Goal: Task Accomplishment & Management: Use online tool/utility

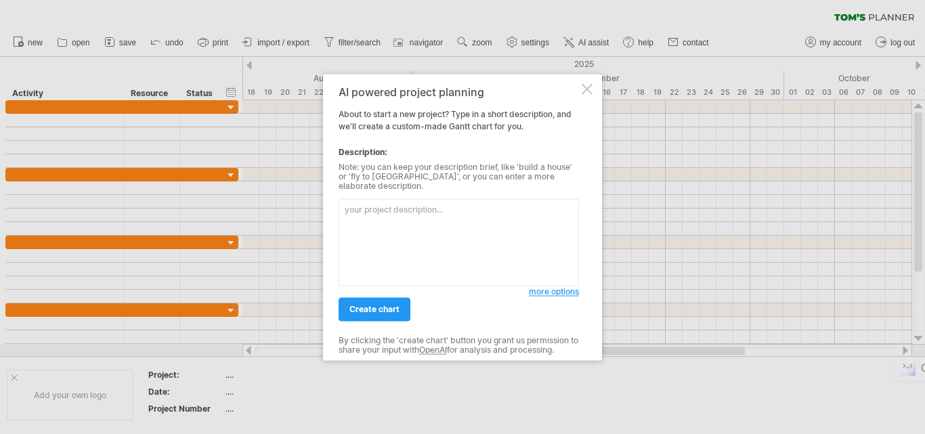
click at [401, 229] on textarea at bounding box center [459, 241] width 240 height 87
click at [583, 92] on div at bounding box center [587, 88] width 11 height 11
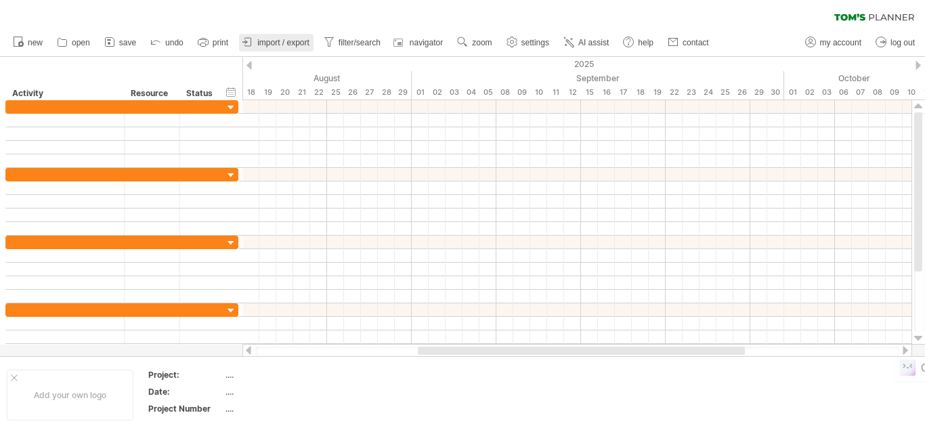
click at [285, 35] on link "import / export" at bounding box center [276, 43] width 75 height 18
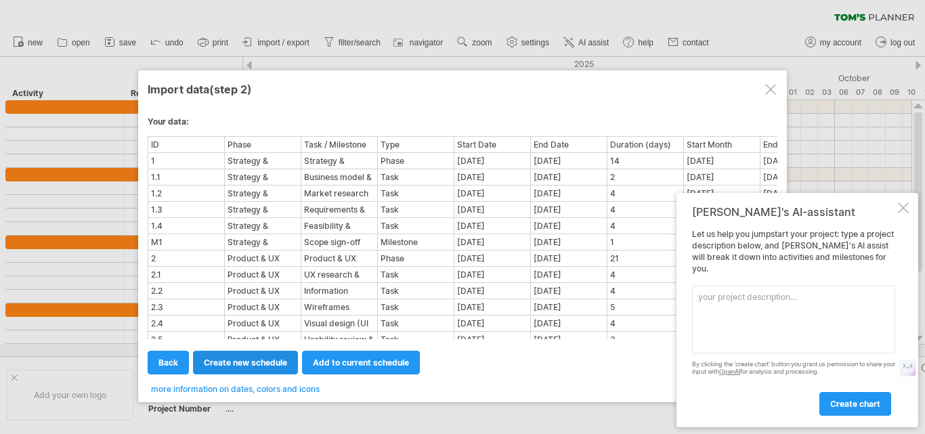
click at [234, 360] on span "create new schedule" at bounding box center [245, 363] width 83 height 10
select select "***"
select select "*********"
select select "*******"
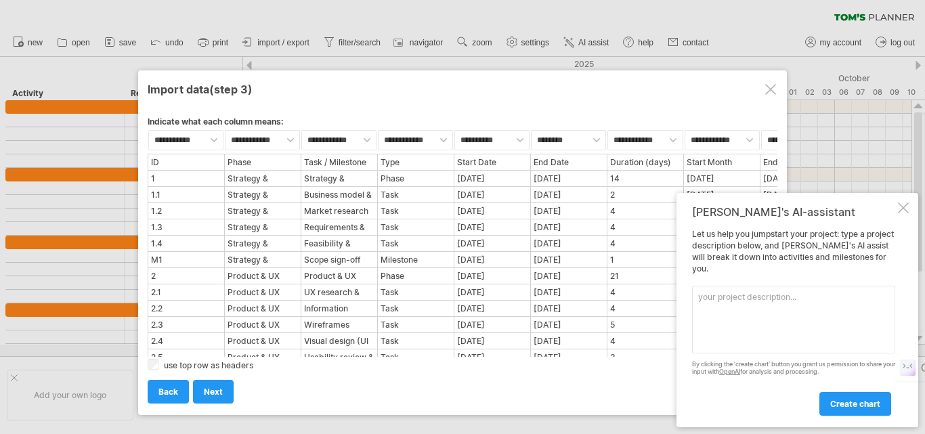
click at [904, 213] on div at bounding box center [903, 208] width 11 height 11
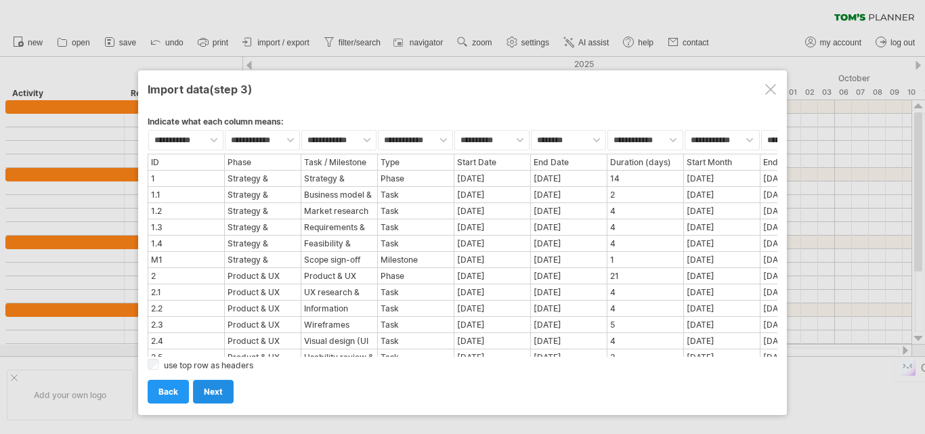
click at [209, 385] on link "next" at bounding box center [213, 392] width 41 height 24
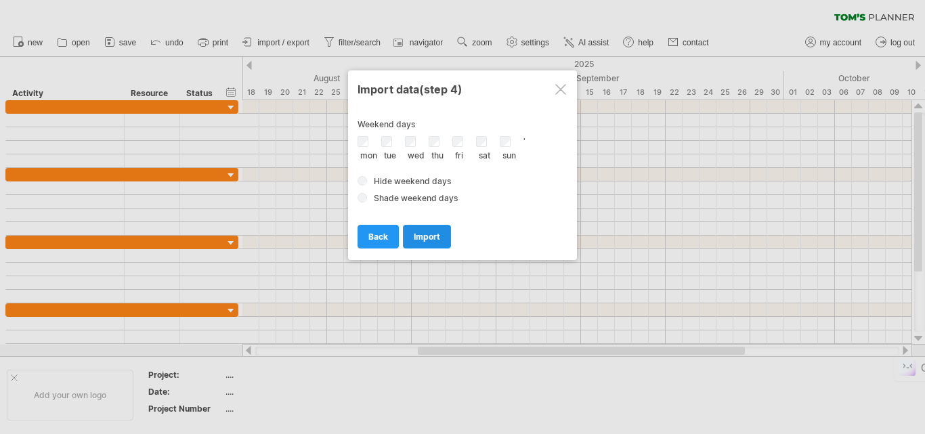
click at [422, 232] on span "import" at bounding box center [427, 237] width 26 height 10
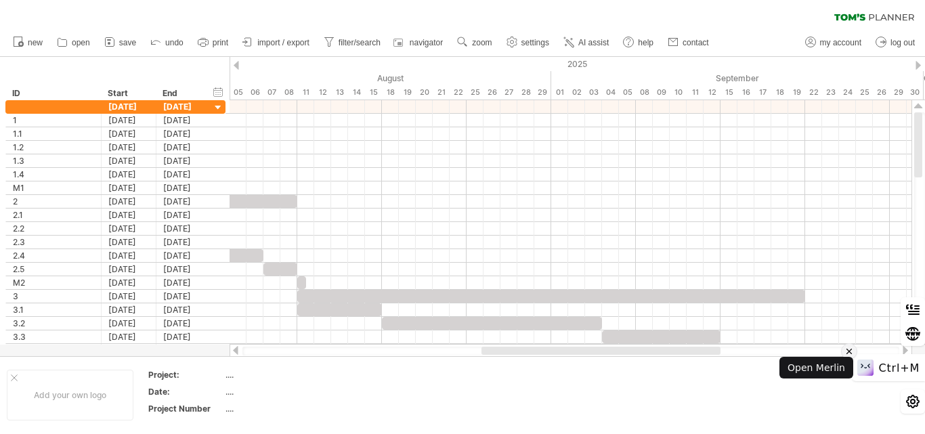
click at [854, 351] on icon at bounding box center [849, 351] width 9 height 16
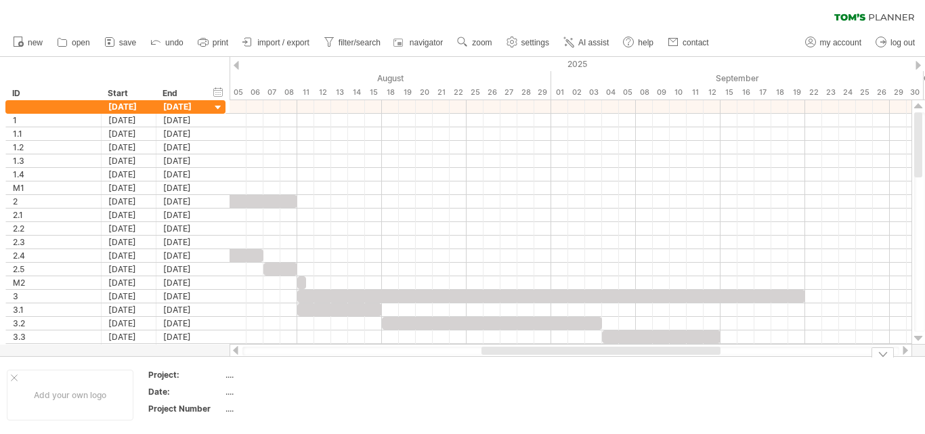
click at [881, 354] on div at bounding box center [883, 352] width 22 height 10
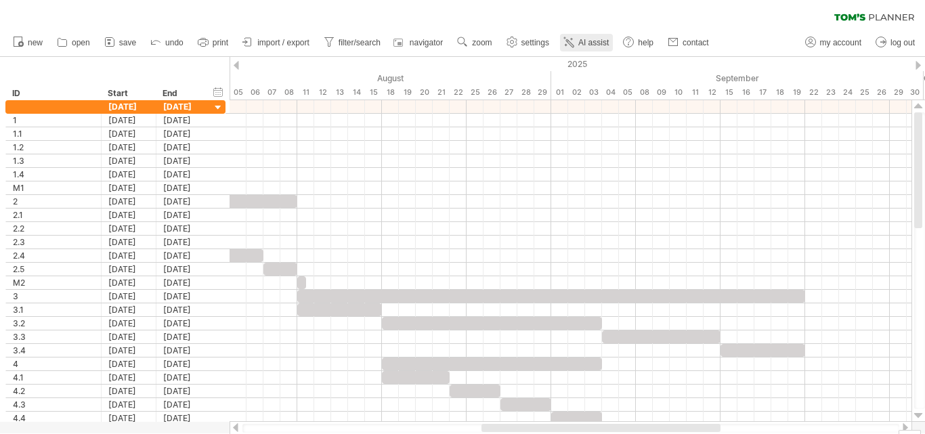
click at [593, 43] on span "AI assist" at bounding box center [593, 42] width 30 height 9
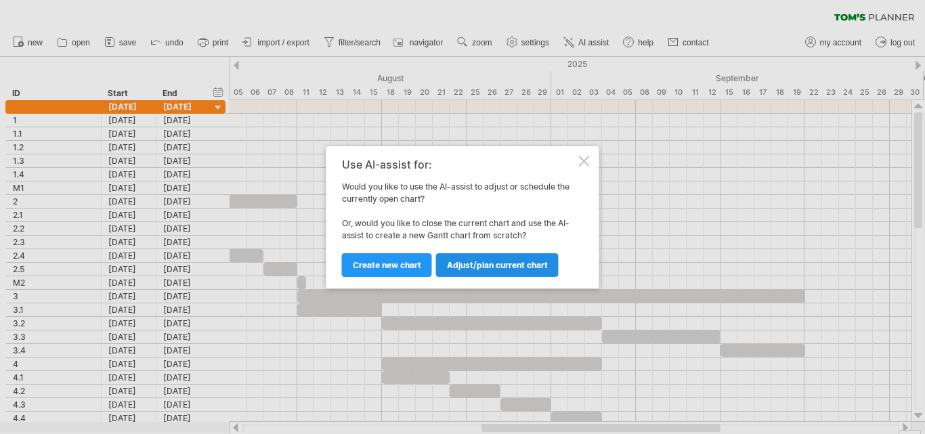
click at [518, 265] on span "Adjust/plan current chart" at bounding box center [497, 265] width 101 height 10
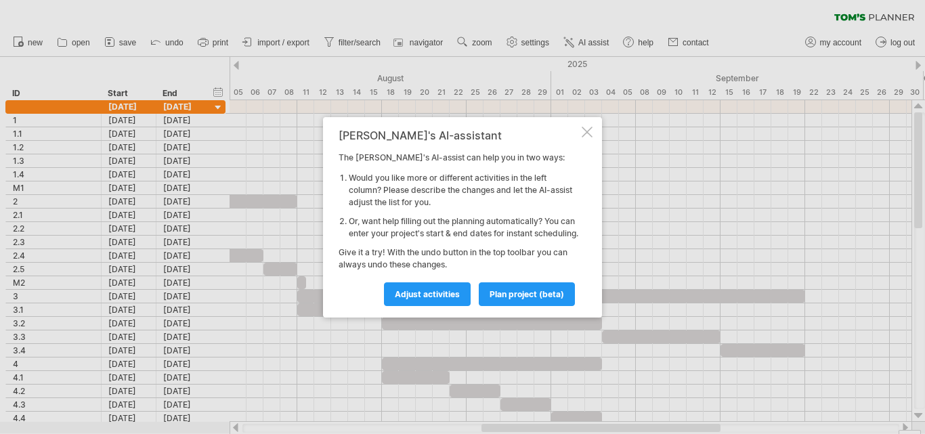
drag, startPoint x: 340, startPoint y: 156, endPoint x: 528, endPoint y: 173, distance: 189.0
click at [528, 173] on div "[PERSON_NAME]'s AI-assistant The [PERSON_NAME]'s AI-assist can help you in two …" at bounding box center [459, 217] width 240 height 176
click at [444, 299] on span "Adjust activities" at bounding box center [427, 294] width 65 height 10
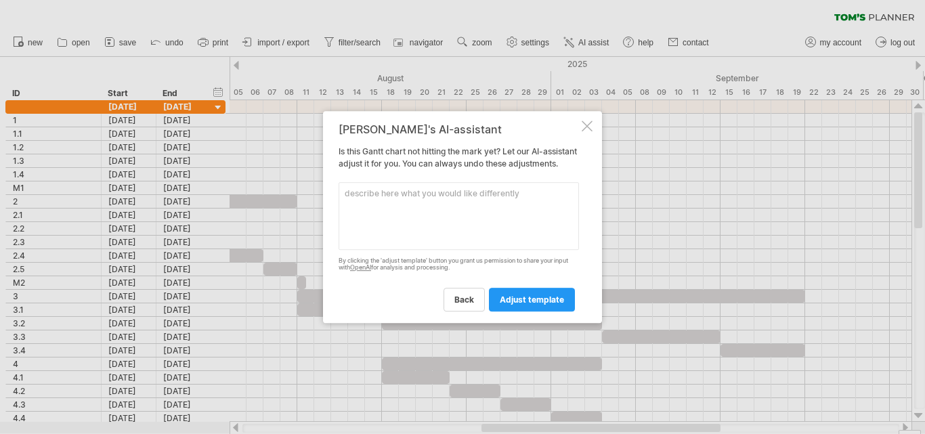
click at [471, 243] on textarea at bounding box center [459, 216] width 240 height 68
type textarea "I can not the Phases"
click at [546, 300] on link "adjust template" at bounding box center [532, 300] width 86 height 24
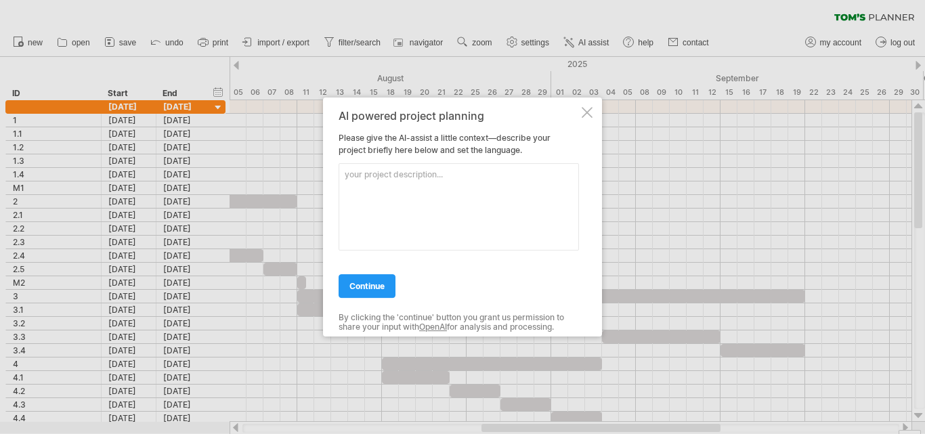
drag, startPoint x: 358, startPoint y: 147, endPoint x: 489, endPoint y: 140, distance: 130.9
click at [489, 140] on div "AI powered project planning Please give the AI-assist a little context—describe…" at bounding box center [459, 217] width 240 height 215
click at [580, 119] on div "AI powered project planning Please give the AI-assist a little context—describe…" at bounding box center [462, 218] width 279 height 240
click at [590, 113] on div at bounding box center [587, 112] width 11 height 11
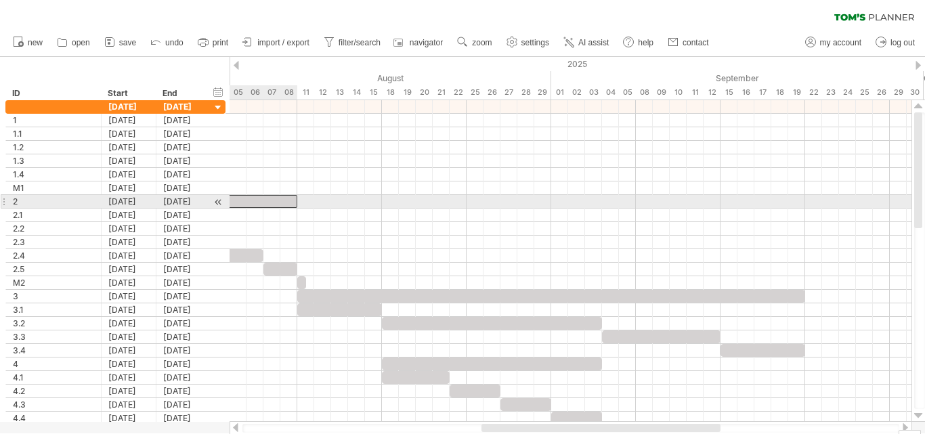
click at [282, 200] on div at bounding box center [170, 201] width 254 height 13
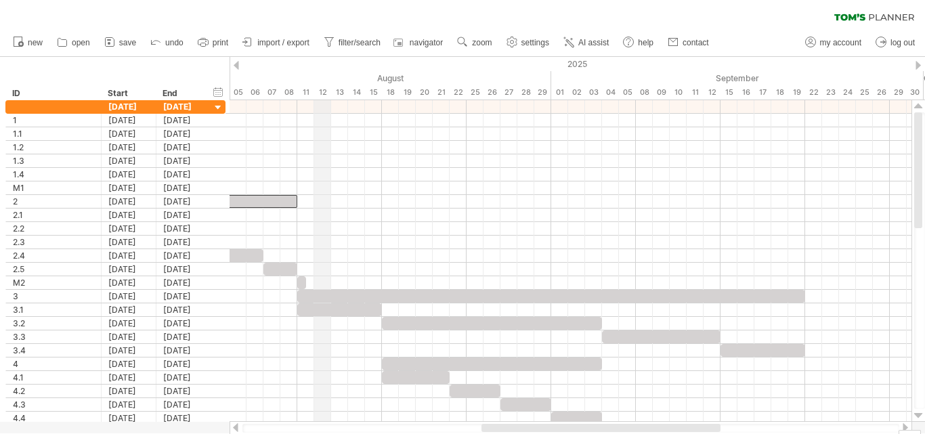
click at [315, 68] on div "2025" at bounding box center [746, 64] width 2591 height 14
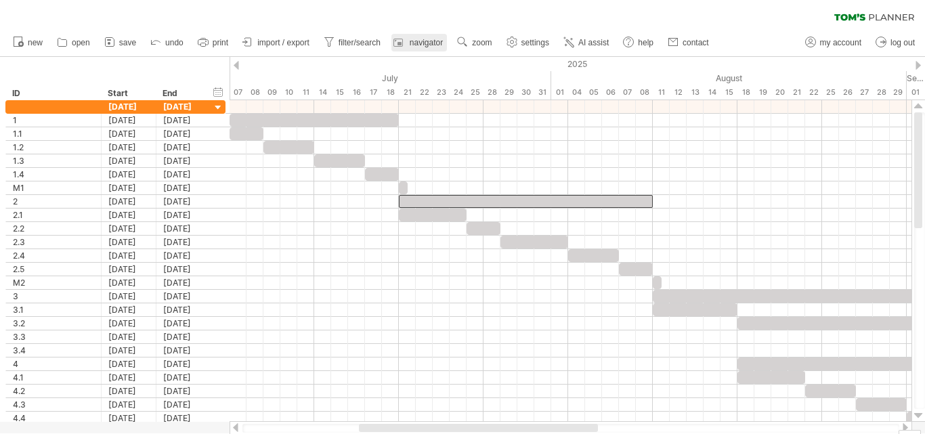
click at [424, 36] on link "navigator" at bounding box center [420, 43] width 56 height 18
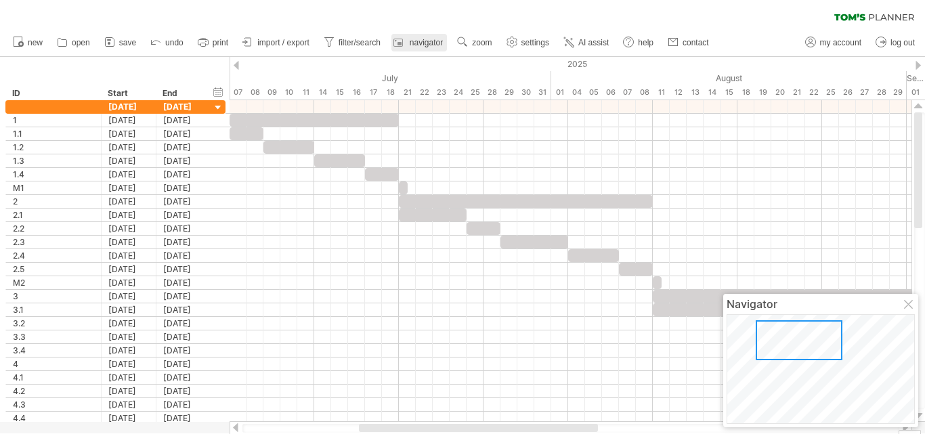
click at [424, 36] on link "navigator" at bounding box center [420, 43] width 56 height 18
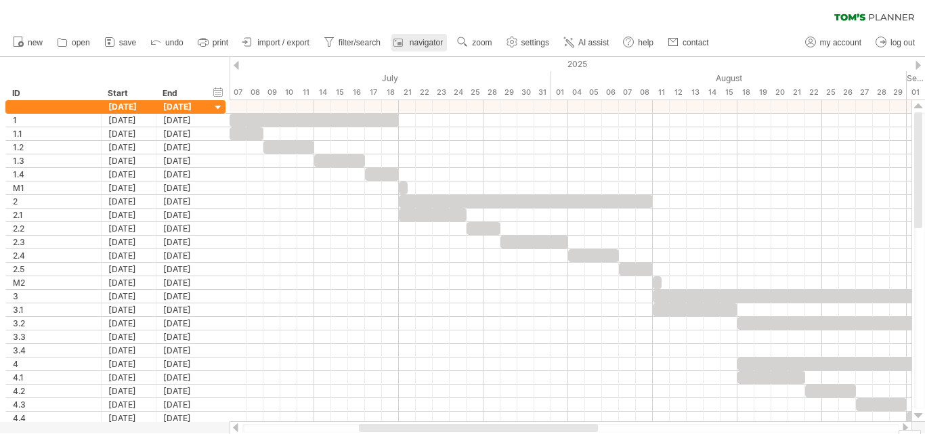
click at [424, 36] on link "navigator" at bounding box center [420, 43] width 56 height 18
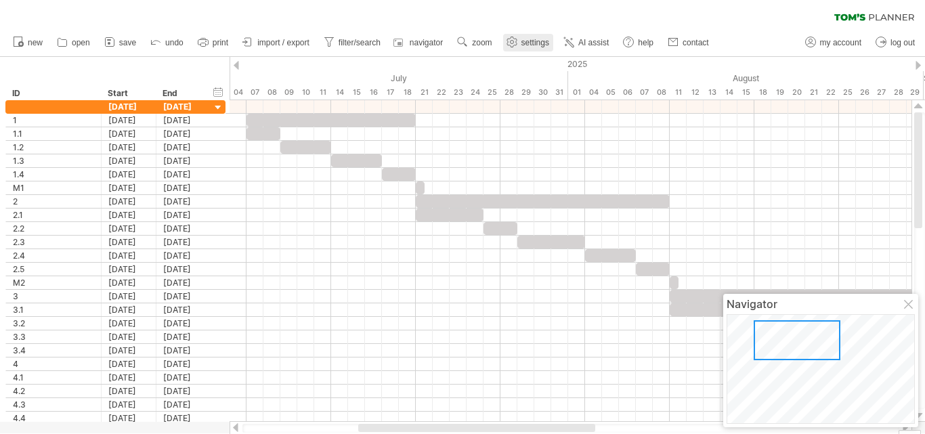
click at [534, 40] on span "settings" at bounding box center [536, 42] width 28 height 9
select select "*"
select select "**"
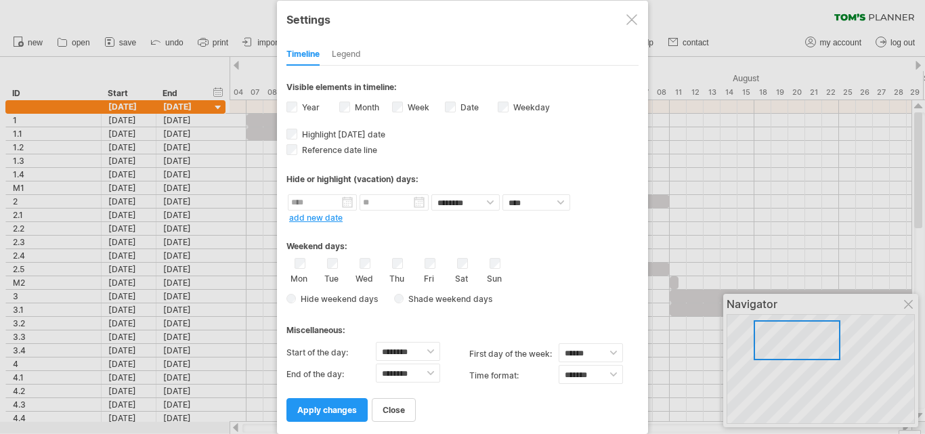
click at [635, 24] on div at bounding box center [632, 19] width 11 height 11
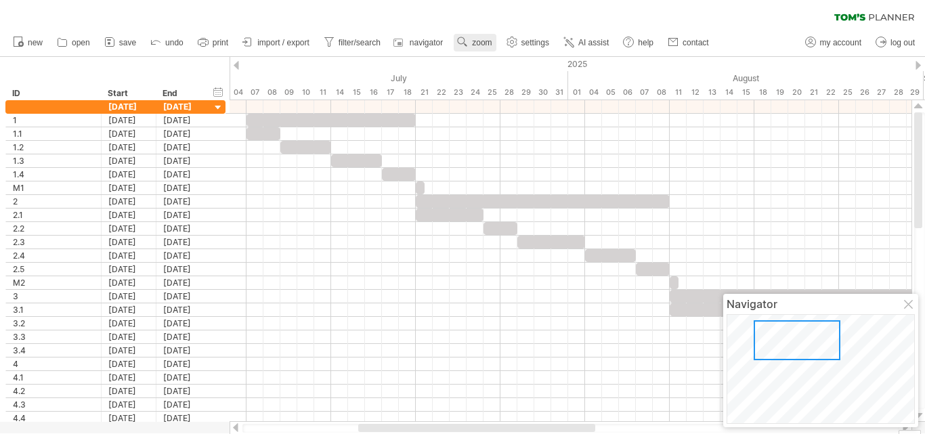
click at [478, 43] on span "zoom" at bounding box center [482, 42] width 20 height 9
click at [536, 39] on span "settings" at bounding box center [536, 42] width 28 height 9
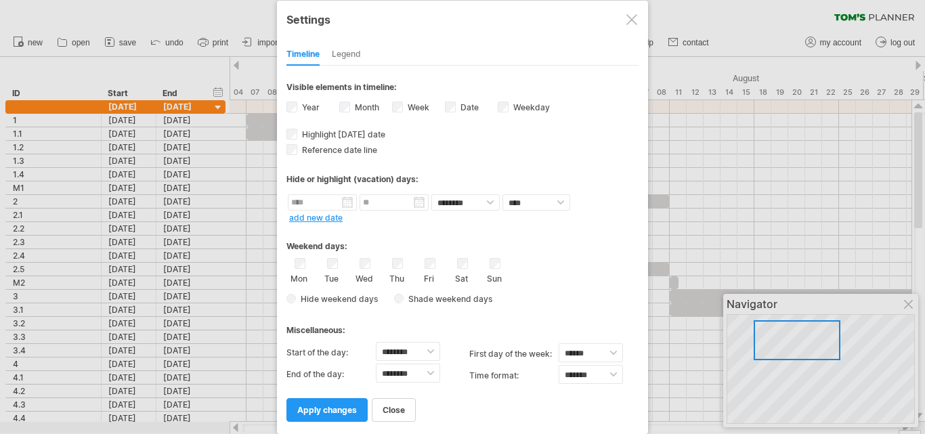
click at [345, 48] on div "Legend" at bounding box center [346, 55] width 29 height 22
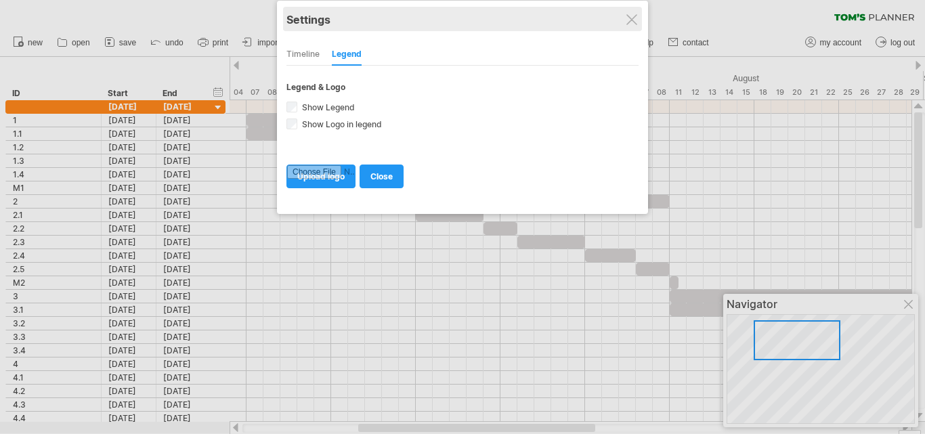
click at [625, 24] on div "Settings" at bounding box center [463, 19] width 352 height 24
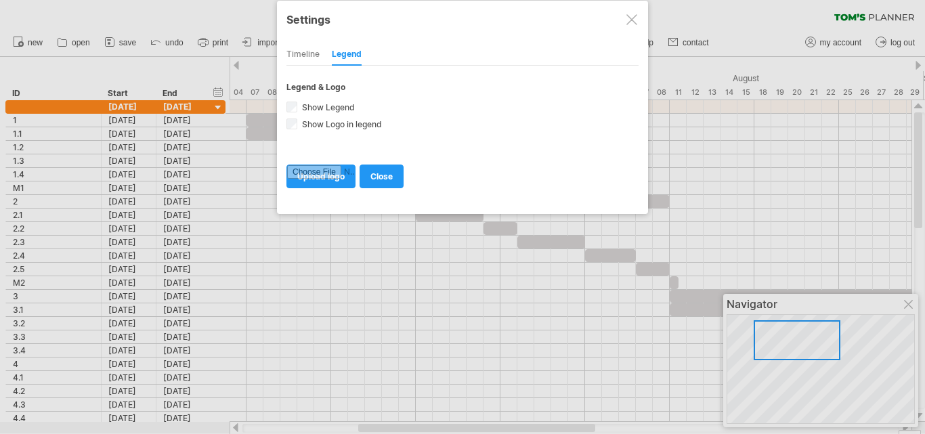
click at [636, 20] on div at bounding box center [632, 19] width 11 height 11
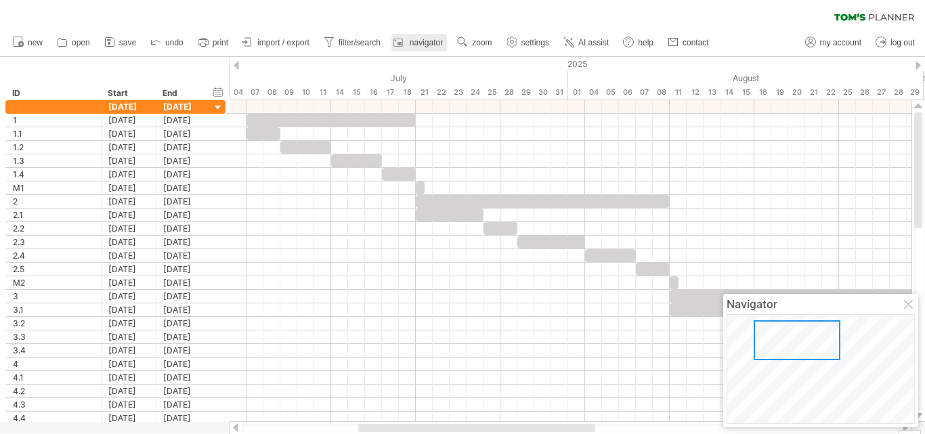
click at [418, 35] on link "navigator" at bounding box center [420, 43] width 56 height 18
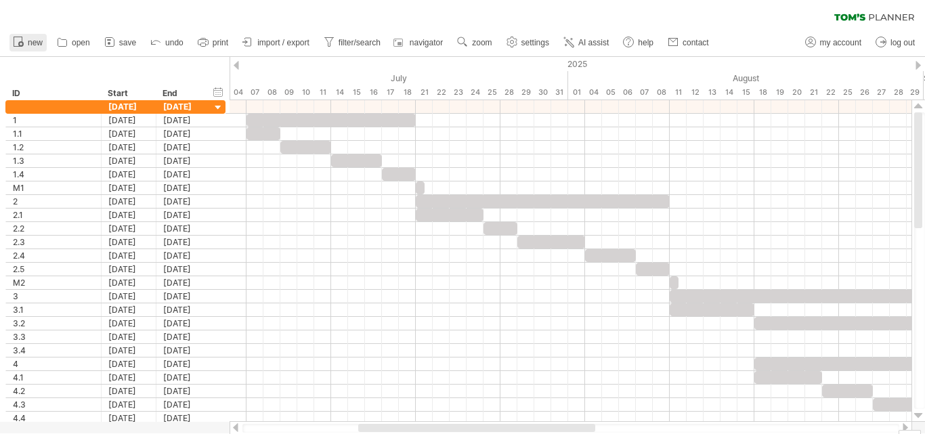
click at [14, 37] on rect at bounding box center [18, 41] width 8 height 9
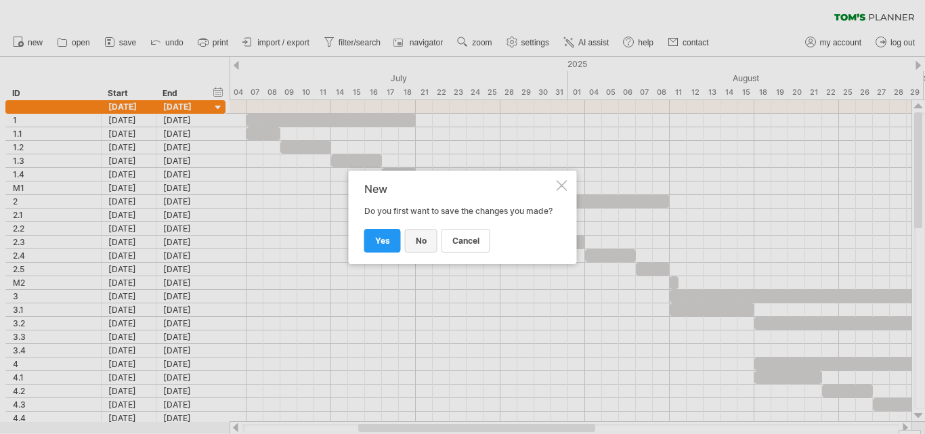
click at [419, 245] on span "no" at bounding box center [421, 241] width 11 height 10
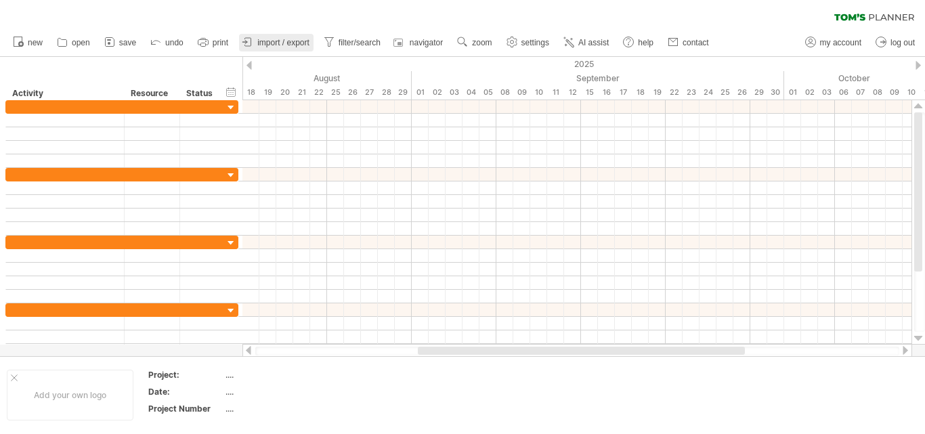
click at [268, 41] on span "import / export" at bounding box center [283, 42] width 52 height 9
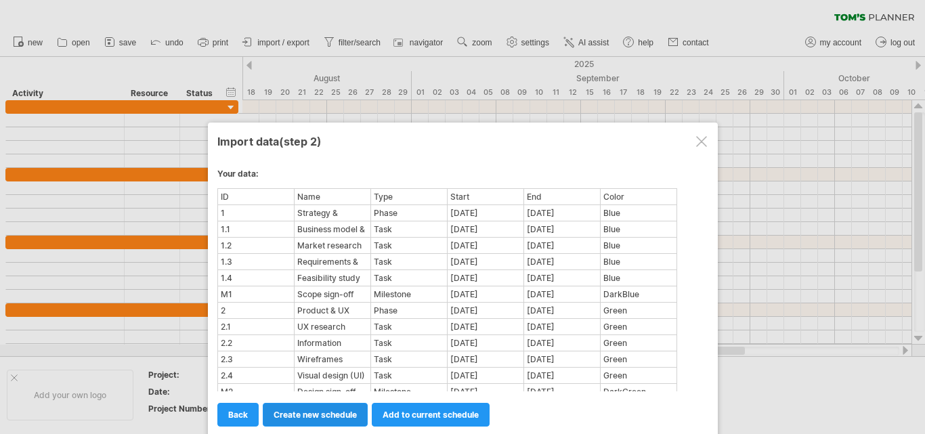
click at [321, 416] on span "create new schedule" at bounding box center [315, 415] width 83 height 10
select select "***"
select select "*********"
select select "*******"
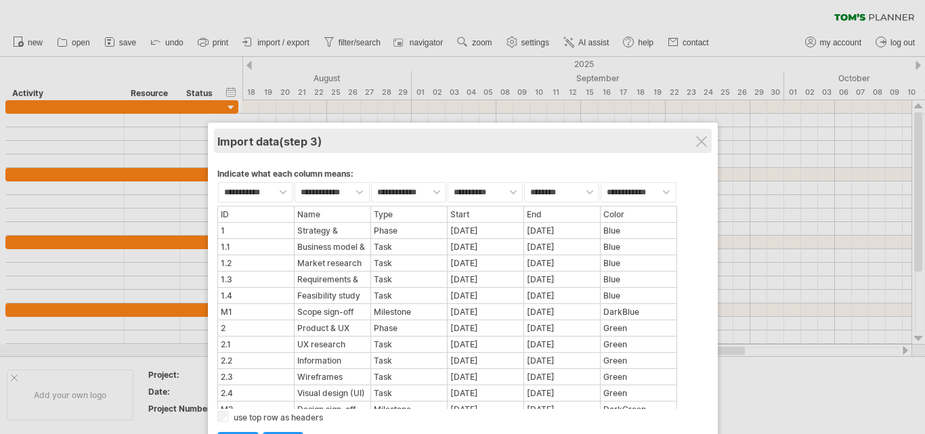
drag, startPoint x: 384, startPoint y: 165, endPoint x: 383, endPoint y: 135, distance: 29.8
click at [383, 135] on div "**********" at bounding box center [463, 295] width 510 height 345
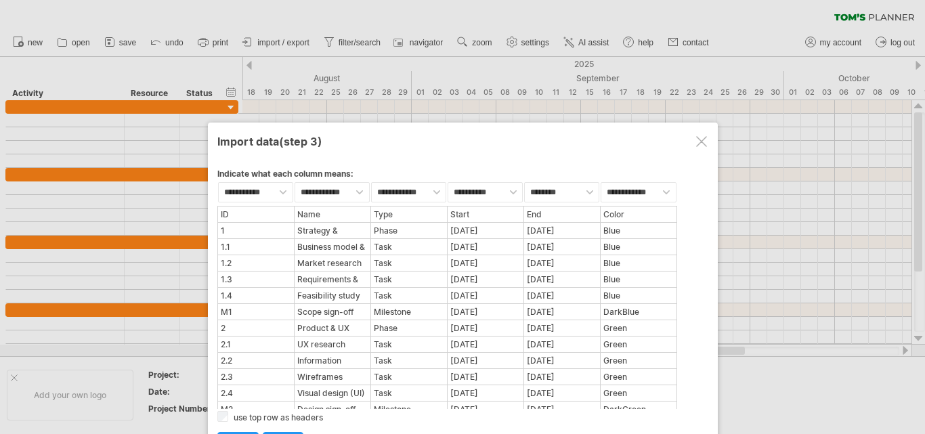
drag, startPoint x: 388, startPoint y: 127, endPoint x: 385, endPoint y: 102, distance: 24.5
click at [385, 102] on div "Trying to reach [DOMAIN_NAME] Connected again... processing file clear filter" at bounding box center [462, 217] width 925 height 434
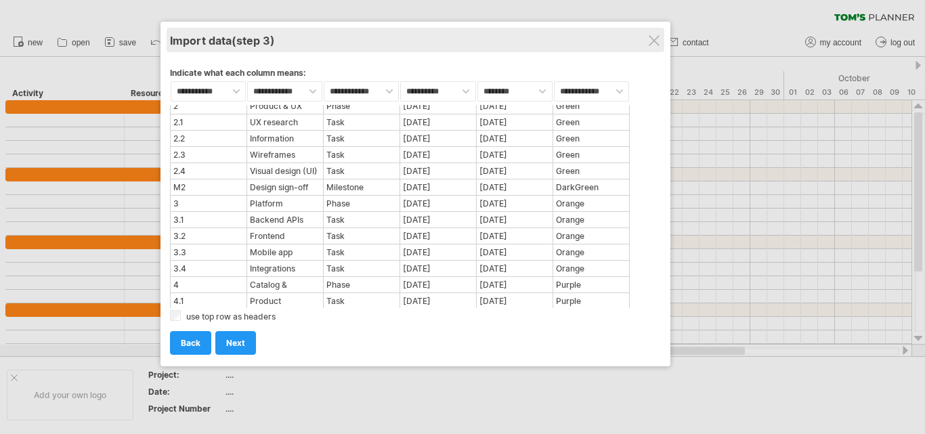
drag, startPoint x: 317, startPoint y: 147, endPoint x: 272, endPoint y: 47, distance: 110.0
click at [272, 47] on span "(step 3)" at bounding box center [253, 41] width 43 height 14
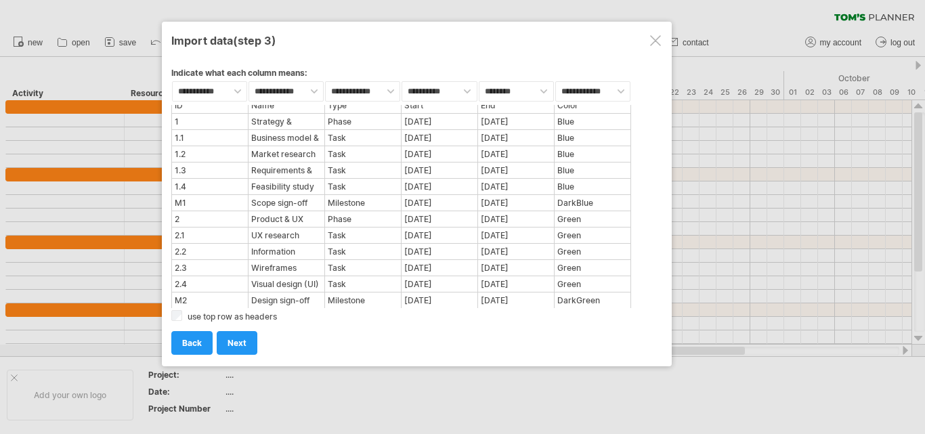
scroll to position [0, 0]
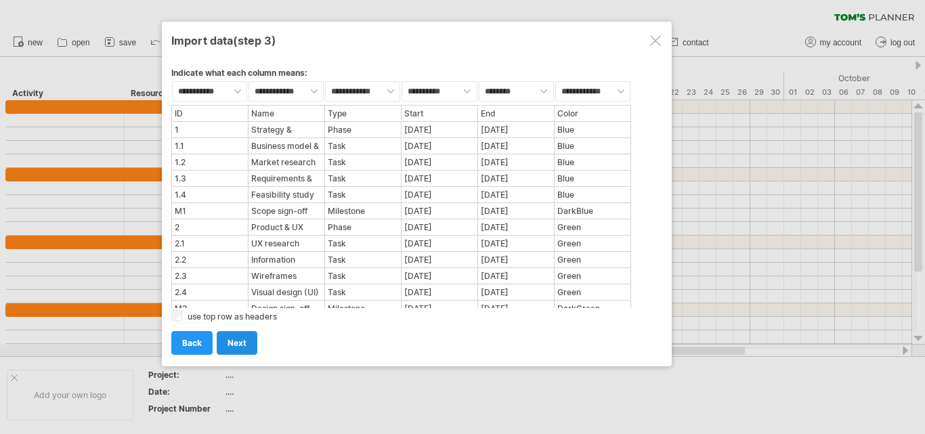
click at [231, 345] on span "next" at bounding box center [237, 343] width 19 height 10
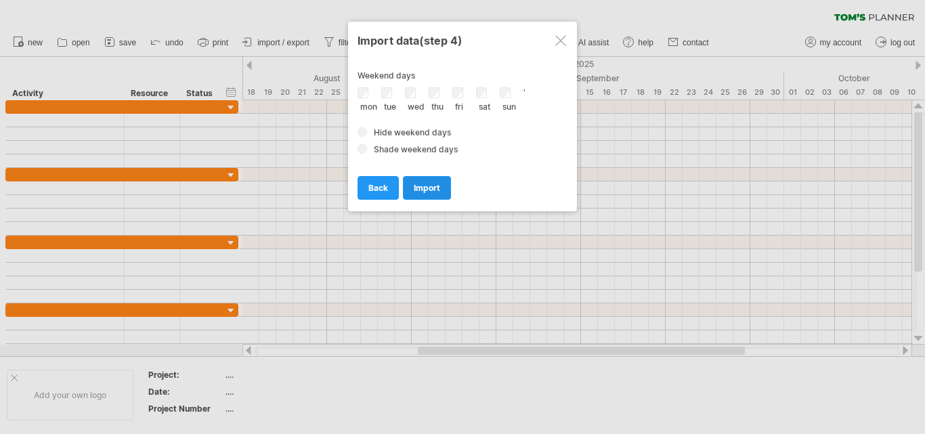
click at [429, 182] on link "import" at bounding box center [427, 188] width 48 height 24
click at [422, 188] on span "import" at bounding box center [427, 188] width 26 height 10
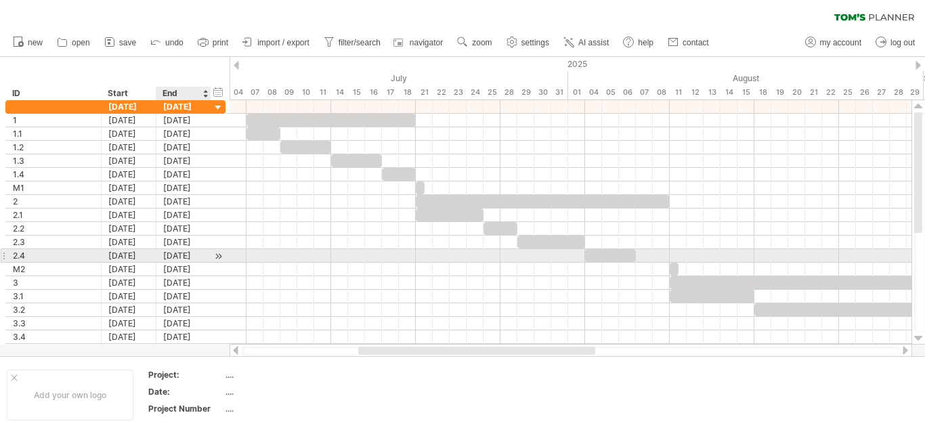
click at [217, 255] on div at bounding box center [218, 256] width 13 height 14
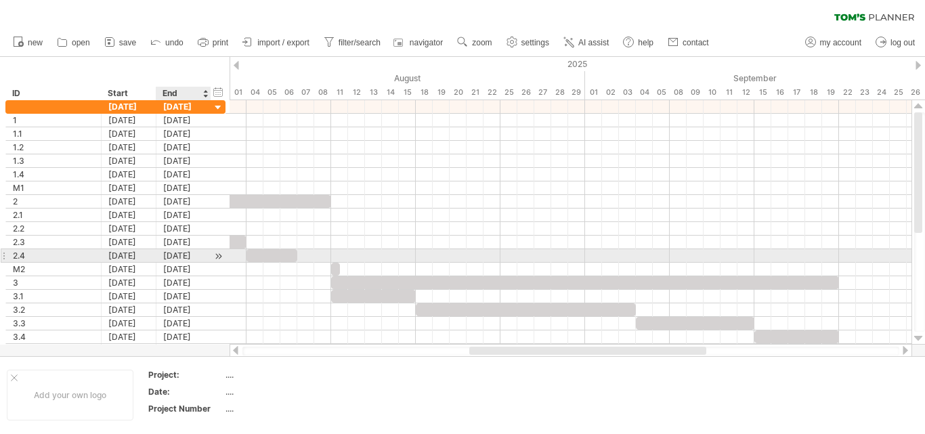
click at [218, 255] on div at bounding box center [218, 256] width 13 height 14
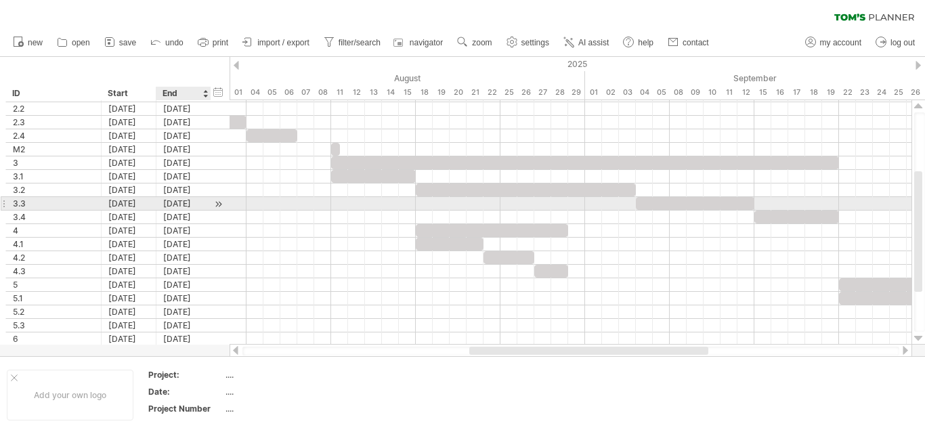
click at [218, 205] on div at bounding box center [218, 204] width 13 height 14
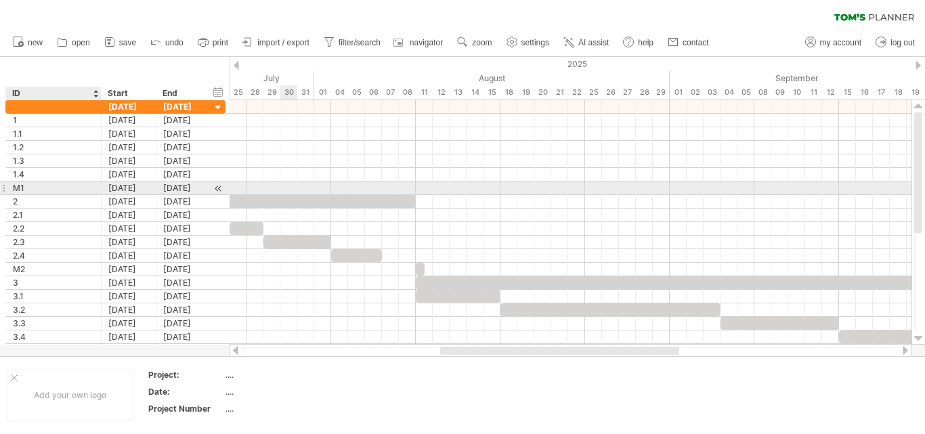
click at [20, 183] on div "M1" at bounding box center [53, 188] width 81 height 13
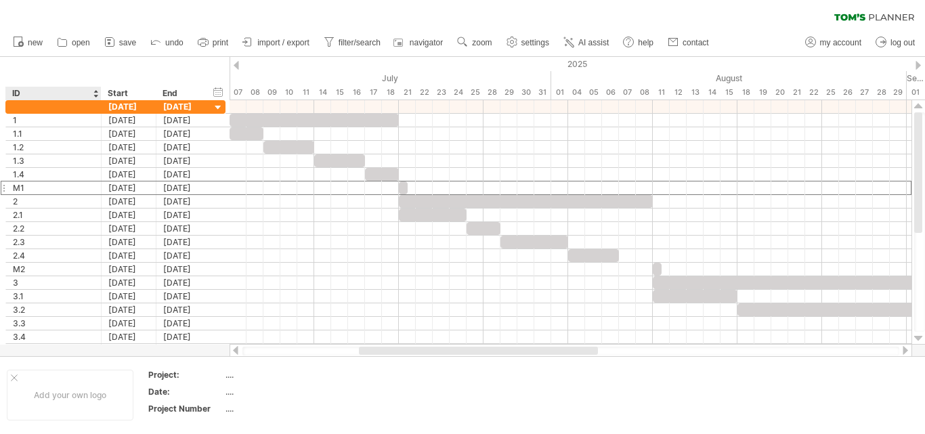
click at [96, 93] on div at bounding box center [95, 94] width 5 height 14
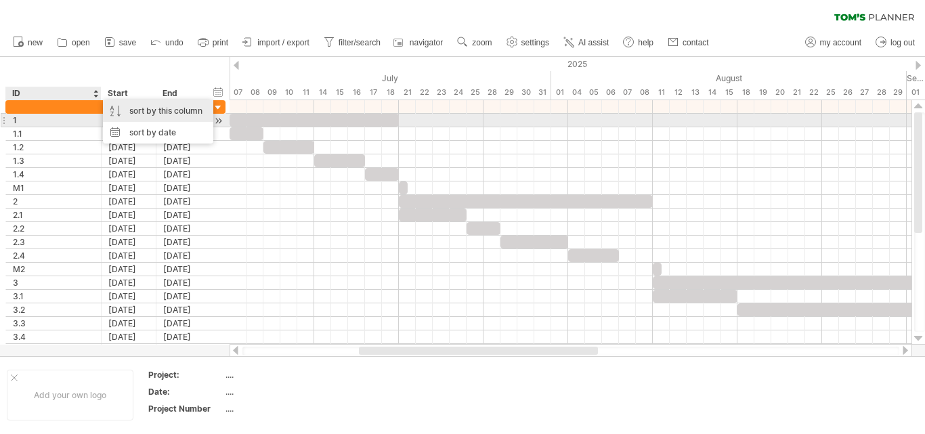
click at [140, 114] on div "sort by this column" at bounding box center [158, 111] width 110 height 22
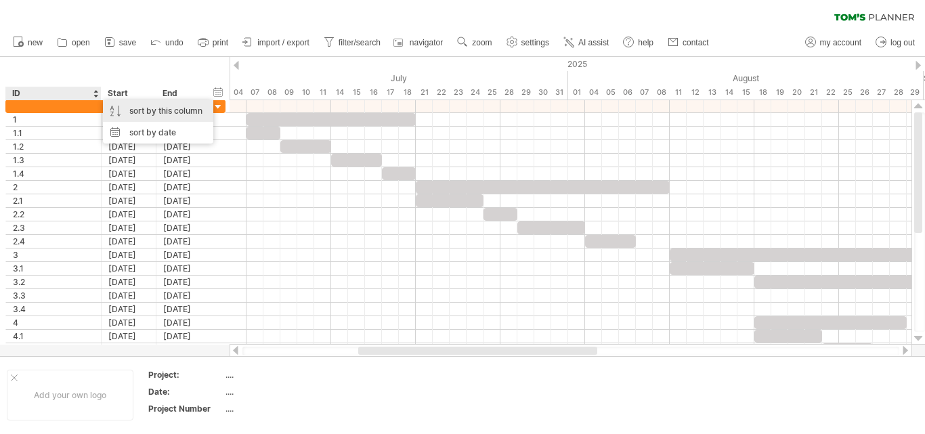
click at [140, 114] on div "sort by this column" at bounding box center [158, 111] width 110 height 22
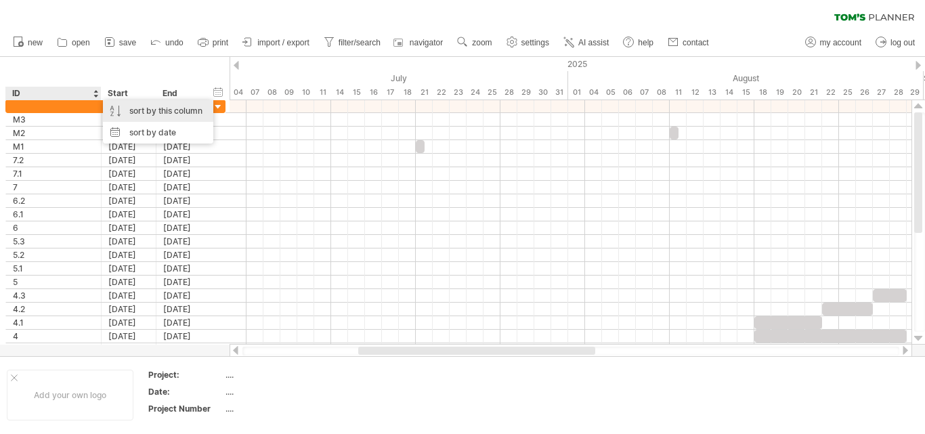
click at [140, 114] on div "sort by this column" at bounding box center [158, 111] width 110 height 22
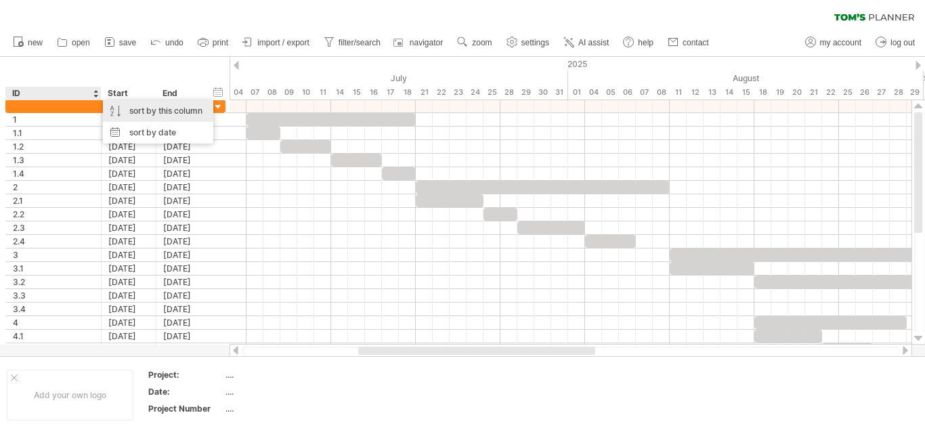
click at [140, 114] on div "sort by this column" at bounding box center [158, 111] width 110 height 22
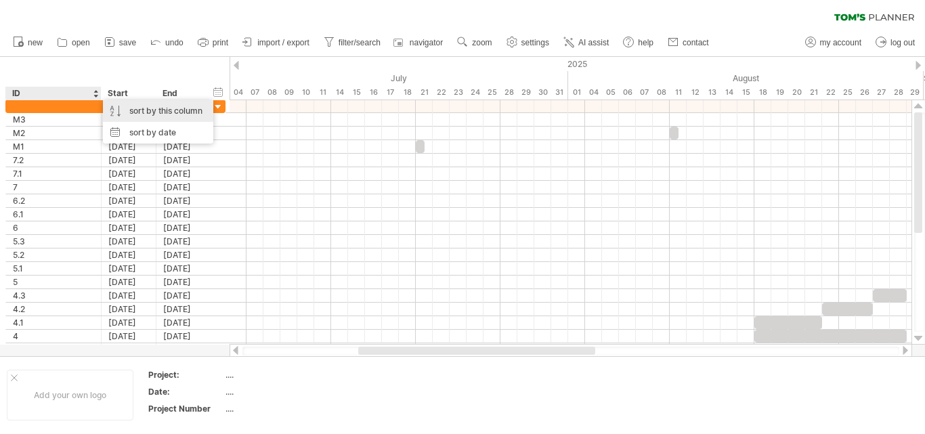
click at [140, 114] on div "sort by this column" at bounding box center [158, 111] width 110 height 22
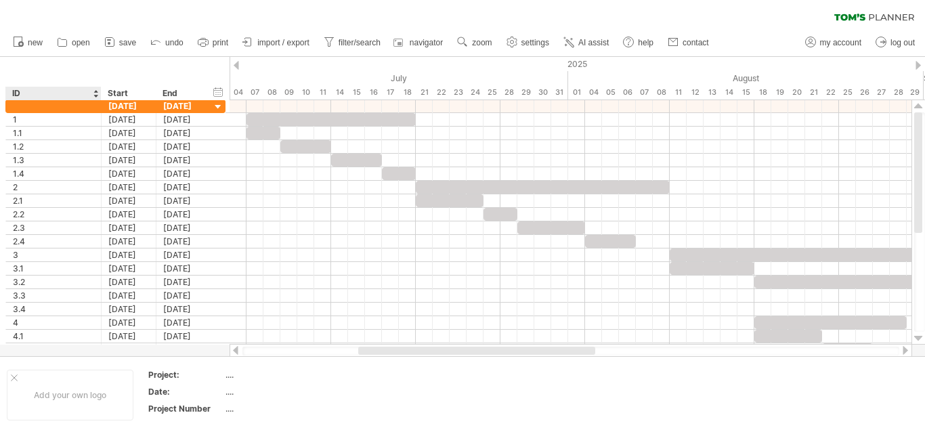
click at [484, 11] on div "clear filter reapply filter" at bounding box center [462, 14] width 925 height 28
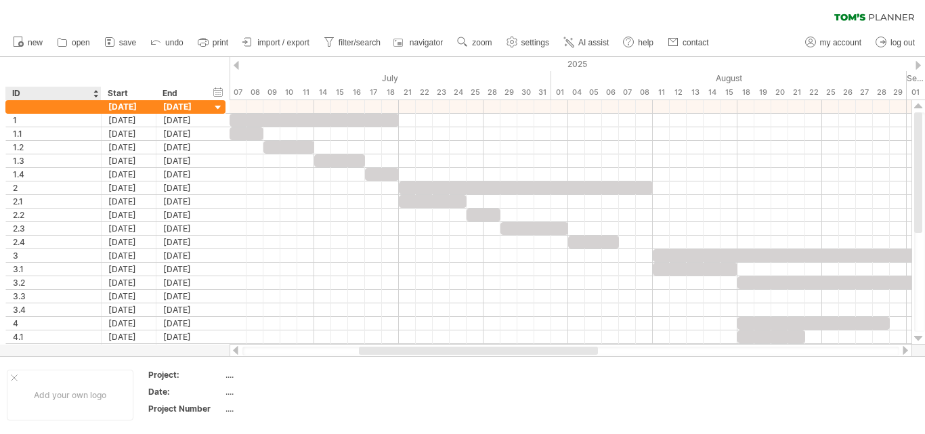
click at [37, 90] on div "ID" at bounding box center [52, 94] width 81 height 14
click at [96, 95] on div at bounding box center [95, 94] width 5 height 14
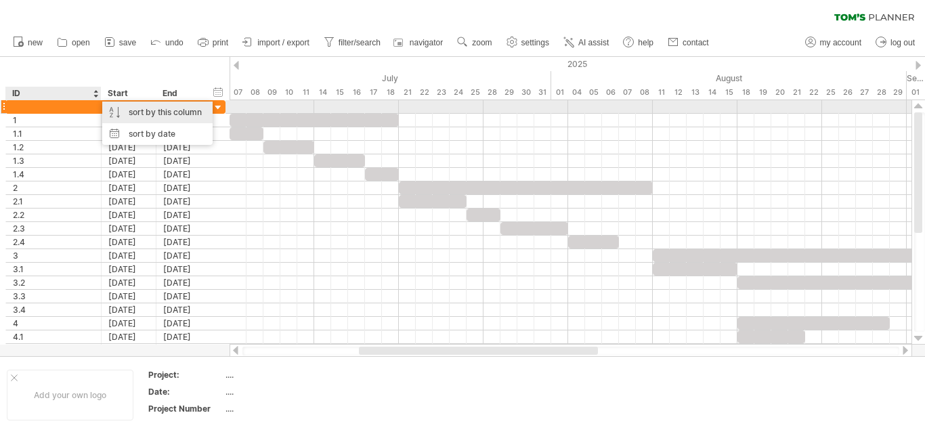
click at [167, 113] on div "sort by this column" at bounding box center [157, 113] width 110 height 22
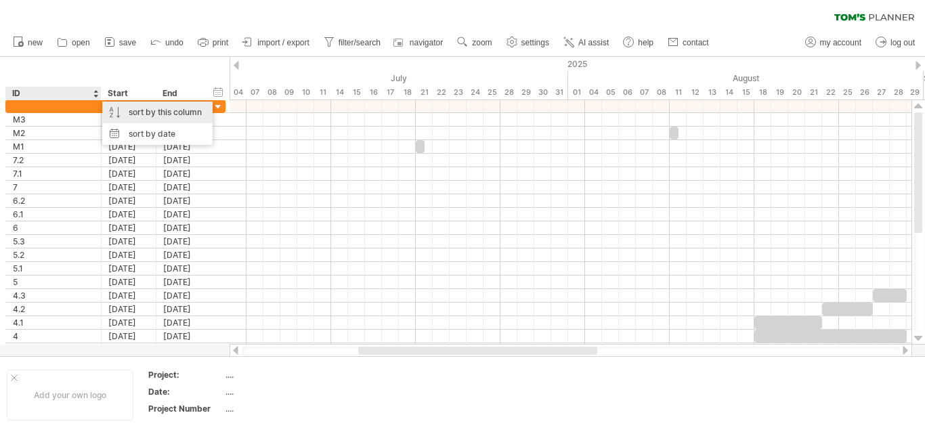
click at [167, 113] on div "sort by this column" at bounding box center [157, 113] width 110 height 22
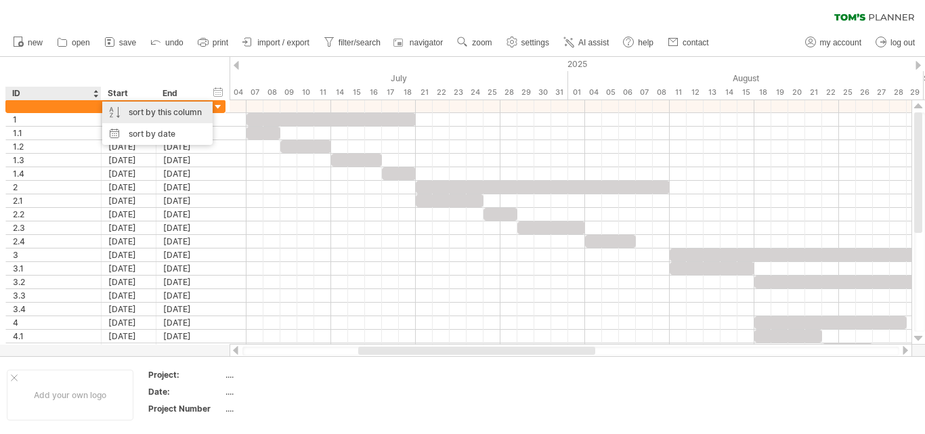
click at [167, 113] on div "sort by this column" at bounding box center [157, 113] width 110 height 22
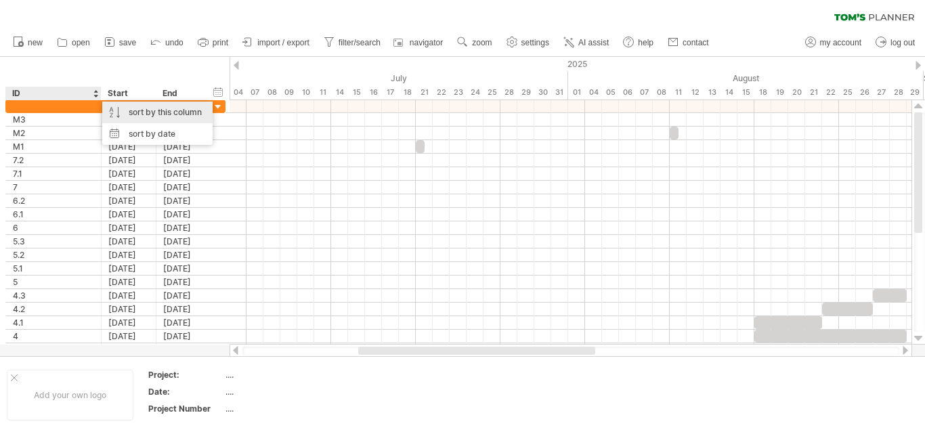
click at [167, 113] on div "sort by this column" at bounding box center [157, 113] width 110 height 22
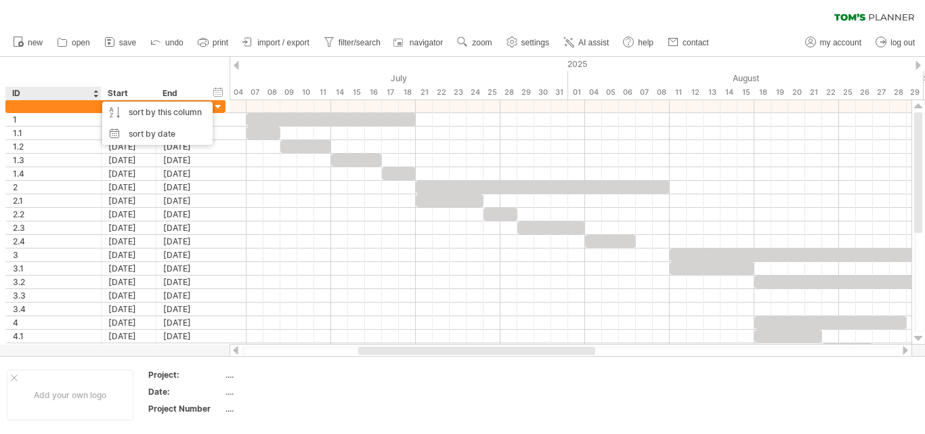
click at [171, 56] on ul "new open" at bounding box center [360, 42] width 709 height 28
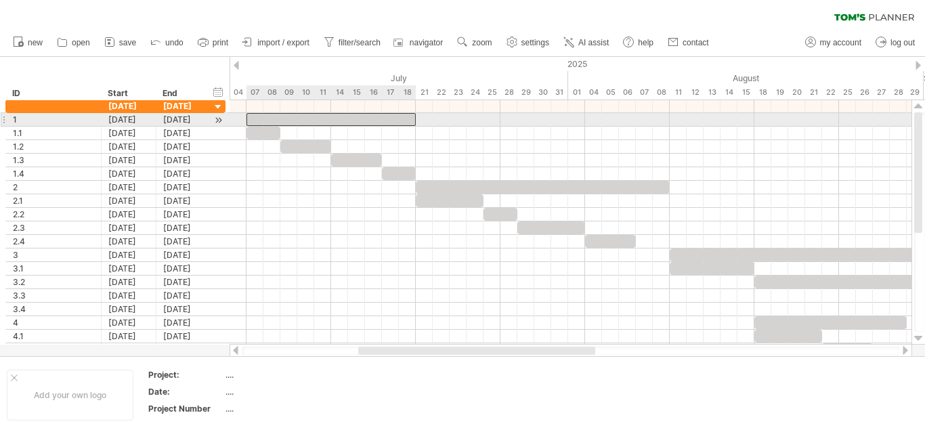
click at [278, 117] on div at bounding box center [331, 119] width 169 height 13
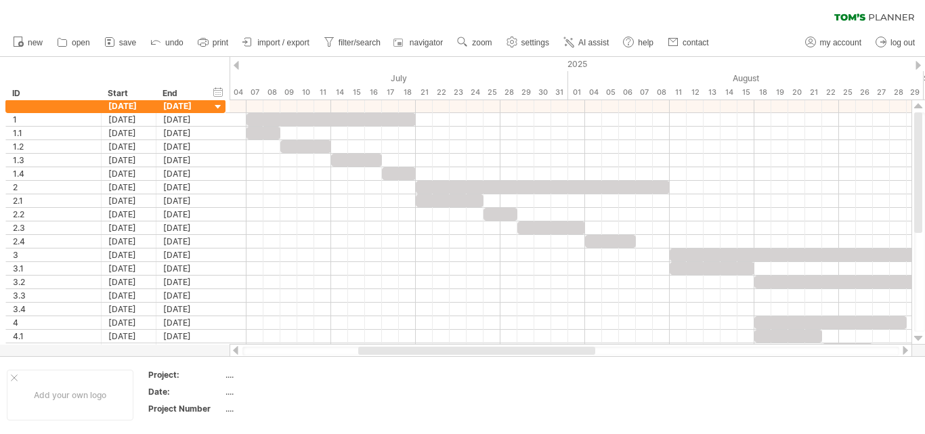
click at [480, 18] on div "clear filter reapply filter" at bounding box center [462, 14] width 925 height 28
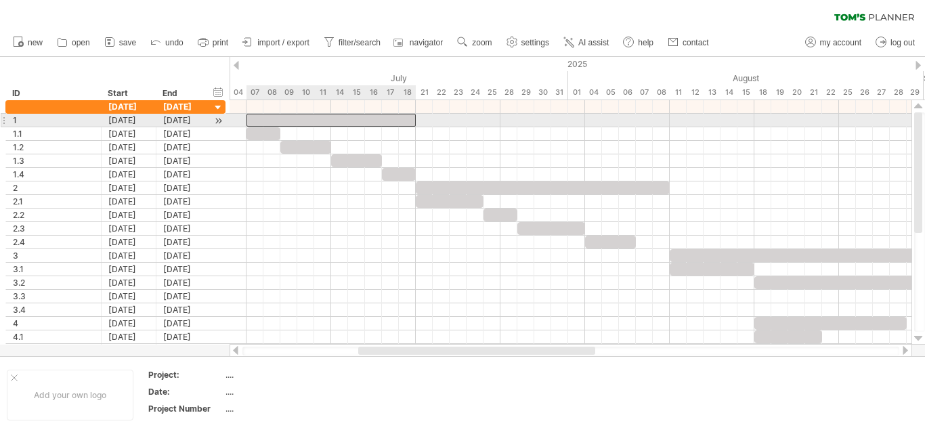
click at [316, 120] on div at bounding box center [331, 120] width 169 height 13
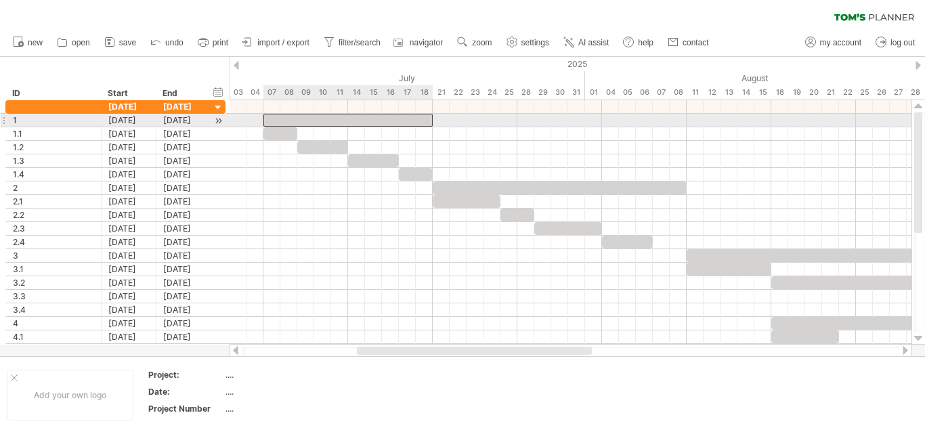
click at [321, 119] on div at bounding box center [348, 120] width 169 height 13
click at [345, 123] on div at bounding box center [348, 120] width 169 height 13
paste div
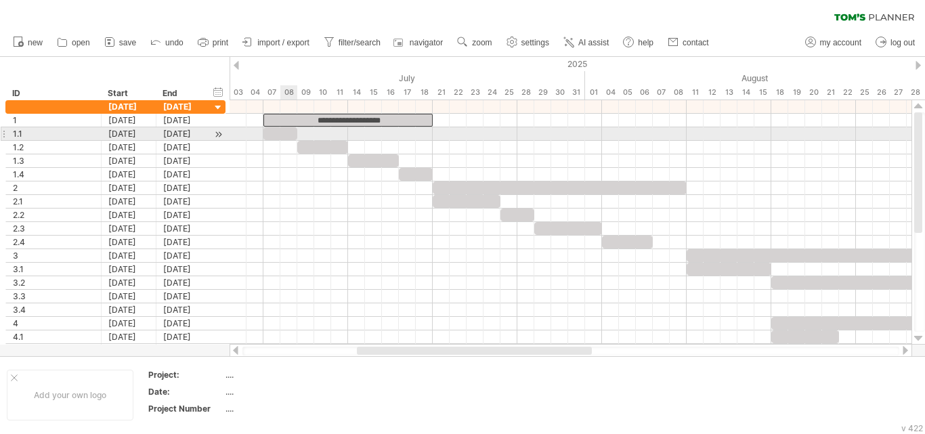
click at [279, 130] on div at bounding box center [281, 133] width 34 height 13
click at [276, 132] on div at bounding box center [281, 133] width 34 height 13
paste div
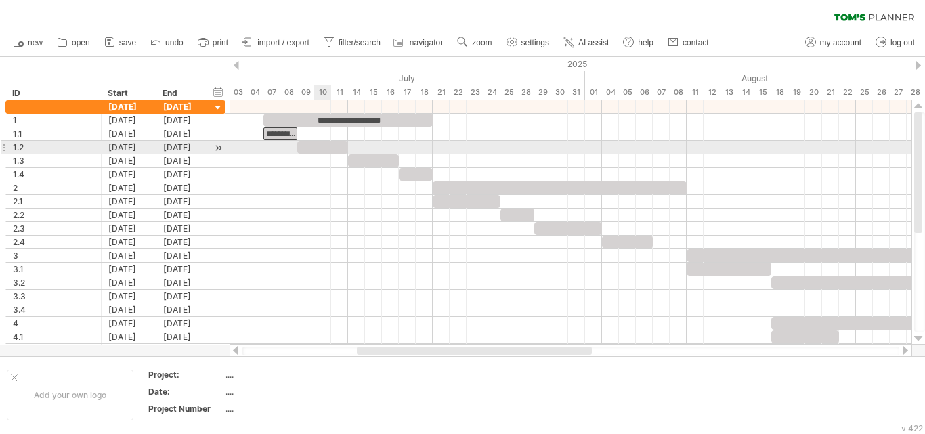
click at [320, 151] on div at bounding box center [322, 147] width 51 height 13
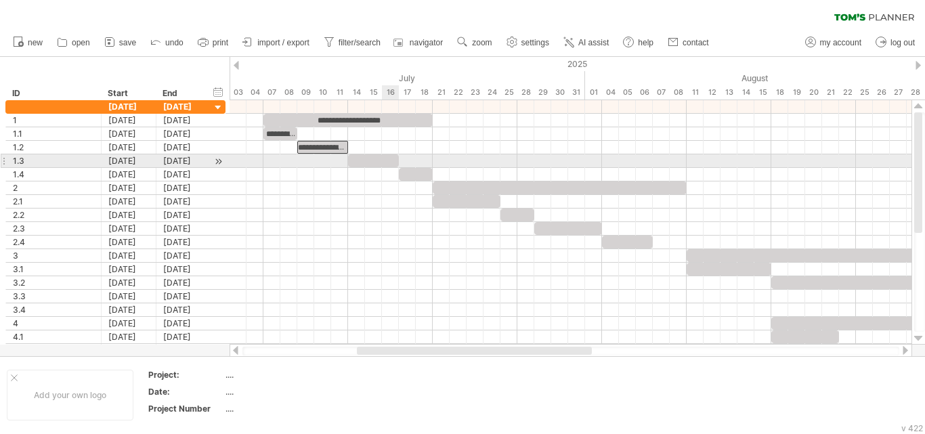
click at [385, 166] on div at bounding box center [373, 160] width 51 height 13
click at [368, 161] on div at bounding box center [373, 160] width 51 height 13
paste div
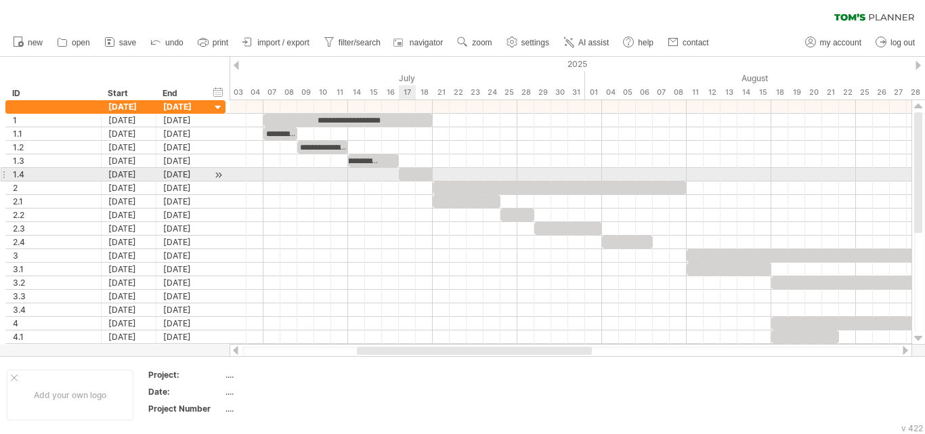
click at [415, 172] on div at bounding box center [416, 174] width 34 height 13
click at [410, 173] on div at bounding box center [416, 174] width 34 height 13
paste div
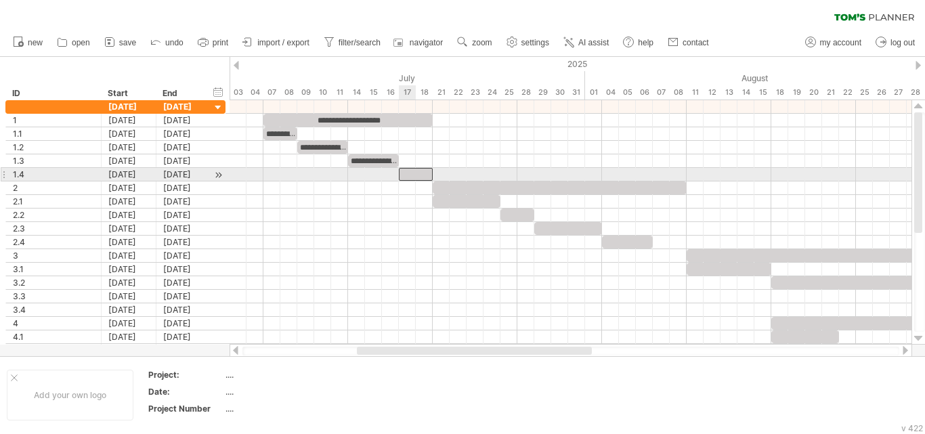
scroll to position [0, 33]
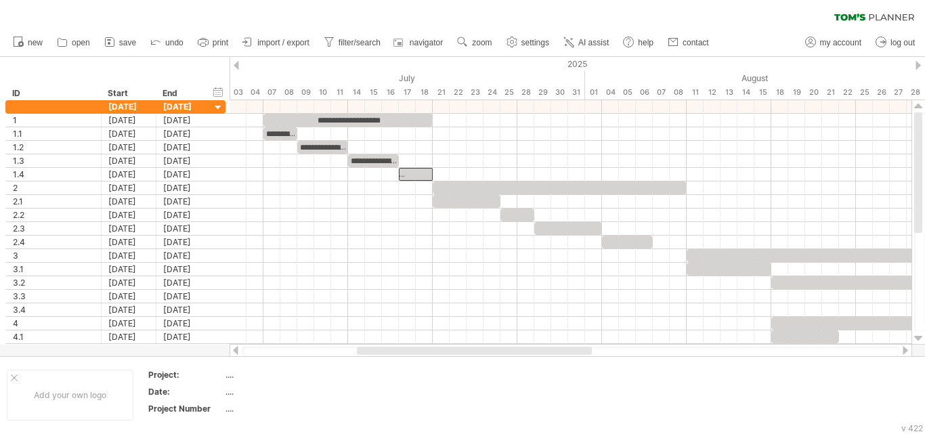
click at [606, 5] on div "clear filter reapply filter" at bounding box center [462, 14] width 925 height 28
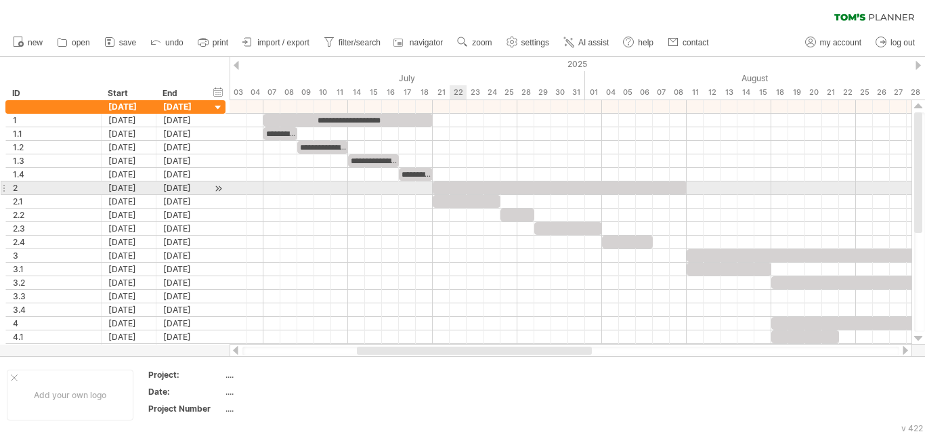
click at [451, 186] on div at bounding box center [560, 188] width 254 height 13
click at [513, 186] on div at bounding box center [560, 188] width 254 height 13
paste div
click at [464, 194] on div at bounding box center [571, 189] width 682 height 14
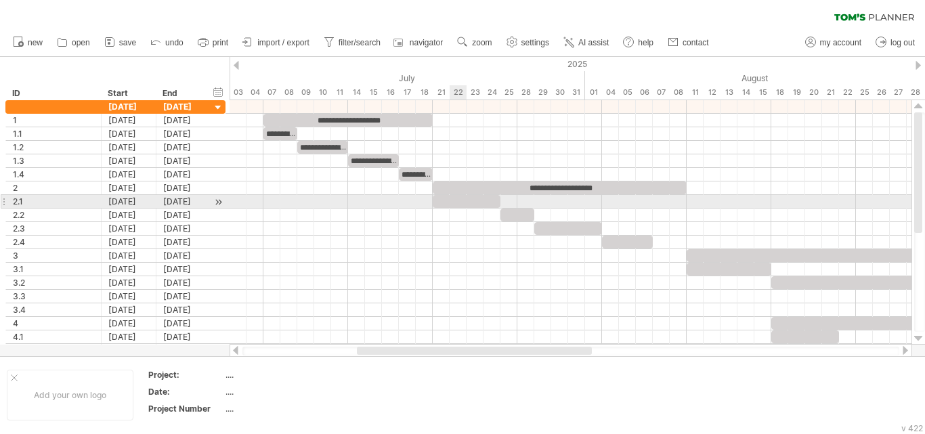
click at [465, 201] on div at bounding box center [467, 201] width 68 height 13
click at [471, 201] on div at bounding box center [467, 201] width 68 height 13
paste div
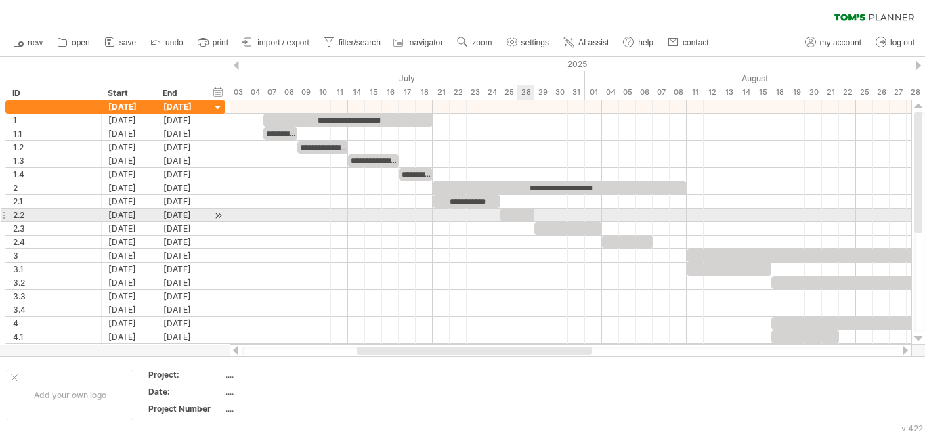
click at [522, 217] on div at bounding box center [518, 215] width 34 height 13
click at [515, 215] on div at bounding box center [518, 215] width 34 height 13
paste div
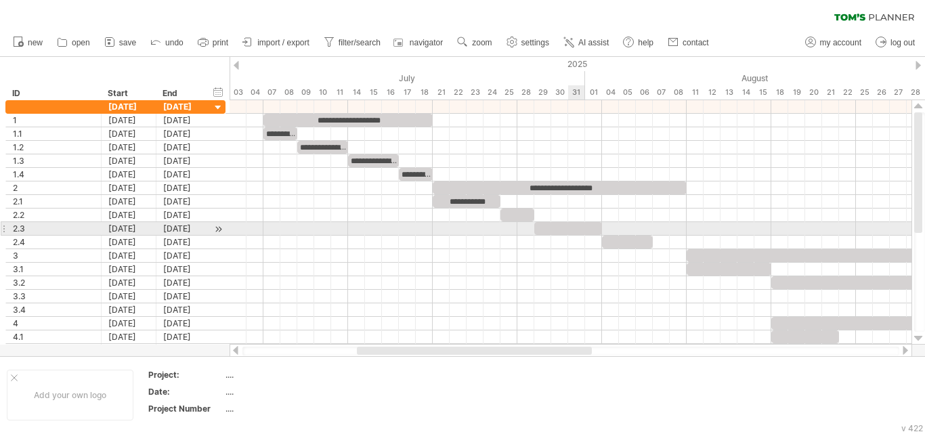
click at [568, 231] on div at bounding box center [568, 228] width 68 height 13
click at [548, 229] on div at bounding box center [568, 228] width 68 height 13
paste div
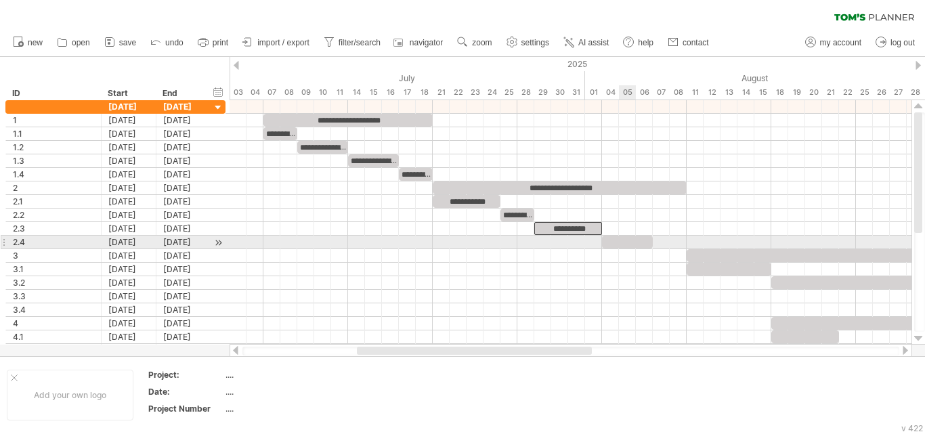
click at [625, 242] on div at bounding box center [627, 242] width 51 height 13
click at [614, 238] on div at bounding box center [627, 242] width 51 height 13
paste div
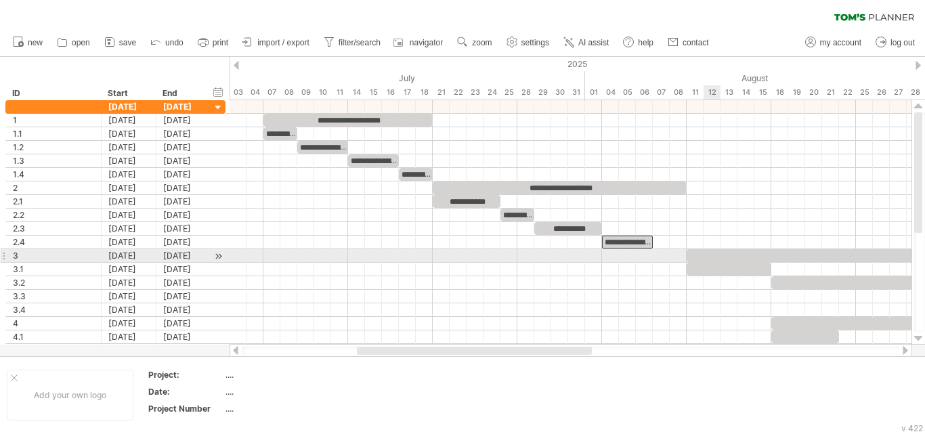
click at [717, 251] on div at bounding box center [941, 255] width 508 height 13
click at [780, 255] on div at bounding box center [941, 255] width 508 height 13
paste div
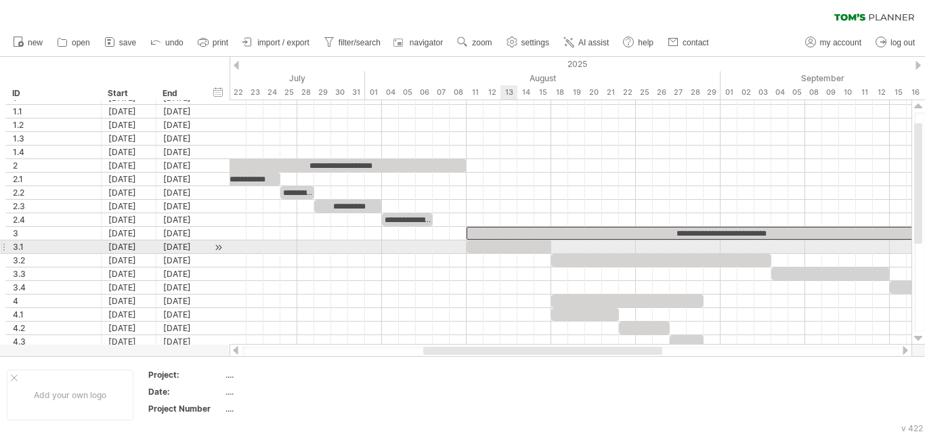
click at [502, 244] on div at bounding box center [509, 246] width 85 height 13
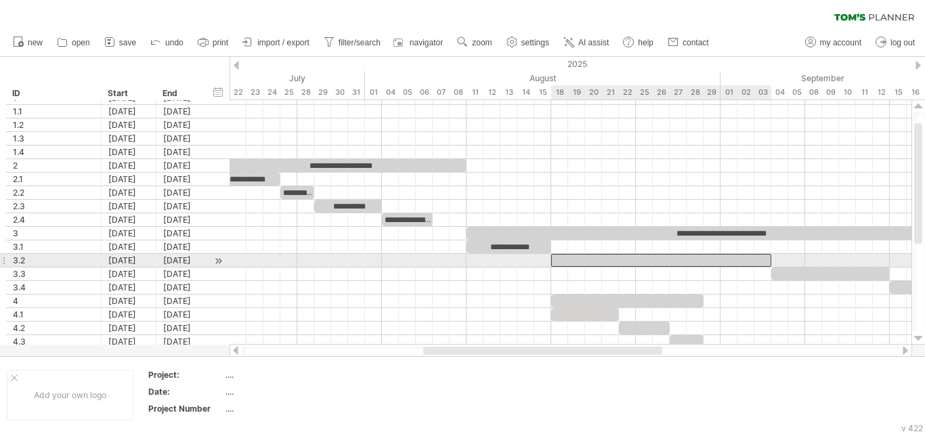
click at [633, 258] on div at bounding box center [661, 260] width 220 height 13
click at [646, 255] on div at bounding box center [661, 260] width 220 height 13
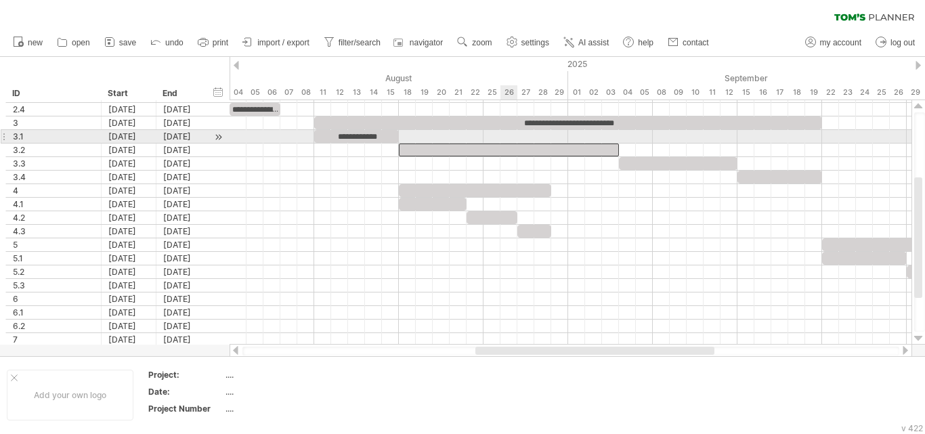
click at [511, 144] on div at bounding box center [509, 150] width 220 height 13
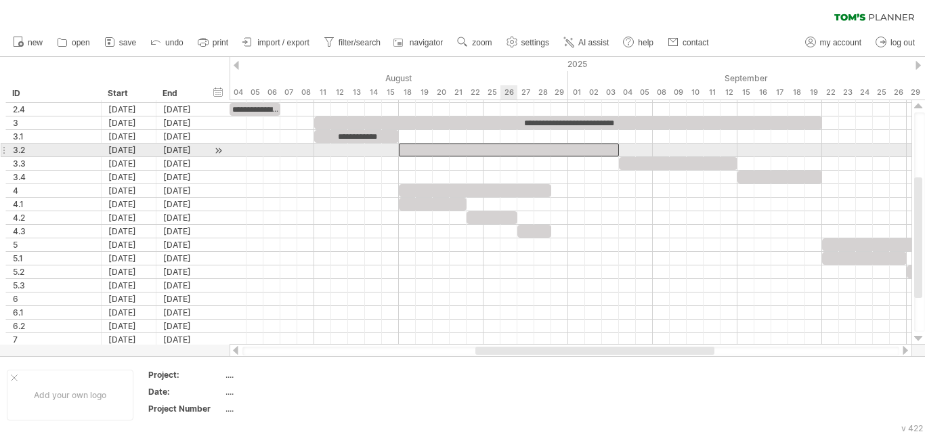
click at [510, 144] on div at bounding box center [509, 150] width 220 height 13
click at [511, 140] on div at bounding box center [571, 137] width 682 height 14
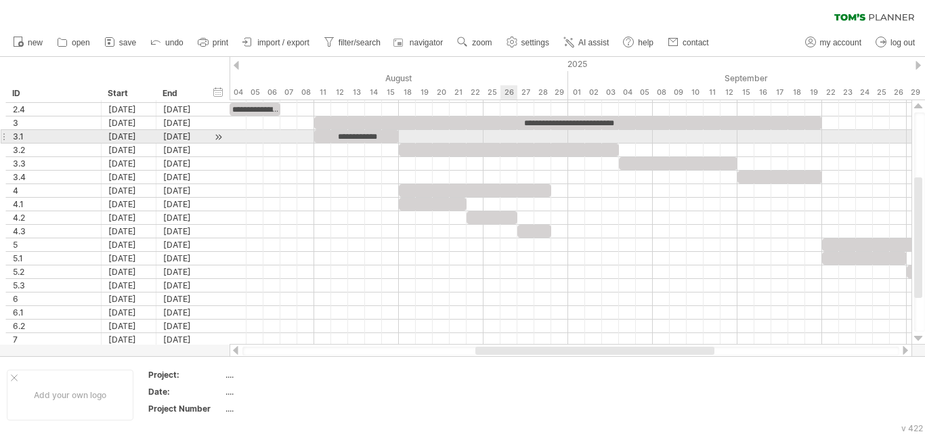
click at [511, 140] on div at bounding box center [571, 137] width 682 height 14
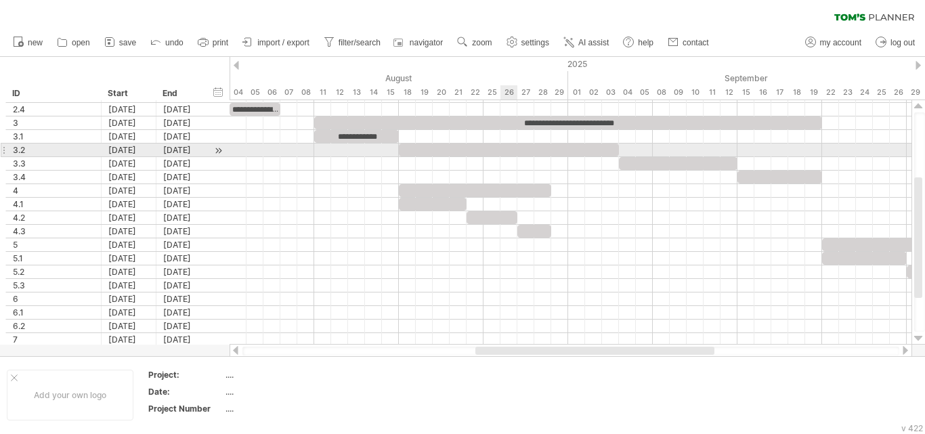
click at [508, 150] on div at bounding box center [509, 150] width 220 height 13
paste div
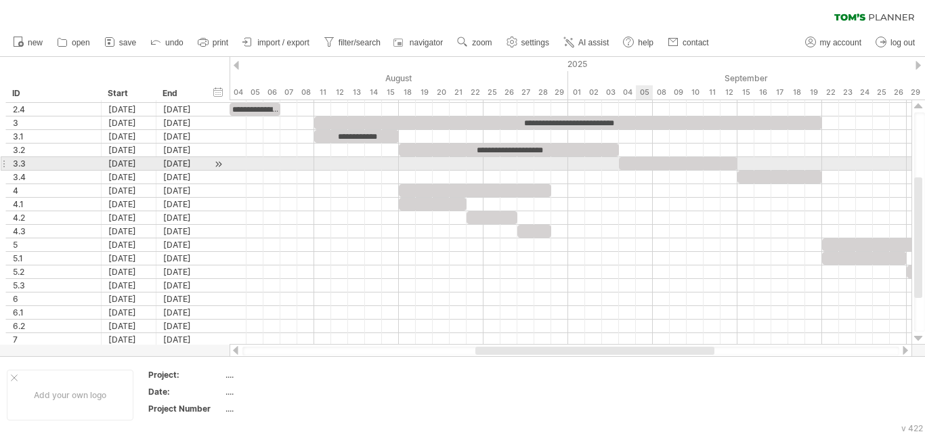
click at [645, 161] on div at bounding box center [678, 163] width 119 height 13
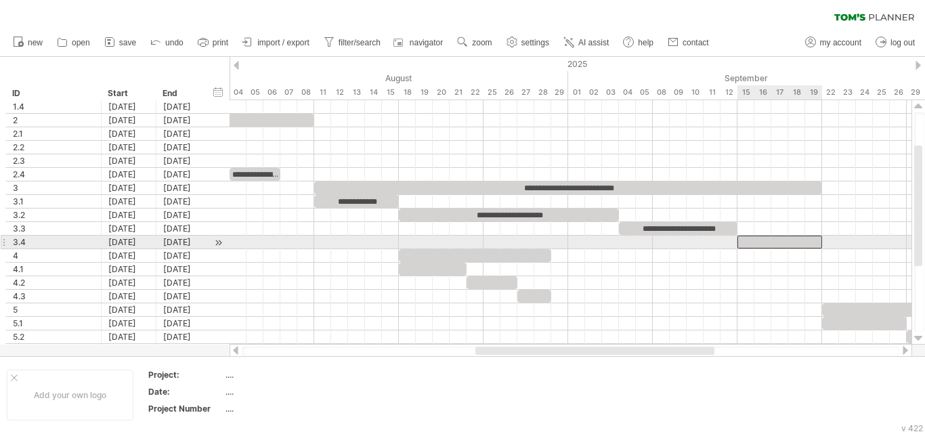
click at [776, 240] on div at bounding box center [780, 242] width 85 height 13
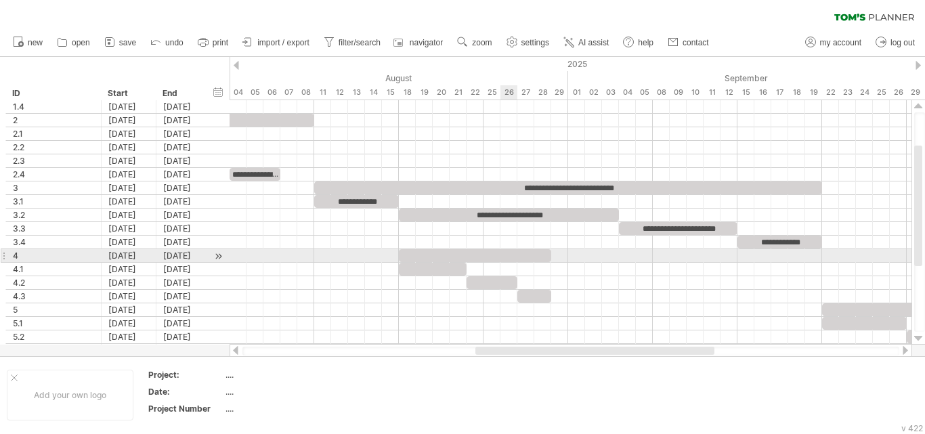
click at [509, 257] on div at bounding box center [475, 255] width 152 height 13
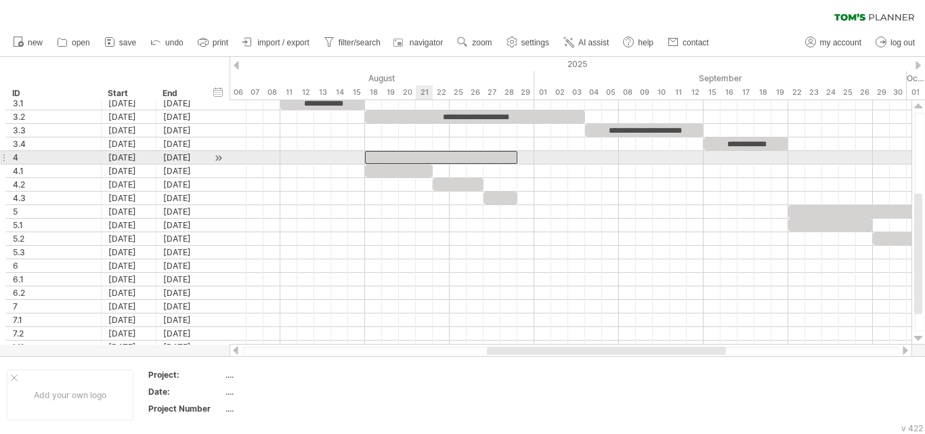
click at [424, 156] on div at bounding box center [441, 157] width 152 height 13
paste div
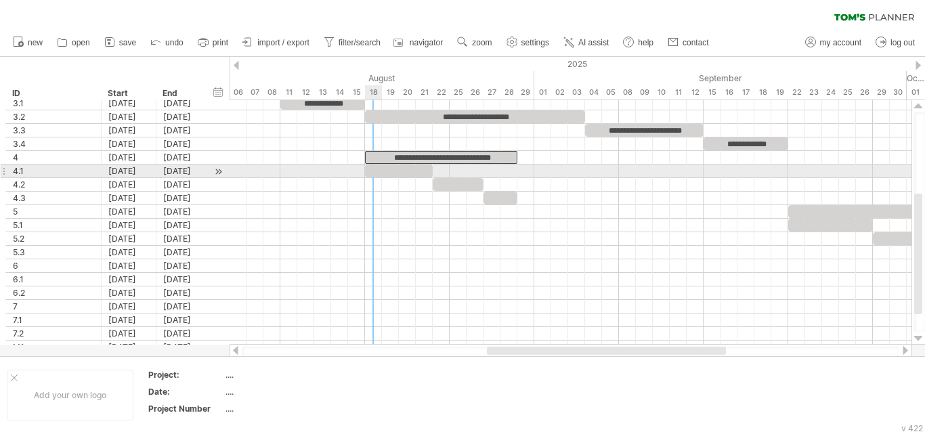
click at [381, 171] on div at bounding box center [399, 171] width 68 height 13
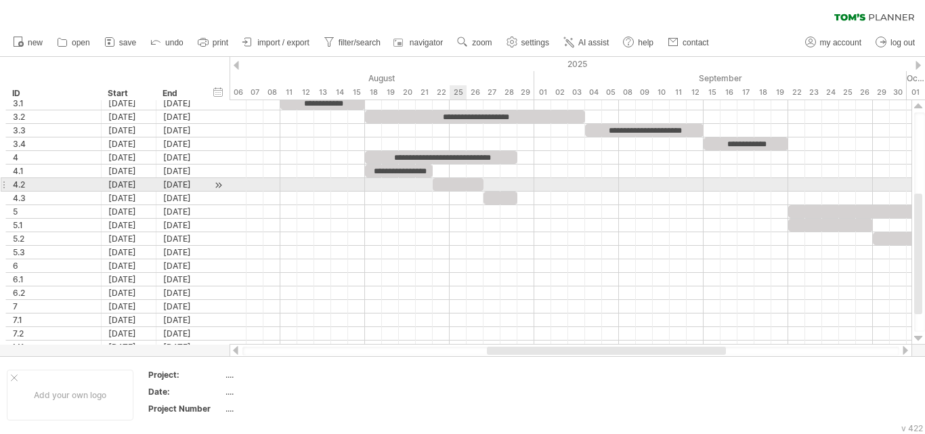
click at [465, 183] on div at bounding box center [458, 184] width 51 height 13
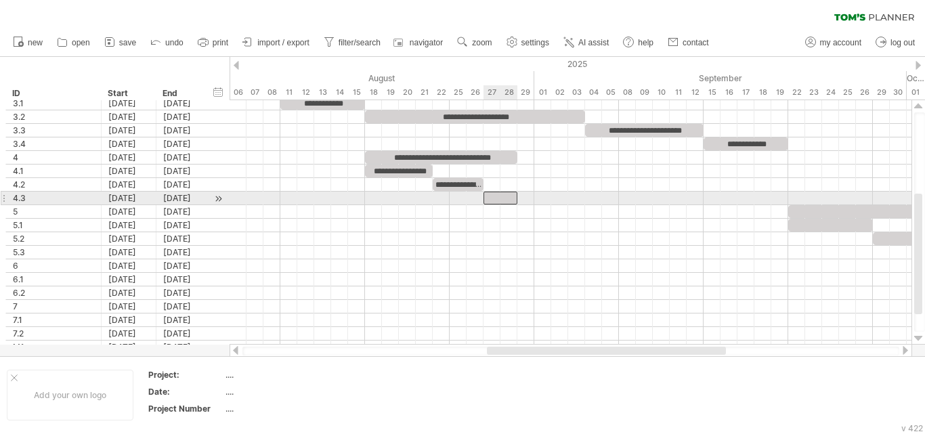
click at [492, 195] on div at bounding box center [501, 198] width 34 height 13
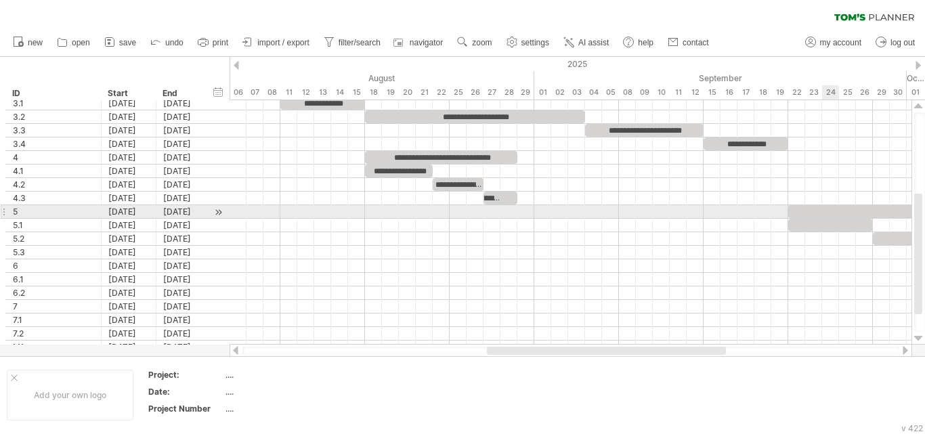
click at [828, 208] on div at bounding box center [872, 211] width 169 height 13
click at [891, 211] on div at bounding box center [872, 211] width 169 height 13
paste div
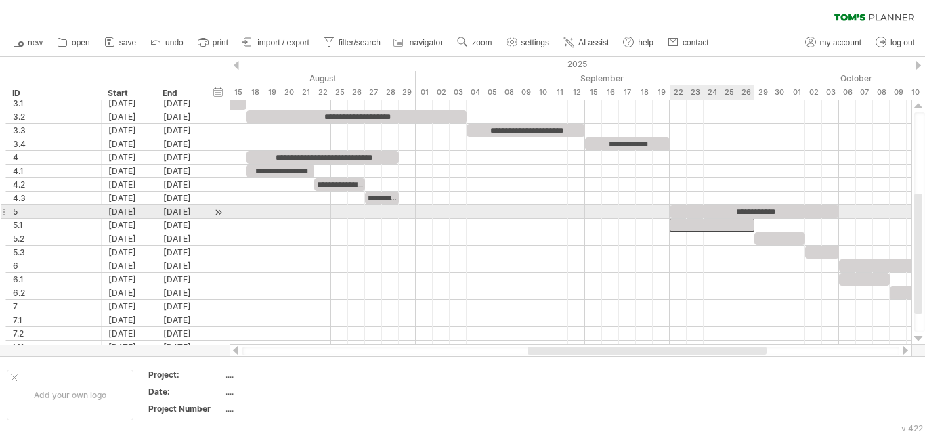
click at [696, 219] on div at bounding box center [712, 225] width 85 height 13
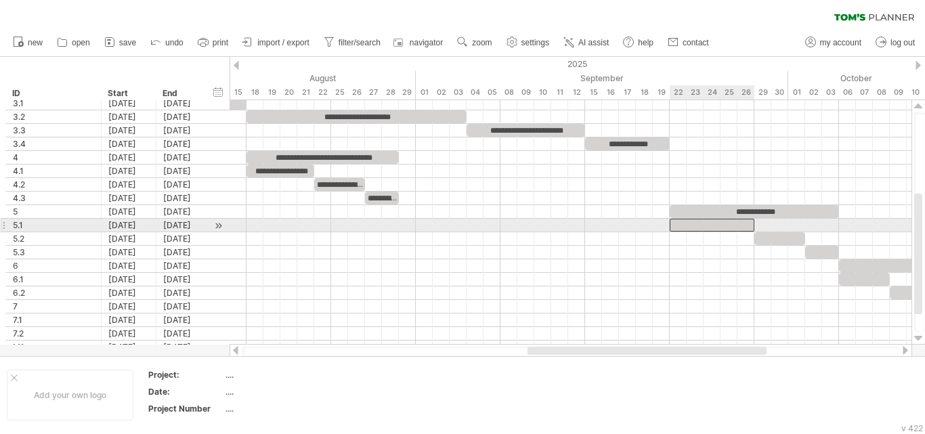
click at [696, 219] on div at bounding box center [712, 225] width 85 height 13
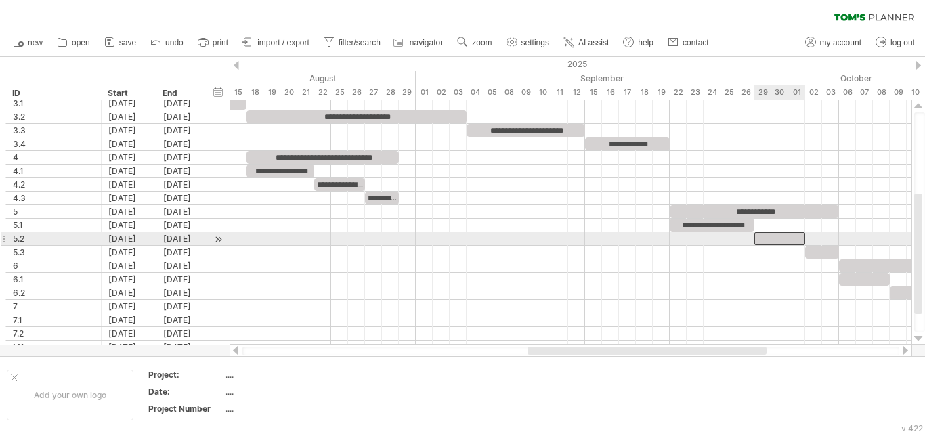
click at [771, 236] on div at bounding box center [780, 238] width 51 height 13
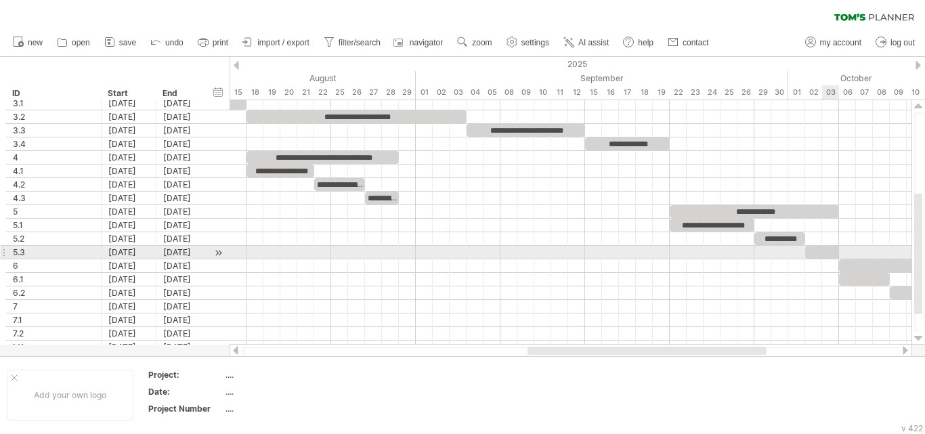
click at [826, 248] on div at bounding box center [822, 252] width 34 height 13
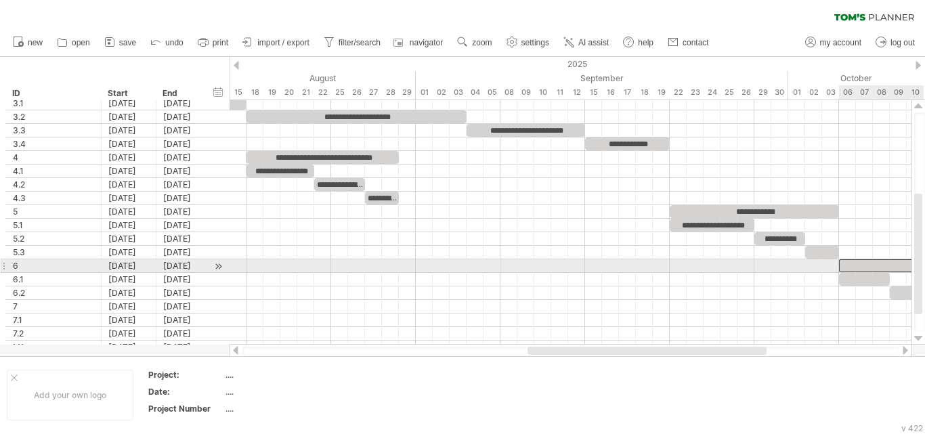
click at [851, 265] on div at bounding box center [881, 265] width 85 height 13
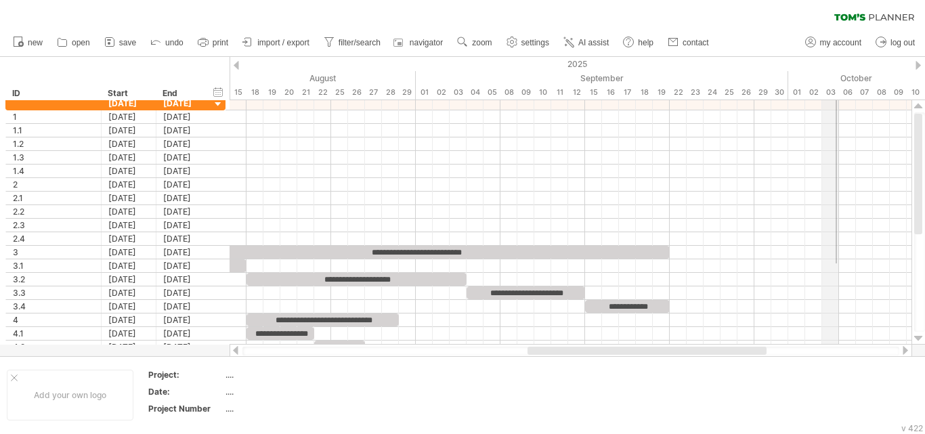
drag, startPoint x: 837, startPoint y: 101, endPoint x: 834, endPoint y: 111, distance: 10.7
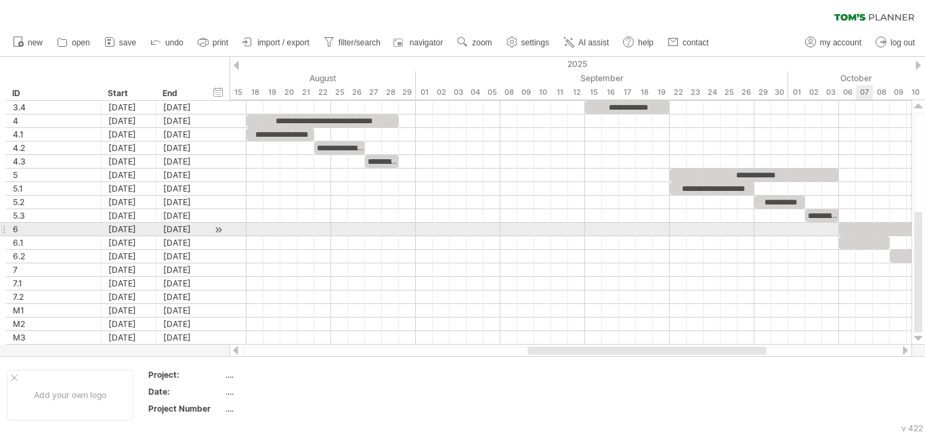
click at [868, 230] on div at bounding box center [881, 229] width 85 height 13
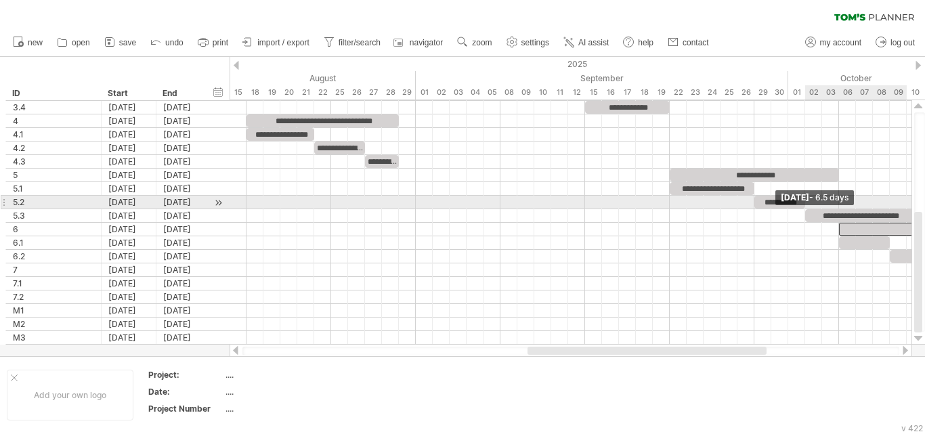
drag, startPoint x: 838, startPoint y: 215, endPoint x: 910, endPoint y: 205, distance: 73.2
click at [910, 205] on div "**********" at bounding box center [571, 222] width 682 height 245
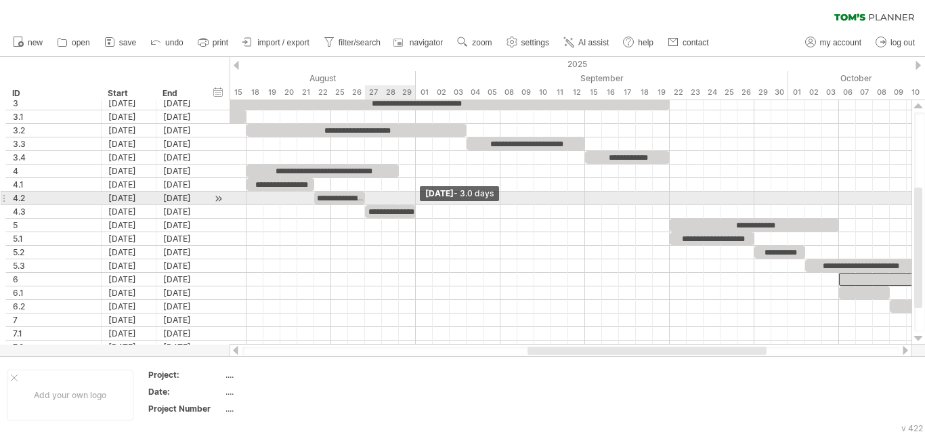
drag, startPoint x: 398, startPoint y: 209, endPoint x: 415, endPoint y: 200, distance: 19.1
click at [415, 200] on div "**********" at bounding box center [571, 222] width 682 height 245
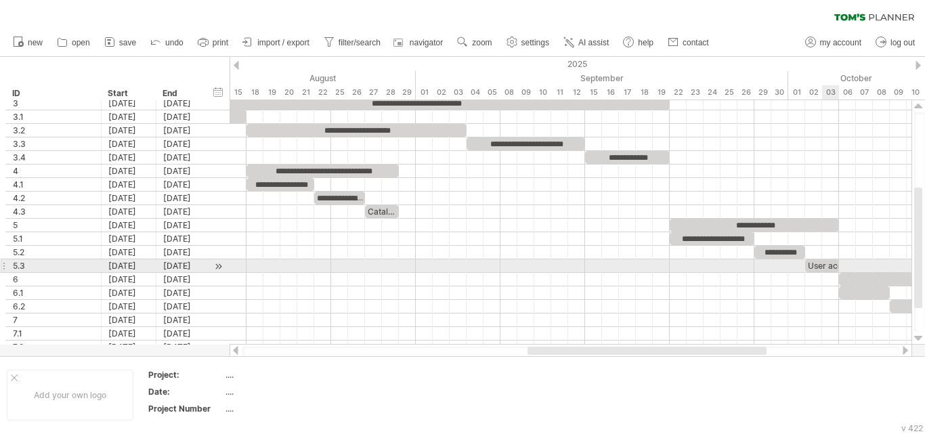
click at [824, 264] on div "User acceptance testing" at bounding box center [822, 265] width 34 height 13
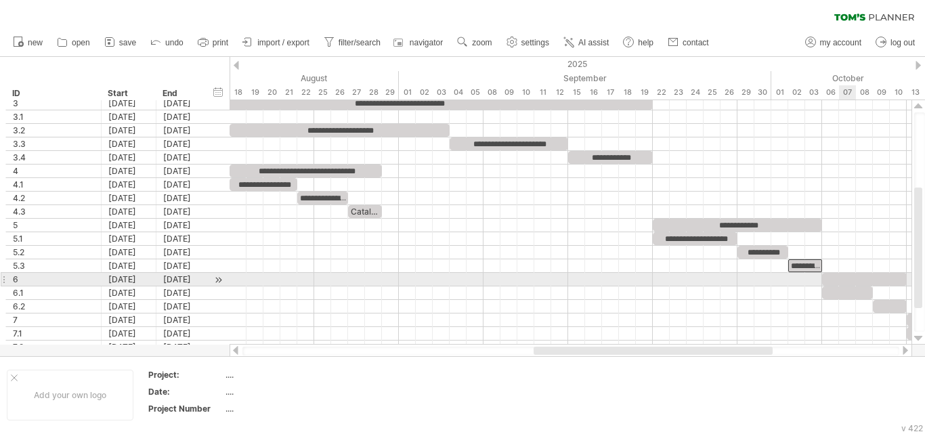
click at [839, 279] on div at bounding box center [864, 279] width 85 height 13
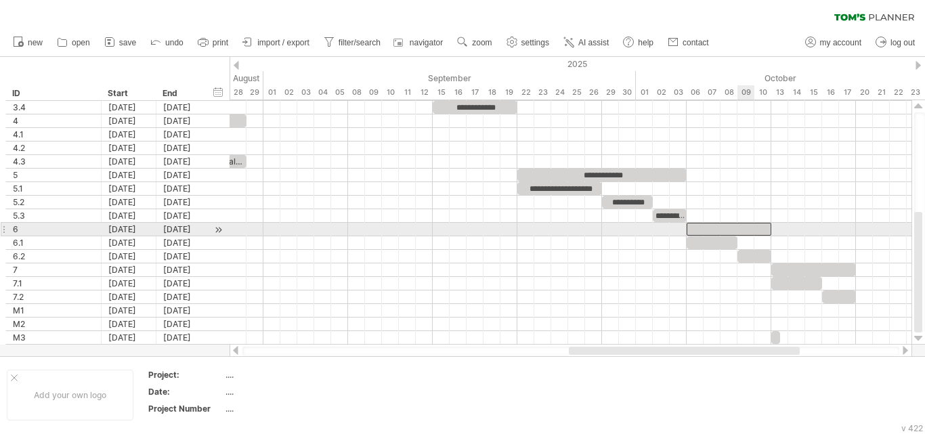
click at [749, 230] on div at bounding box center [729, 229] width 85 height 13
paste div
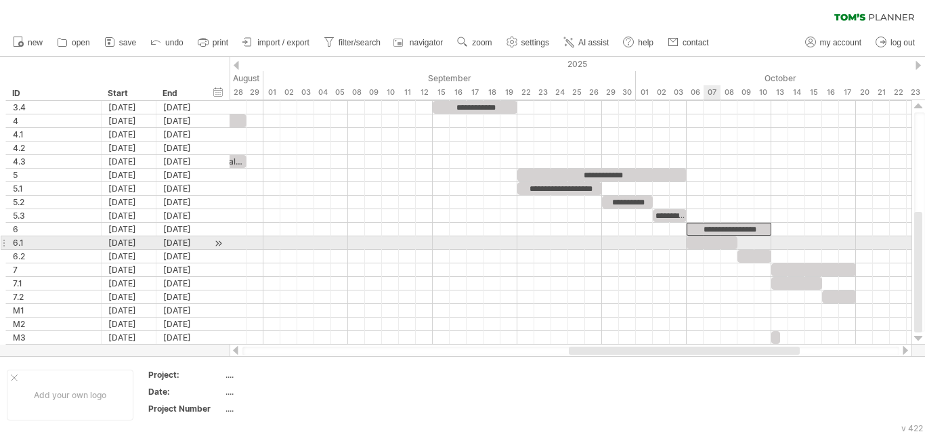
click at [712, 243] on div at bounding box center [712, 242] width 51 height 13
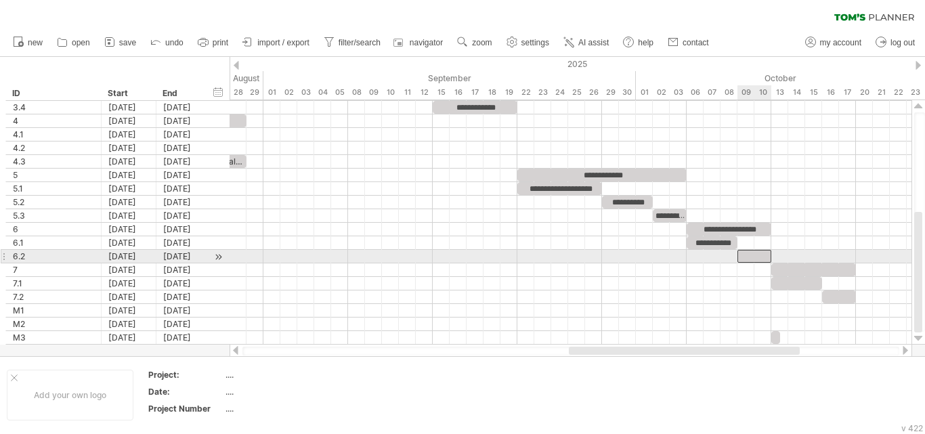
click at [748, 254] on div at bounding box center [755, 256] width 34 height 13
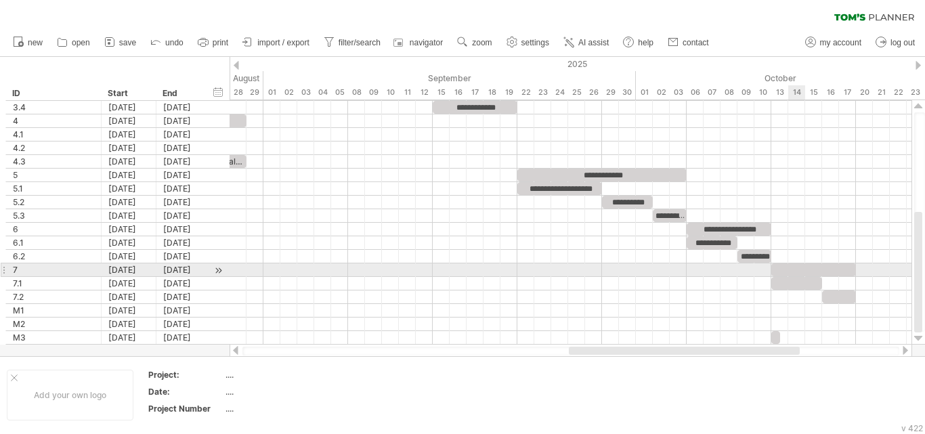
click at [803, 268] on div at bounding box center [814, 270] width 85 height 13
click at [829, 264] on div at bounding box center [814, 270] width 85 height 13
paste div
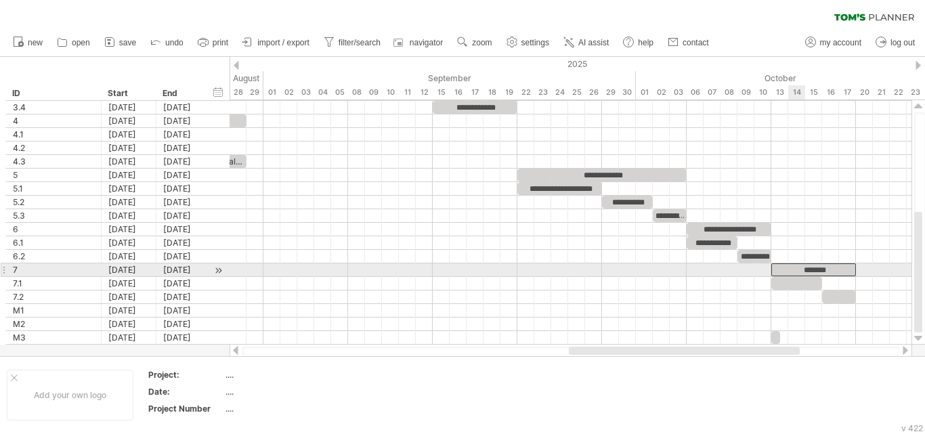
click at [800, 278] on div at bounding box center [797, 283] width 51 height 13
click at [825, 270] on div "*******" at bounding box center [814, 270] width 85 height 13
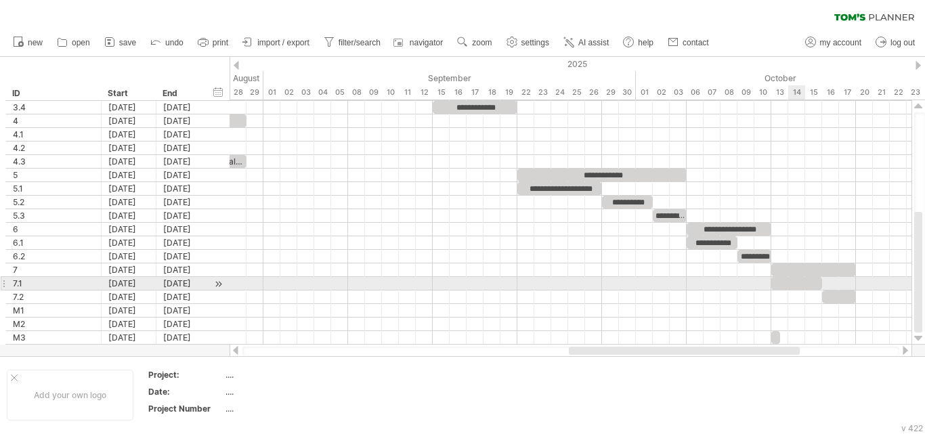
click at [799, 281] on div at bounding box center [797, 283] width 51 height 13
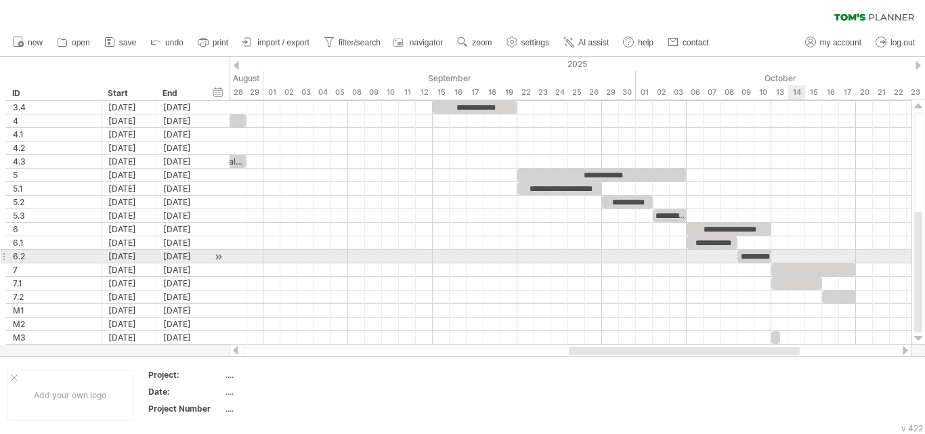
click at [805, 261] on div at bounding box center [571, 257] width 682 height 14
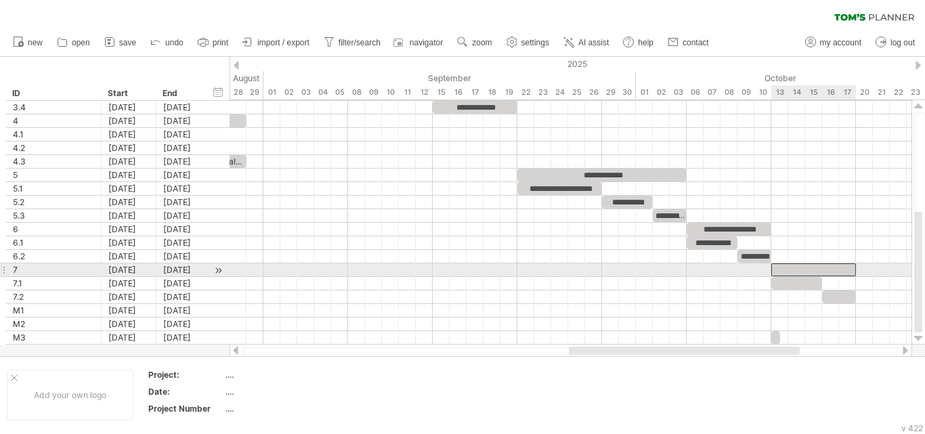
click at [801, 268] on div at bounding box center [814, 270] width 85 height 13
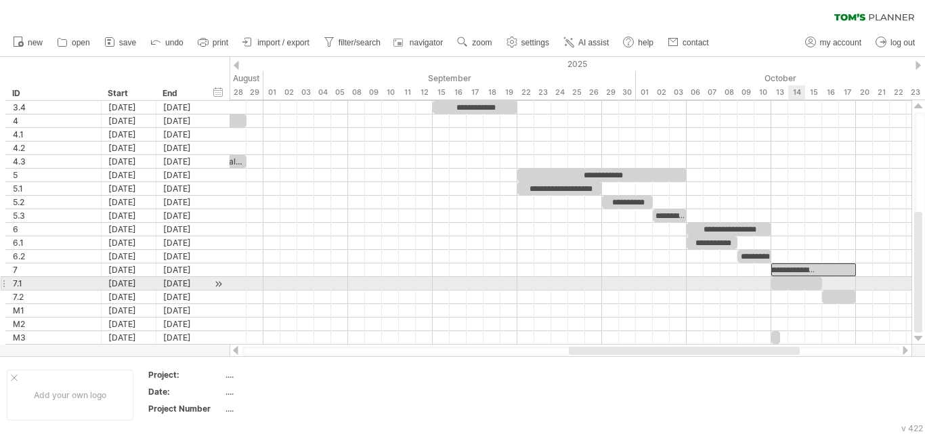
click at [795, 285] on div at bounding box center [797, 283] width 51 height 13
click at [790, 280] on div at bounding box center [797, 283] width 51 height 13
paste div
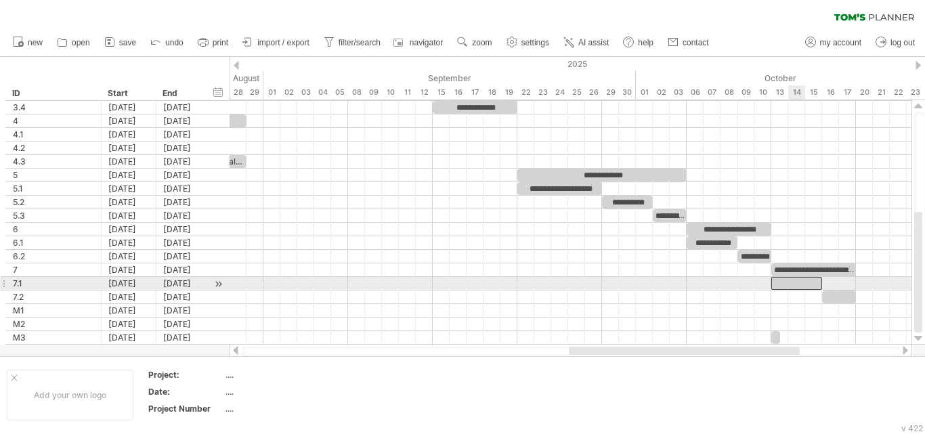
scroll to position [0, 47]
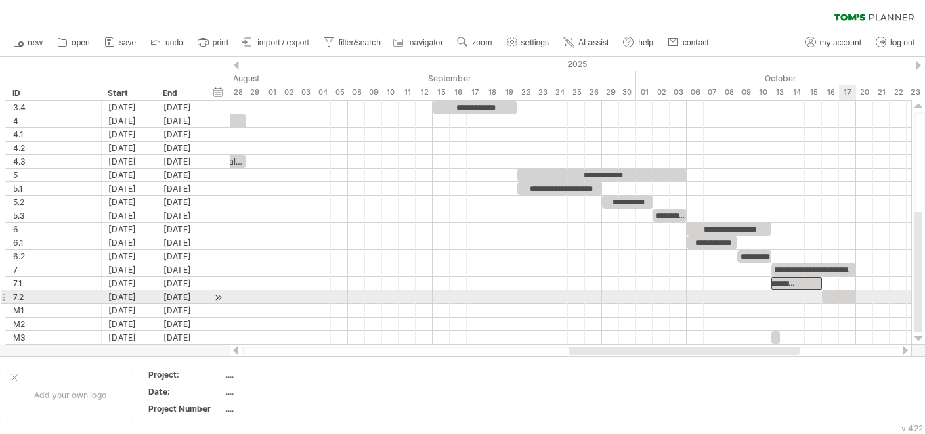
click at [840, 300] on div at bounding box center [839, 297] width 34 height 13
click at [832, 295] on div at bounding box center [839, 297] width 34 height 13
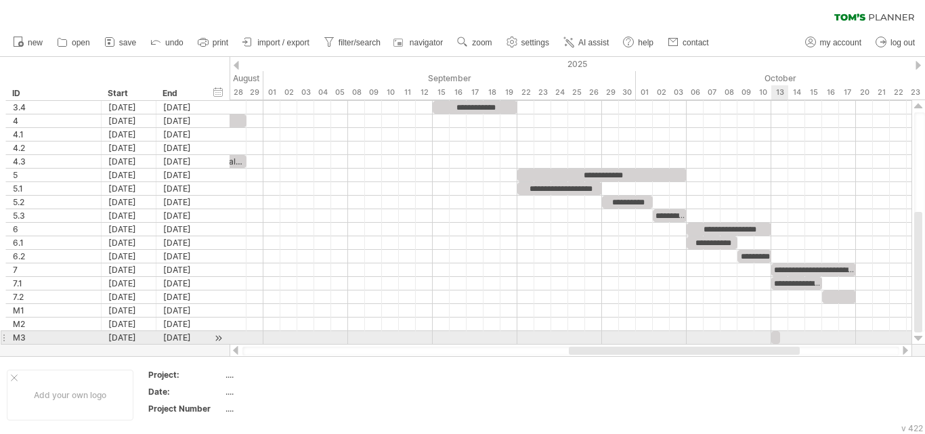
click at [775, 334] on div at bounding box center [776, 337] width 9 height 13
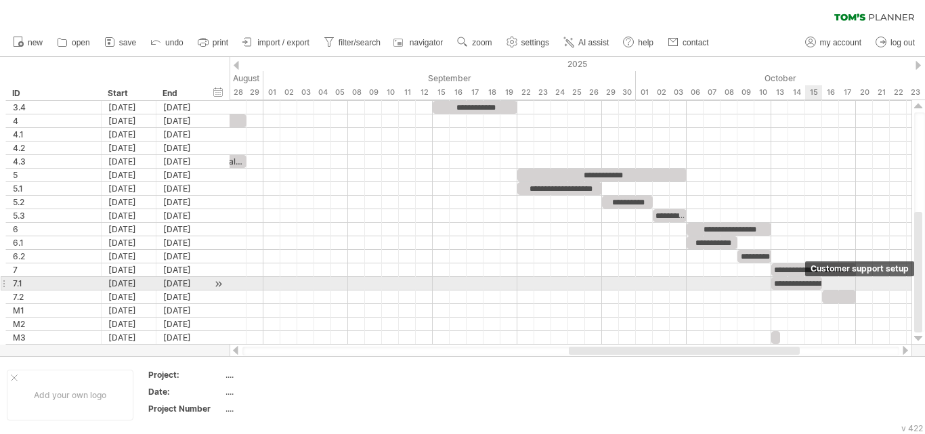
click at [805, 282] on div "**********" at bounding box center [797, 283] width 51 height 13
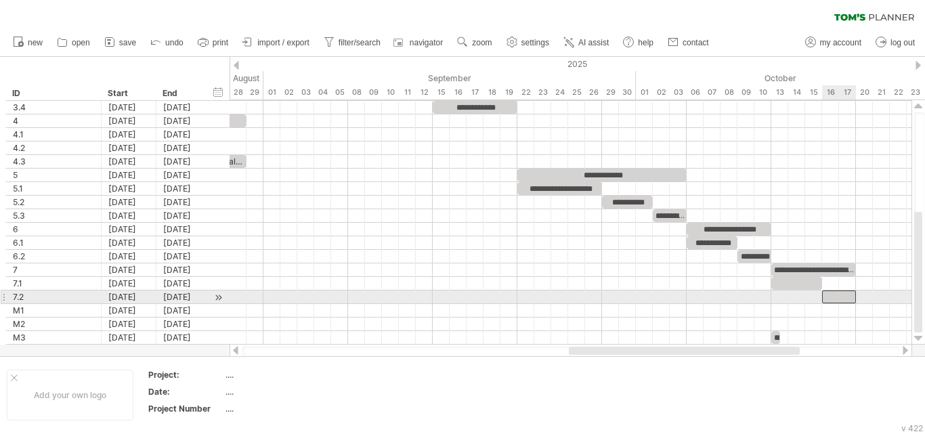
click at [838, 294] on div at bounding box center [839, 297] width 34 height 13
paste div
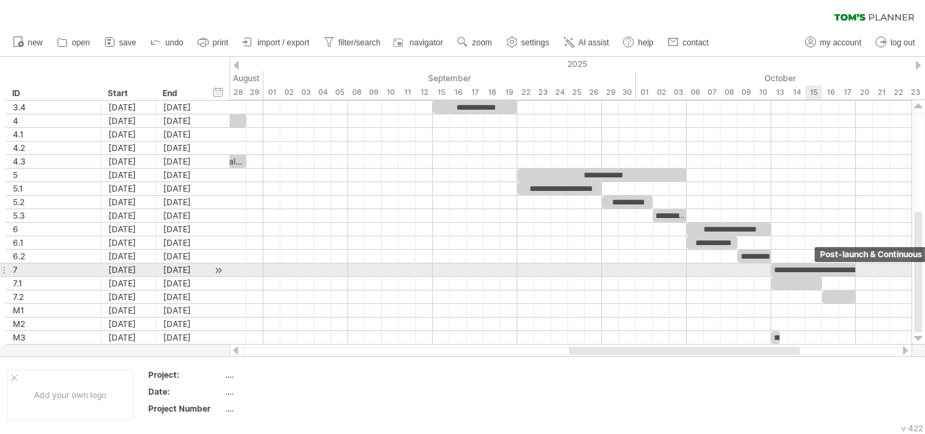
click at [816, 269] on div "**********" at bounding box center [814, 270] width 85 height 13
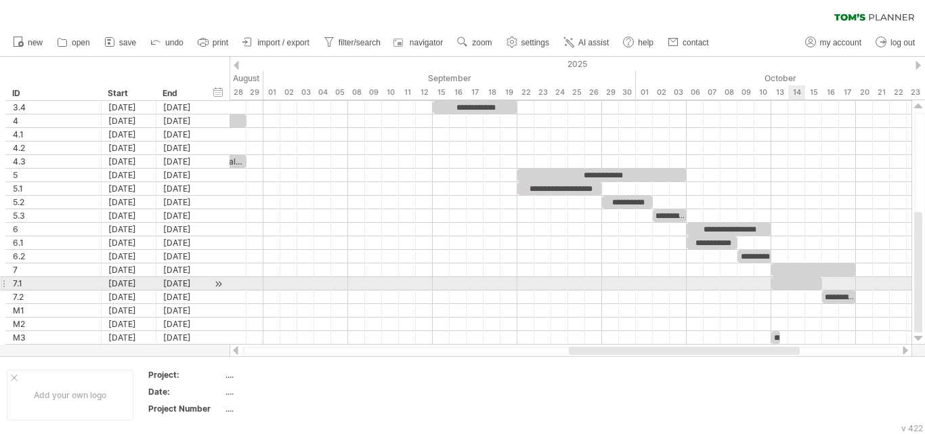
click at [799, 283] on div at bounding box center [797, 283] width 51 height 13
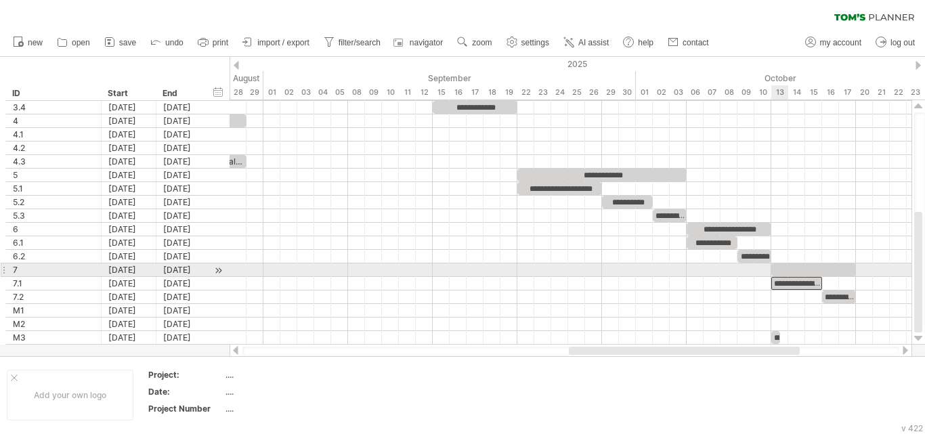
click at [780, 268] on div at bounding box center [814, 270] width 85 height 13
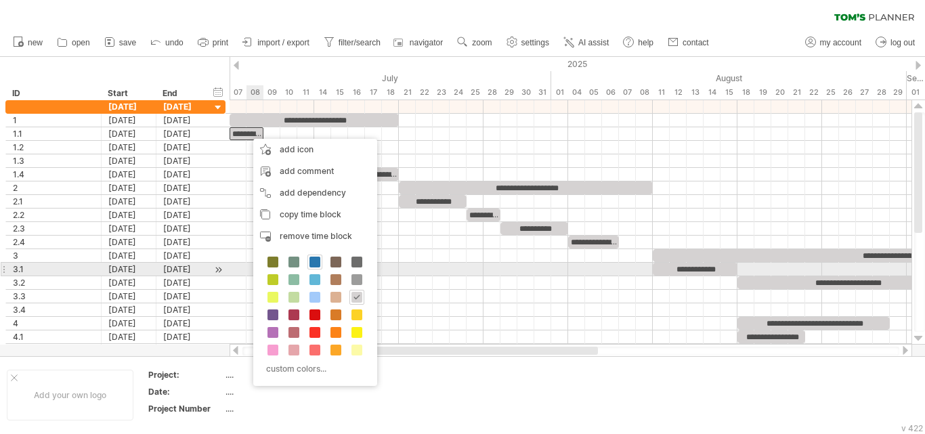
click at [315, 261] on span at bounding box center [315, 262] width 11 height 11
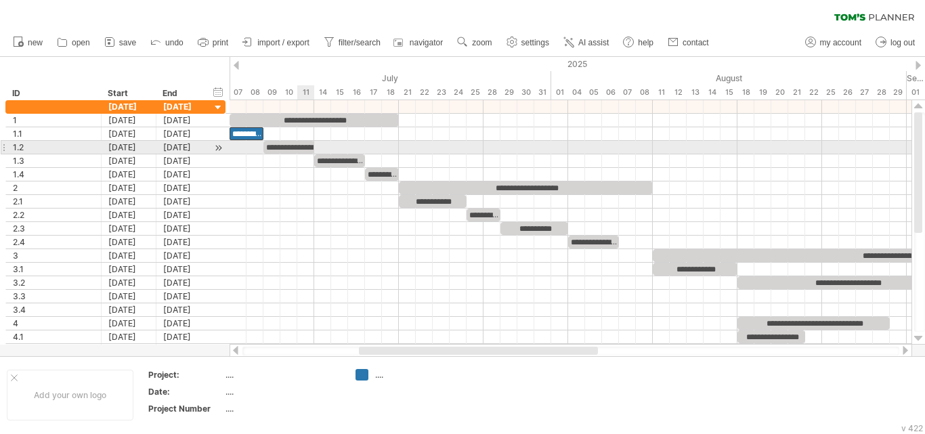
click at [301, 146] on div "**********" at bounding box center [289, 147] width 51 height 13
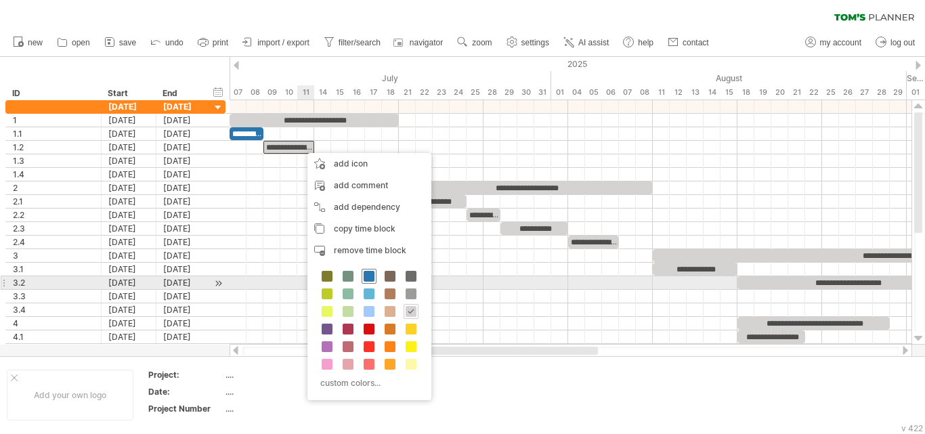
click at [372, 280] on span at bounding box center [369, 276] width 11 height 11
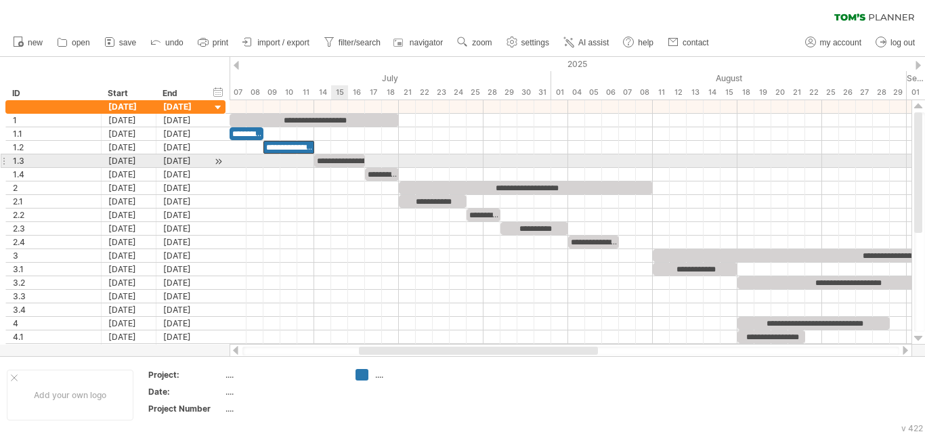
click at [347, 164] on div "**********" at bounding box center [339, 160] width 51 height 13
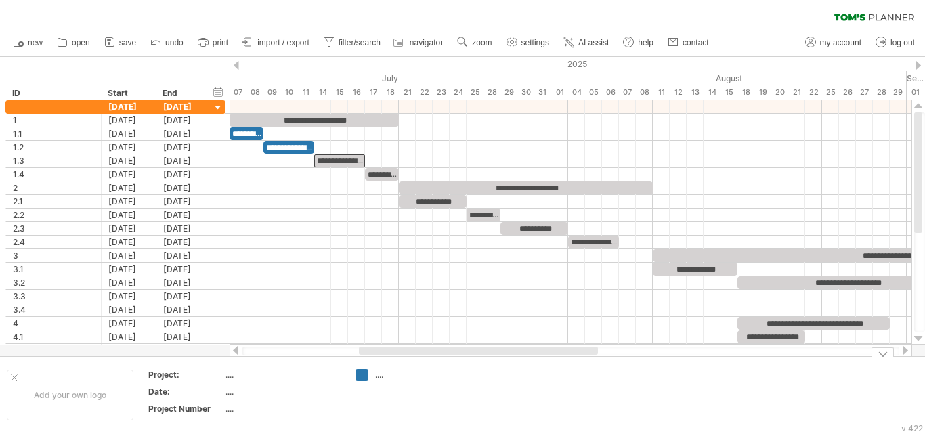
click at [358, 377] on div "Trying to reach [DOMAIN_NAME] Connected again... processing file clear filter" at bounding box center [462, 217] width 925 height 434
click at [363, 379] on div "Trying to reach [DOMAIN_NAME] Connected again... processing file clear filter" at bounding box center [462, 217] width 925 height 434
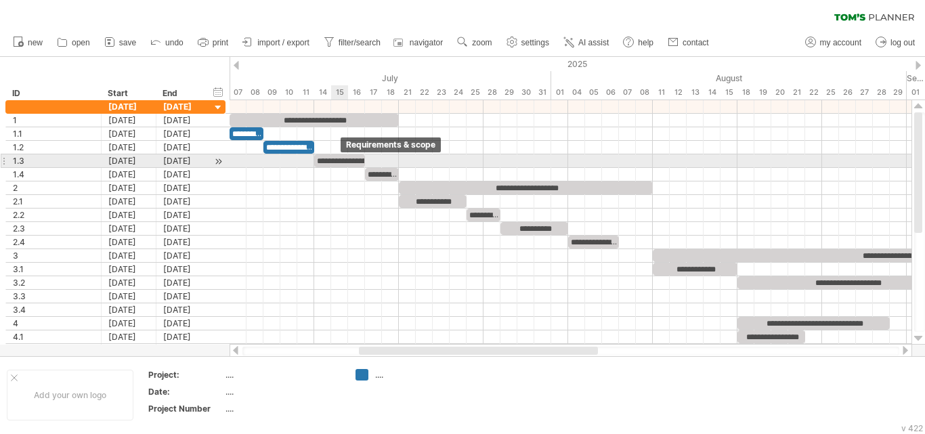
click at [341, 160] on div "**********" at bounding box center [339, 160] width 51 height 13
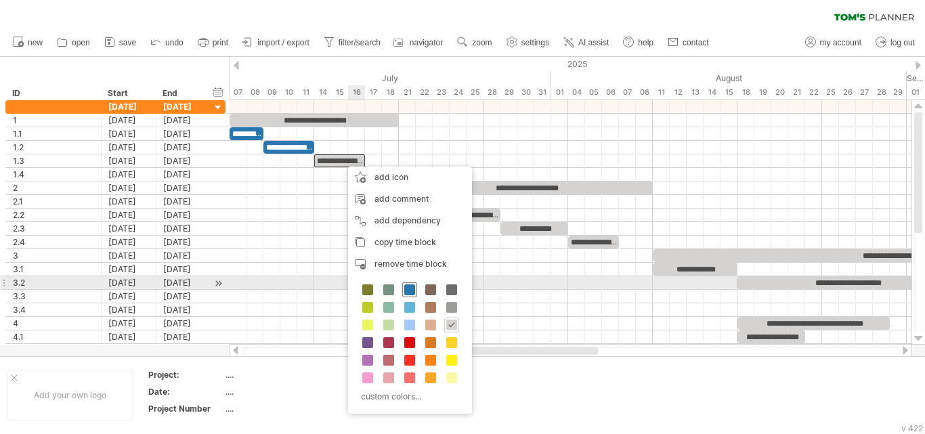
click at [410, 281] on div "custom colors..." at bounding box center [410, 344] width 124 height 139
click at [409, 285] on span at bounding box center [409, 290] width 11 height 11
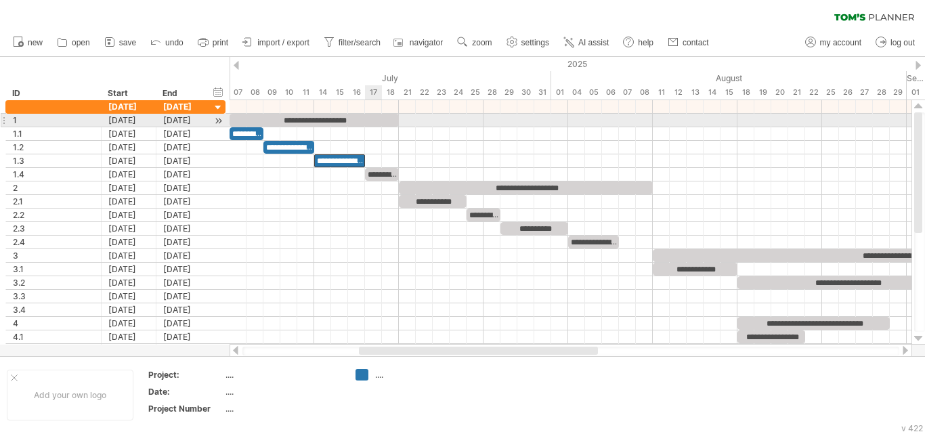
click at [377, 123] on div "**********" at bounding box center [314, 120] width 169 height 13
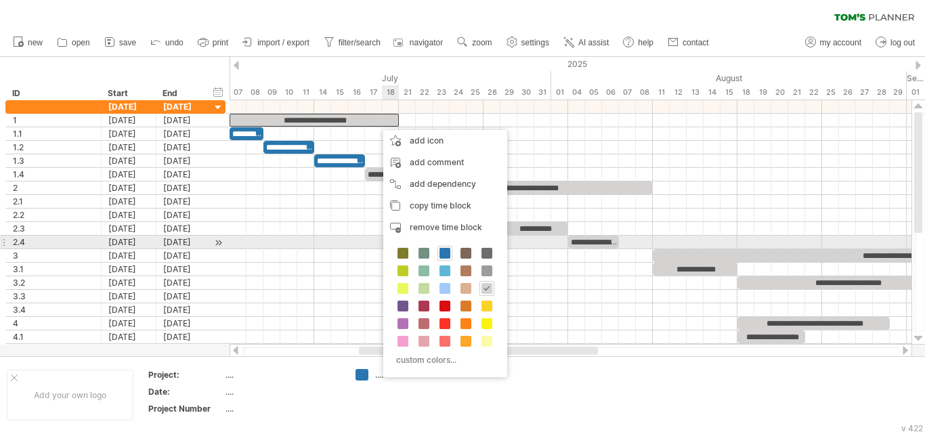
click at [439, 245] on div "custom colors..." at bounding box center [445, 307] width 124 height 139
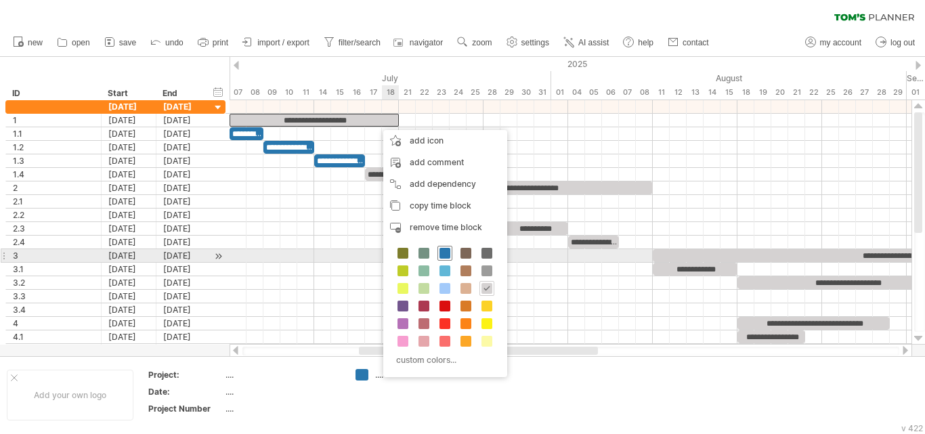
click at [442, 253] on span at bounding box center [445, 253] width 11 height 11
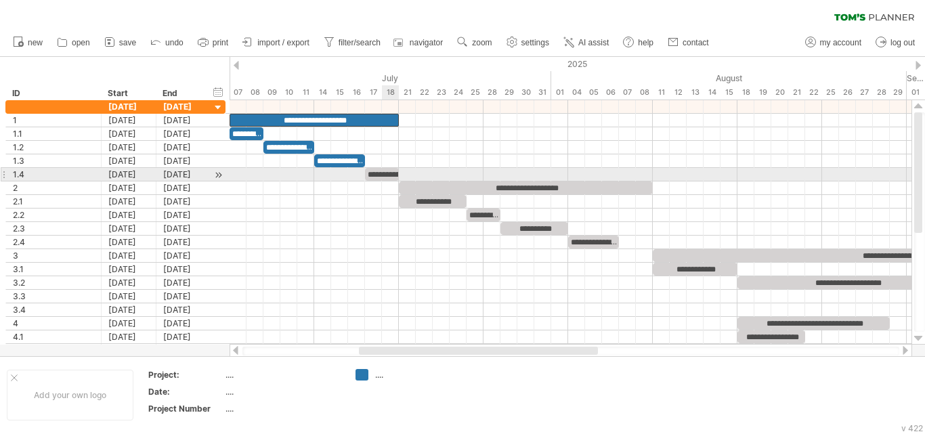
click at [391, 175] on div "**********" at bounding box center [382, 174] width 34 height 13
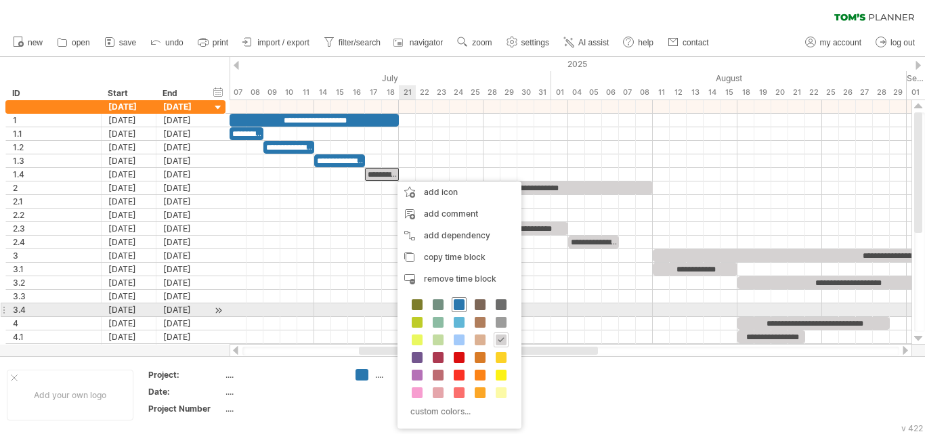
click at [463, 305] on span at bounding box center [459, 304] width 11 height 11
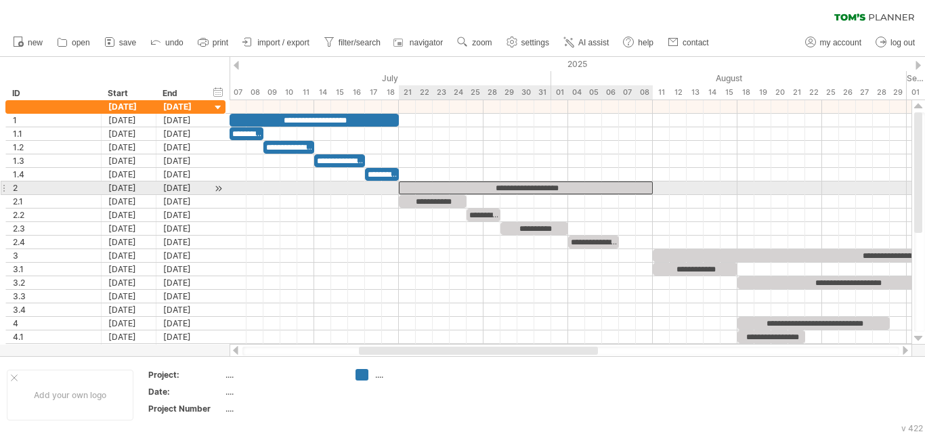
click at [468, 186] on div "**********" at bounding box center [526, 188] width 254 height 13
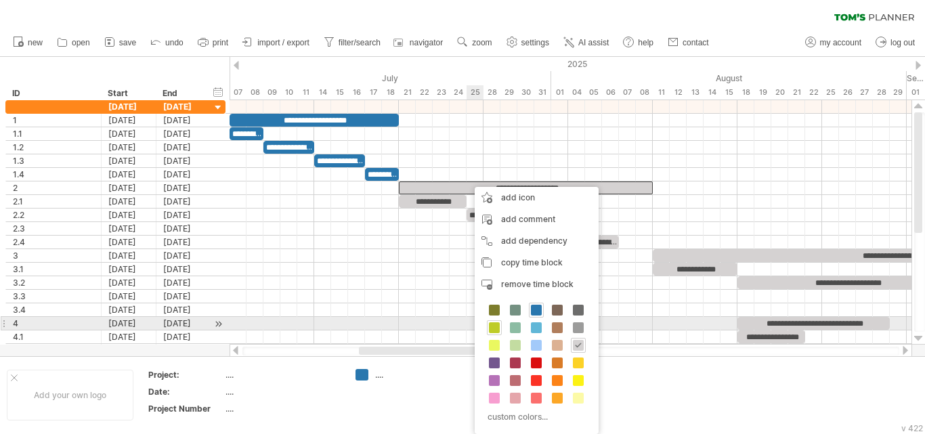
click at [494, 323] on span at bounding box center [494, 327] width 11 height 11
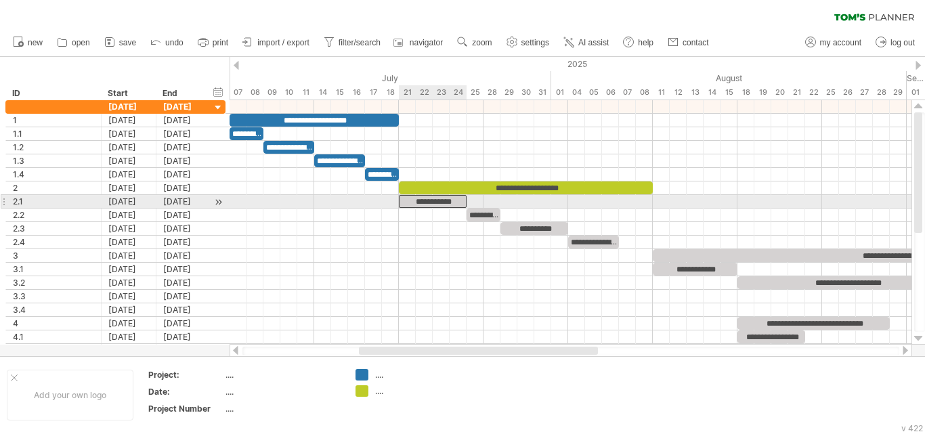
click at [449, 205] on div "**********" at bounding box center [433, 201] width 68 height 13
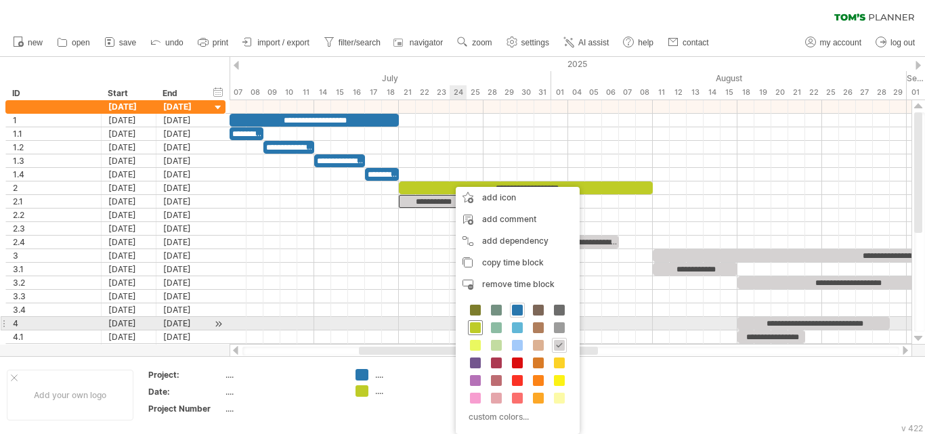
click at [474, 330] on span at bounding box center [475, 327] width 11 height 11
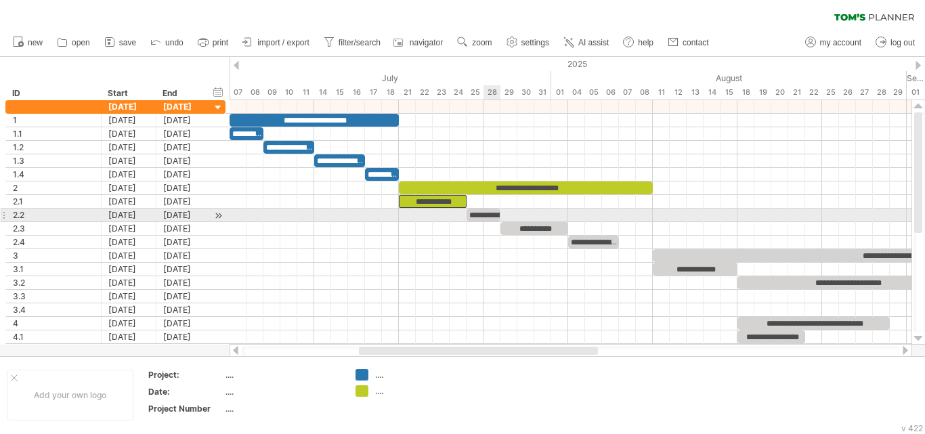
click at [484, 213] on div "**********" at bounding box center [484, 215] width 34 height 13
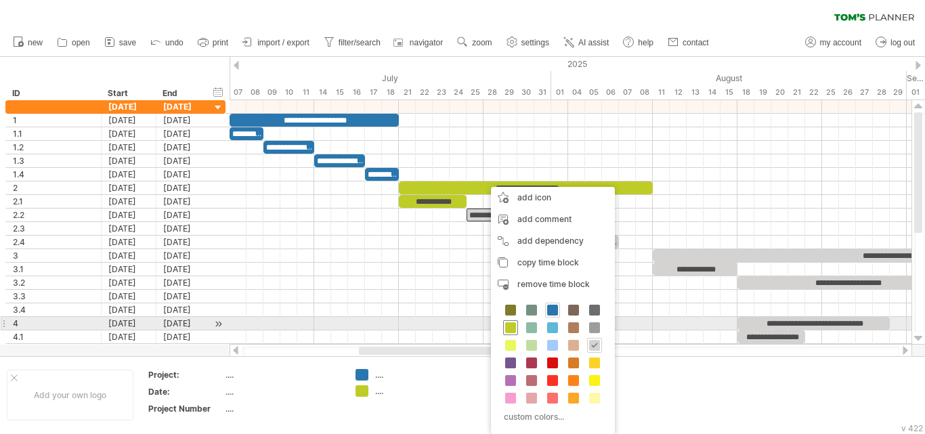
click at [513, 330] on span at bounding box center [510, 327] width 11 height 11
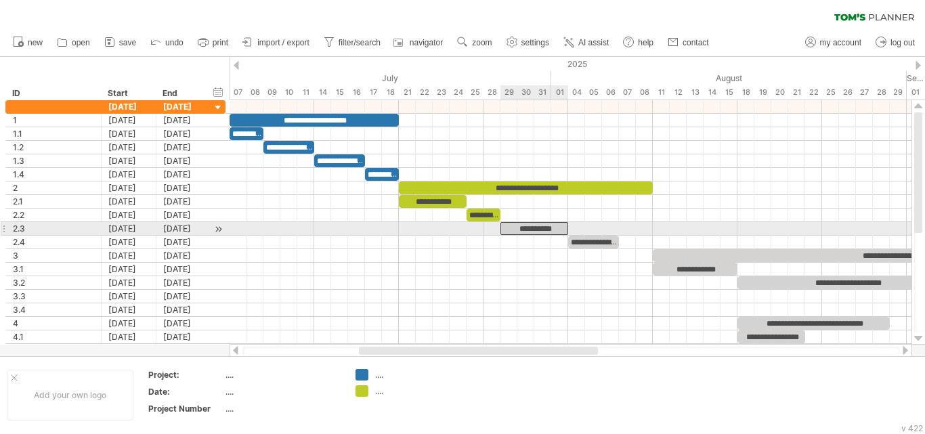
click at [537, 227] on div "**********" at bounding box center [535, 228] width 68 height 13
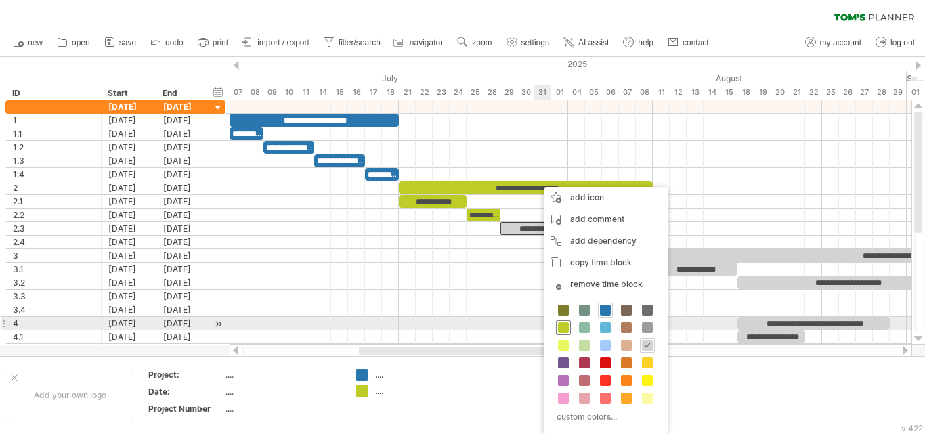
click at [566, 329] on span at bounding box center [563, 327] width 11 height 11
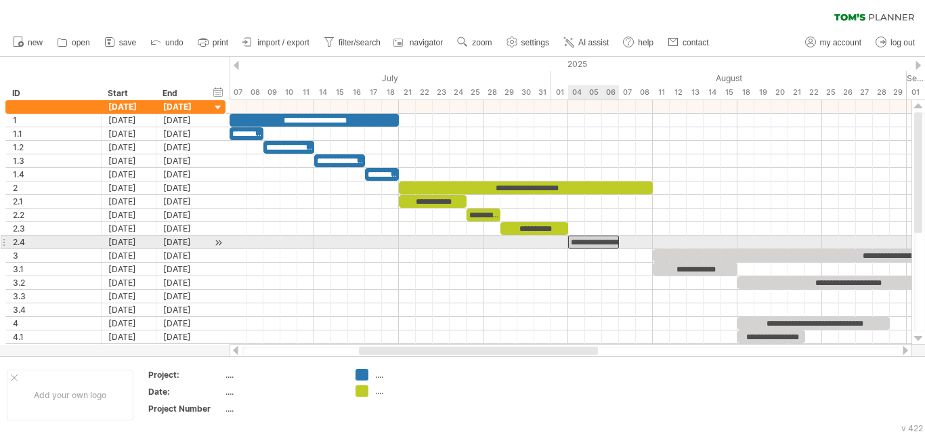
click at [585, 239] on div "**********" at bounding box center [593, 242] width 51 height 13
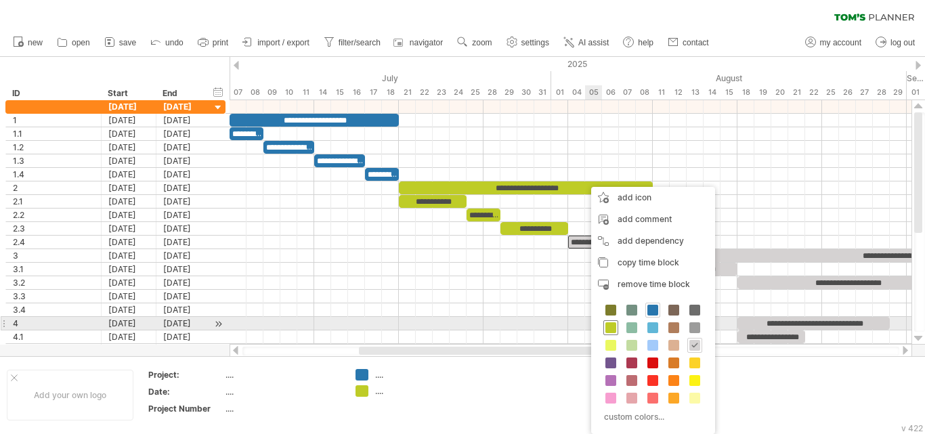
click at [606, 327] on span at bounding box center [611, 327] width 11 height 11
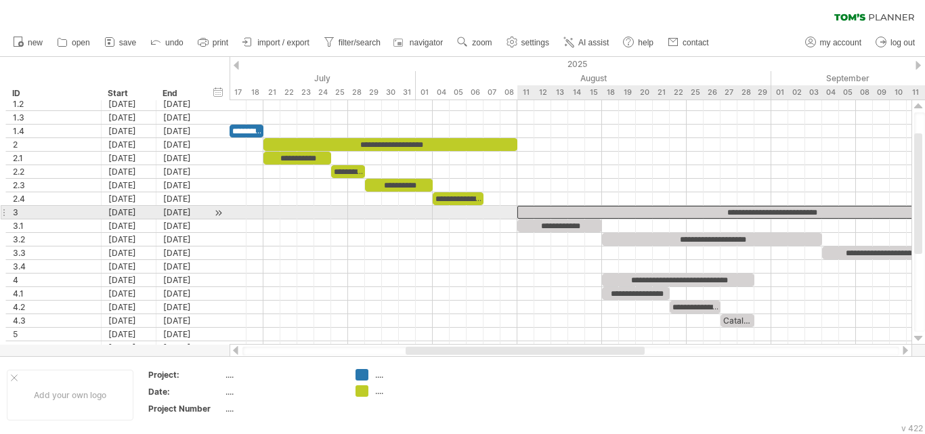
click at [681, 213] on div "**********" at bounding box center [772, 212] width 508 height 13
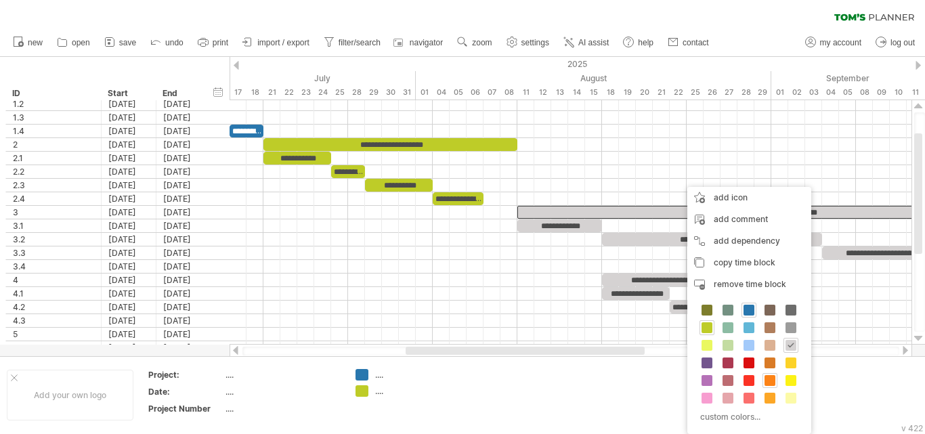
click at [764, 376] on div at bounding box center [770, 380] width 15 height 15
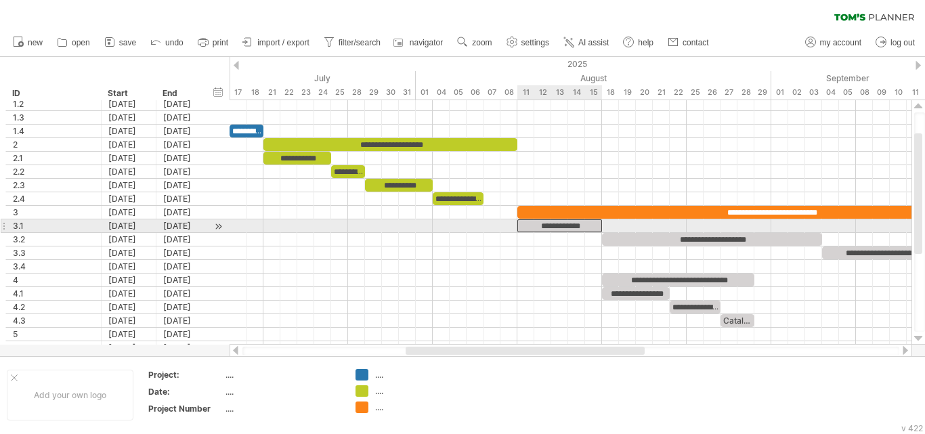
click at [575, 224] on div "**********" at bounding box center [560, 225] width 85 height 13
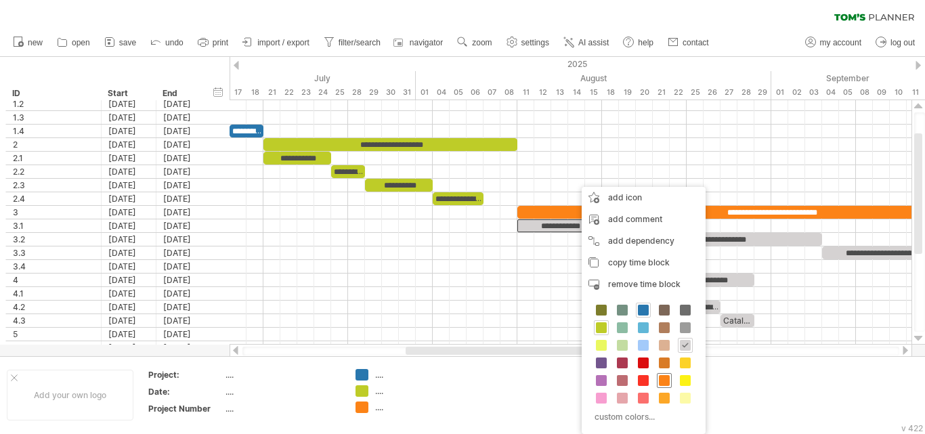
click at [660, 373] on div at bounding box center [664, 380] width 15 height 15
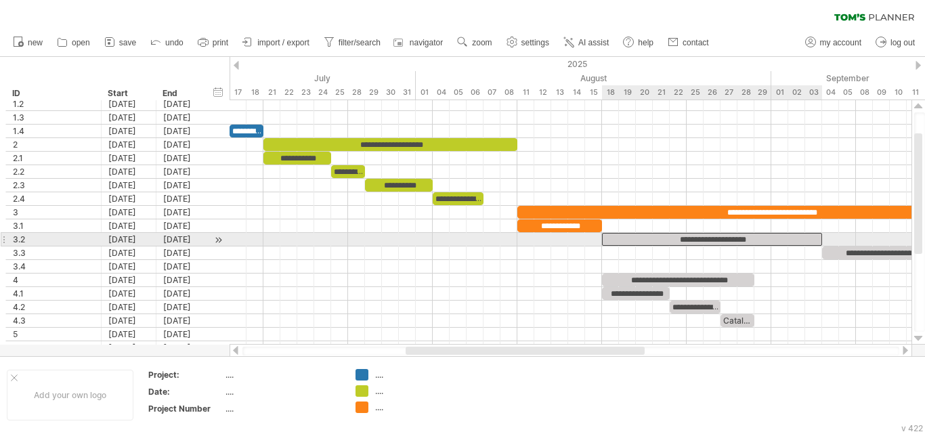
click at [688, 241] on div "**********" at bounding box center [712, 239] width 220 height 13
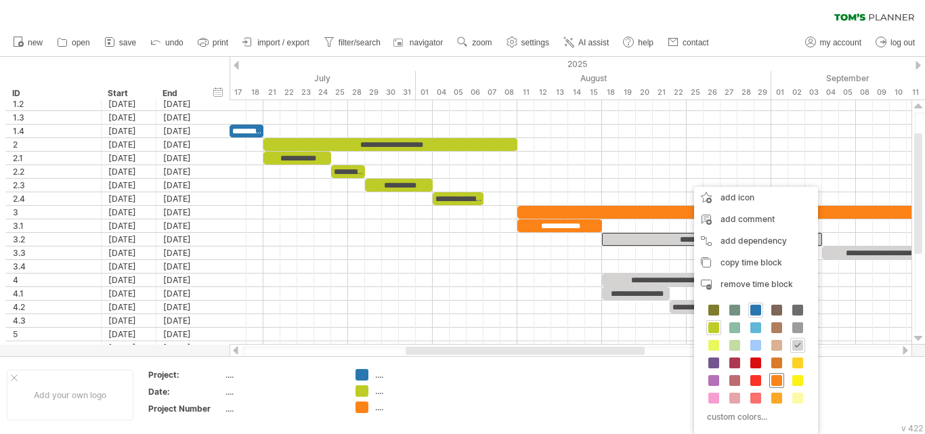
click at [775, 380] on span at bounding box center [777, 380] width 11 height 11
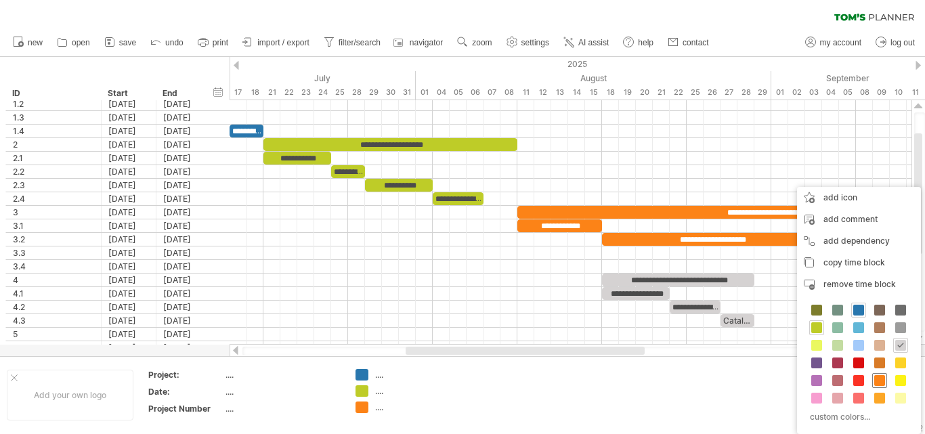
click at [880, 383] on span at bounding box center [880, 380] width 11 height 11
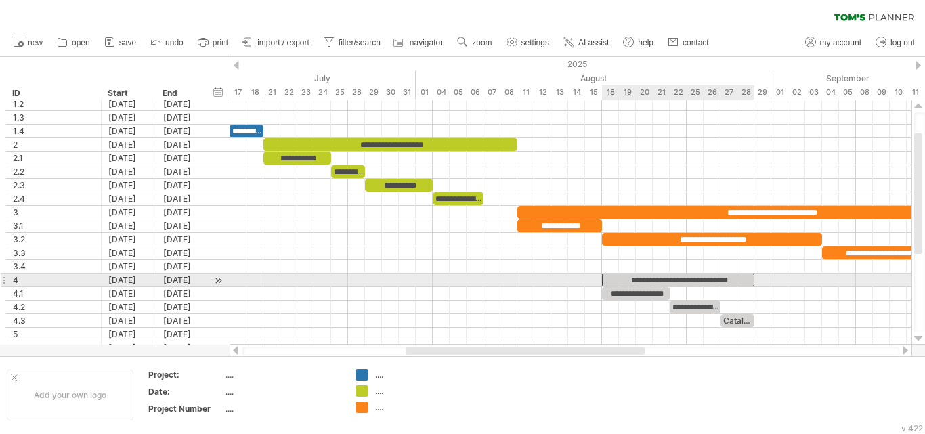
click at [699, 276] on div "**********" at bounding box center [678, 280] width 152 height 13
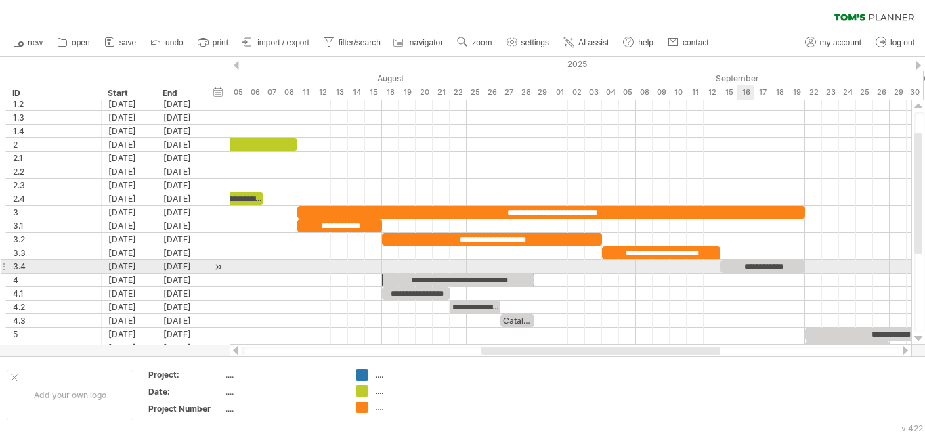
click at [740, 262] on div "**********" at bounding box center [763, 266] width 85 height 13
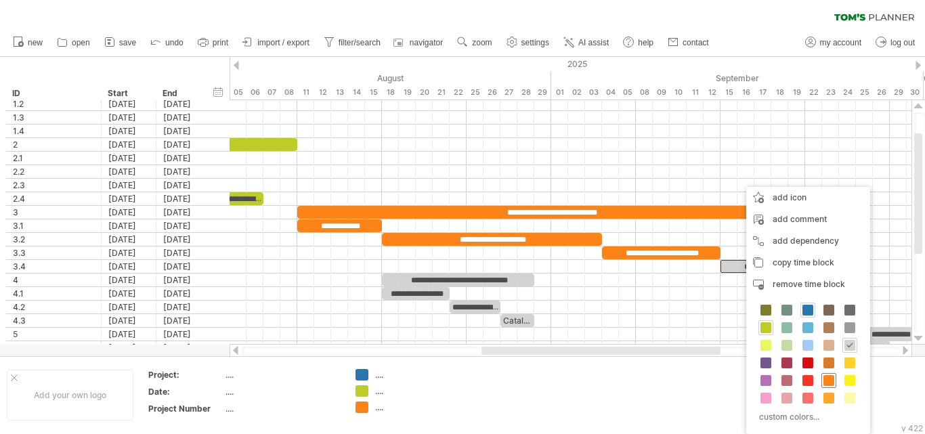
click at [826, 375] on span at bounding box center [829, 380] width 11 height 11
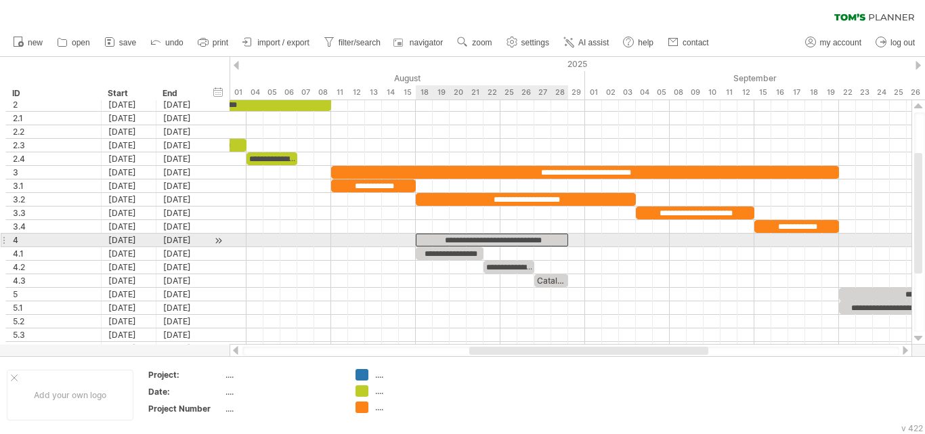
click at [536, 238] on div "**********" at bounding box center [492, 240] width 152 height 13
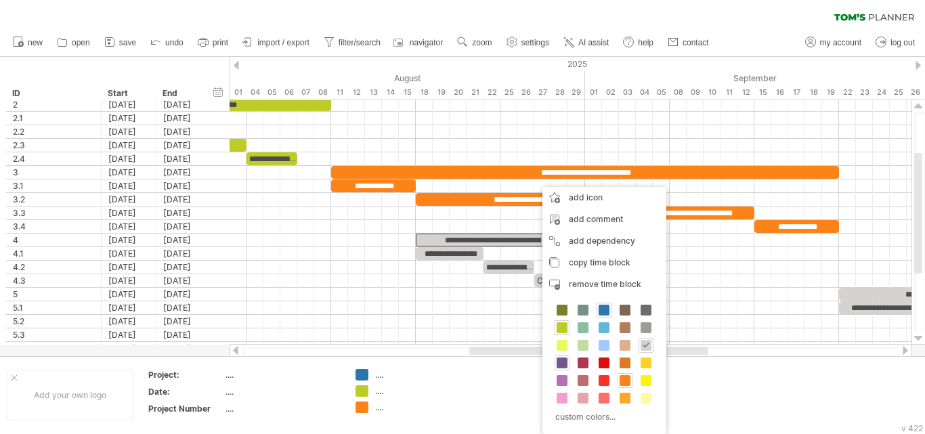
click at [564, 362] on span at bounding box center [562, 363] width 11 height 11
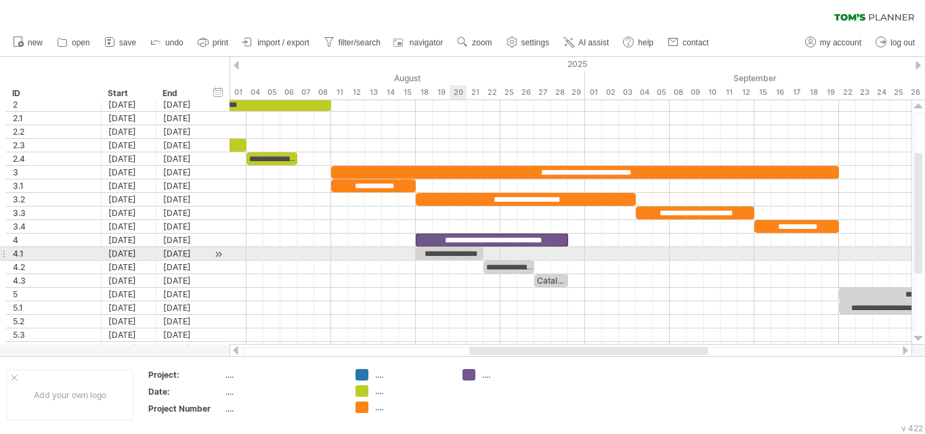
click at [455, 253] on div "**********" at bounding box center [450, 253] width 68 height 13
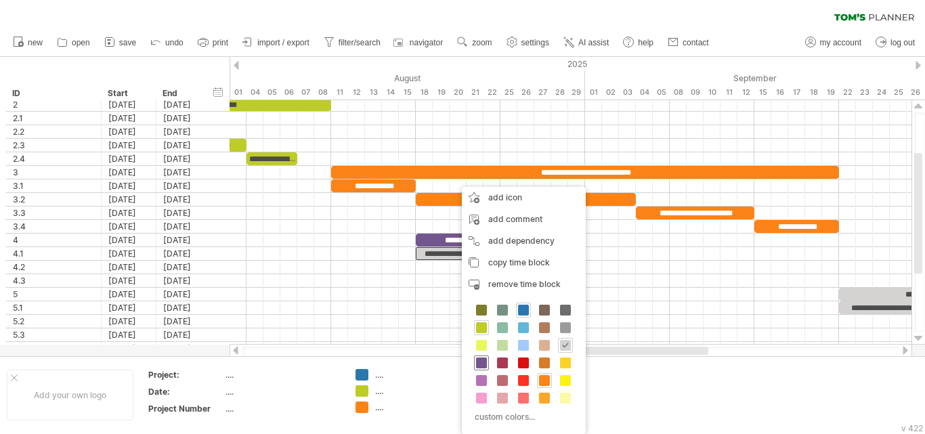
click at [483, 364] on span at bounding box center [481, 363] width 11 height 11
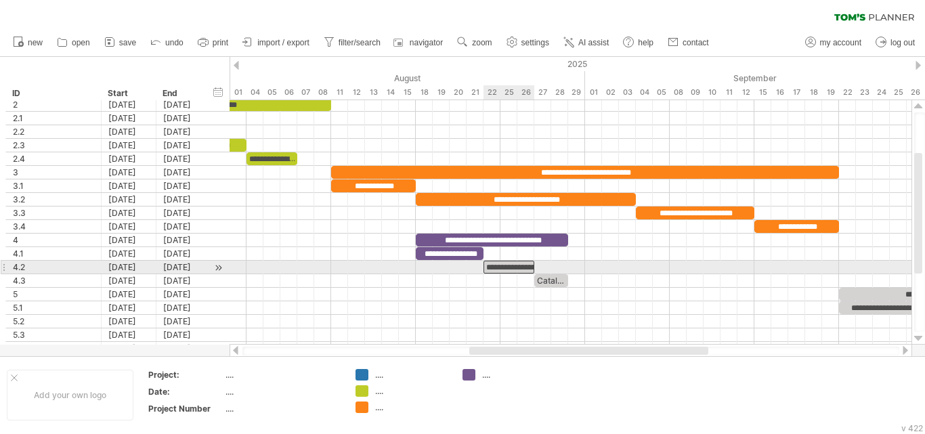
click at [520, 269] on div "**********" at bounding box center [509, 267] width 51 height 13
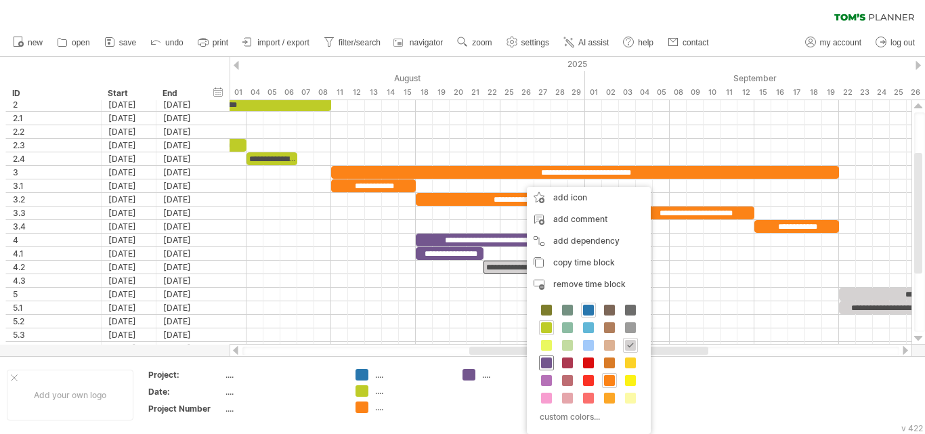
click at [545, 365] on span at bounding box center [546, 363] width 11 height 11
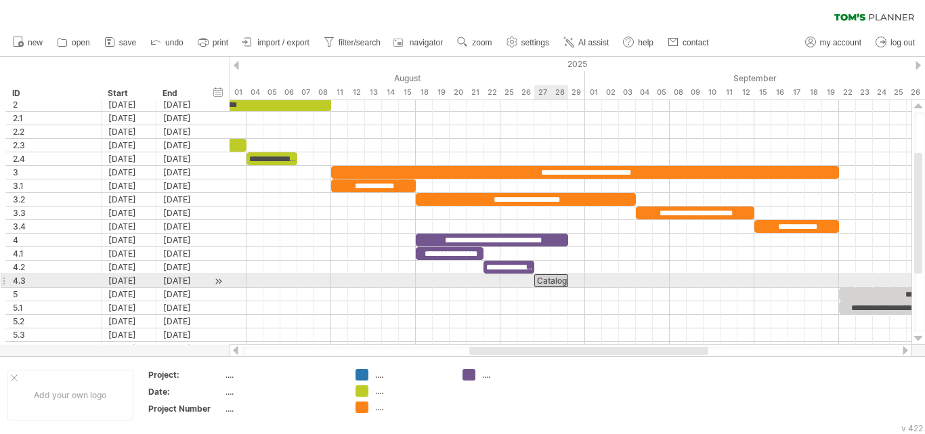
click at [543, 279] on div "Catalog upload" at bounding box center [551, 280] width 34 height 13
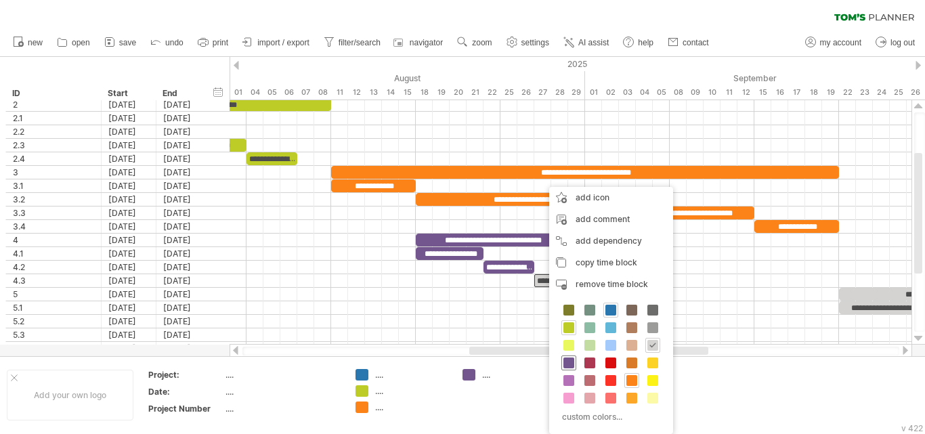
click at [566, 367] on span at bounding box center [569, 363] width 11 height 11
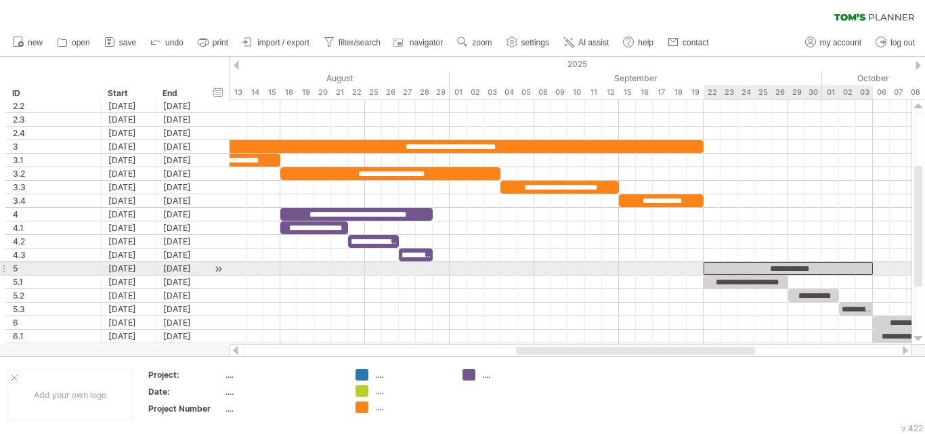
click at [741, 264] on div "**********" at bounding box center [788, 268] width 169 height 13
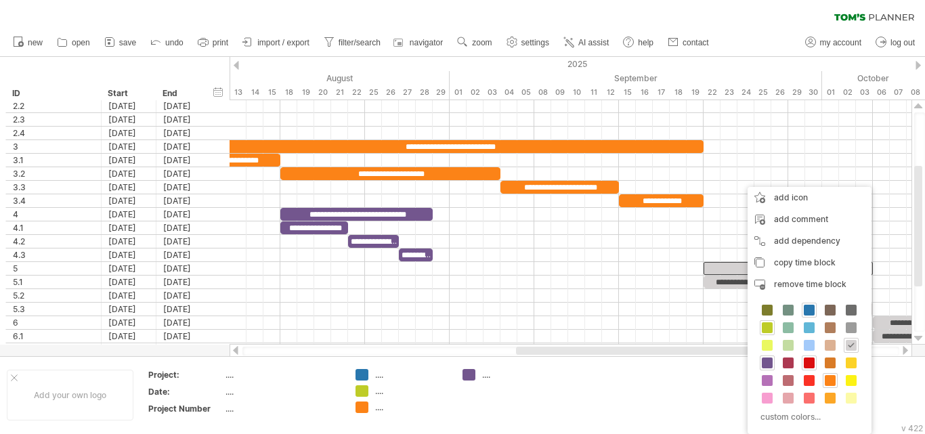
click at [807, 358] on span at bounding box center [809, 363] width 11 height 11
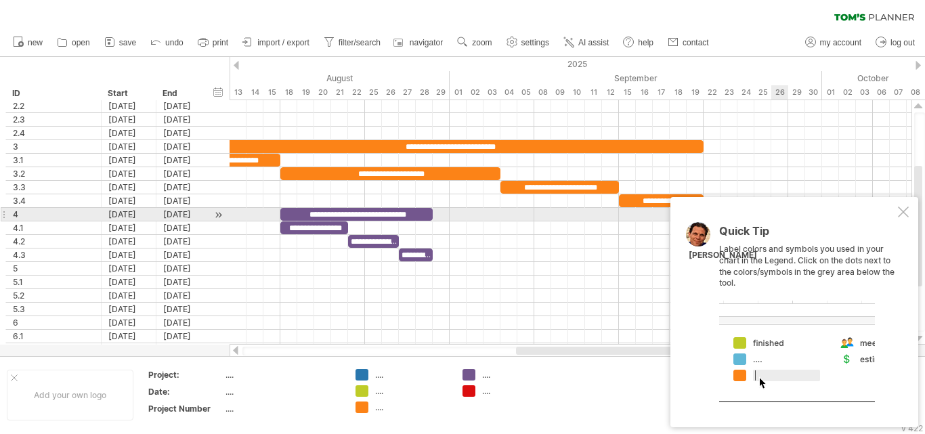
click at [902, 215] on div at bounding box center [903, 212] width 11 height 11
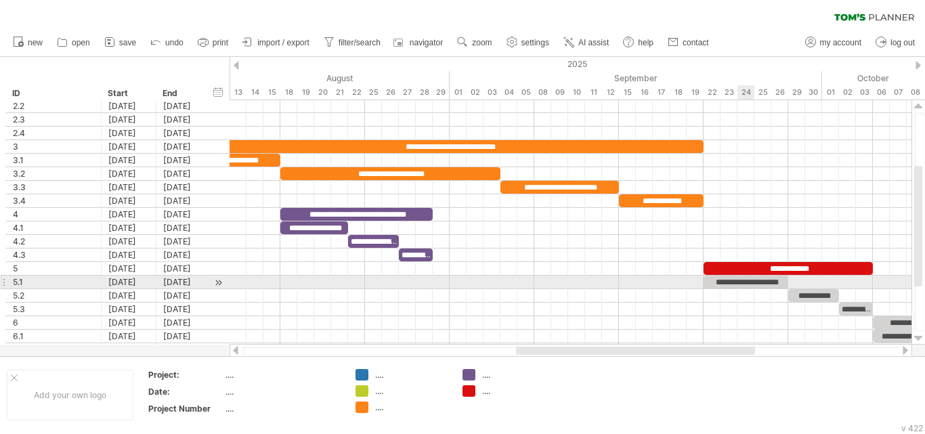
click at [742, 280] on div "**********" at bounding box center [746, 282] width 85 height 13
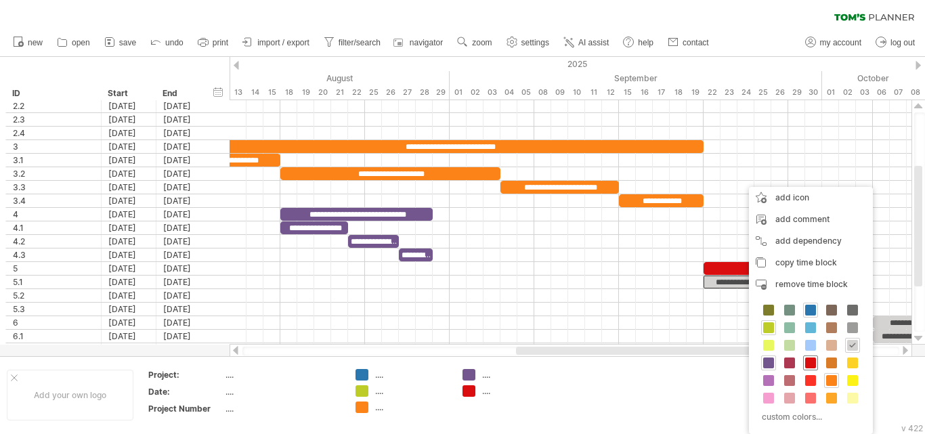
click at [805, 359] on span at bounding box center [810, 363] width 11 height 11
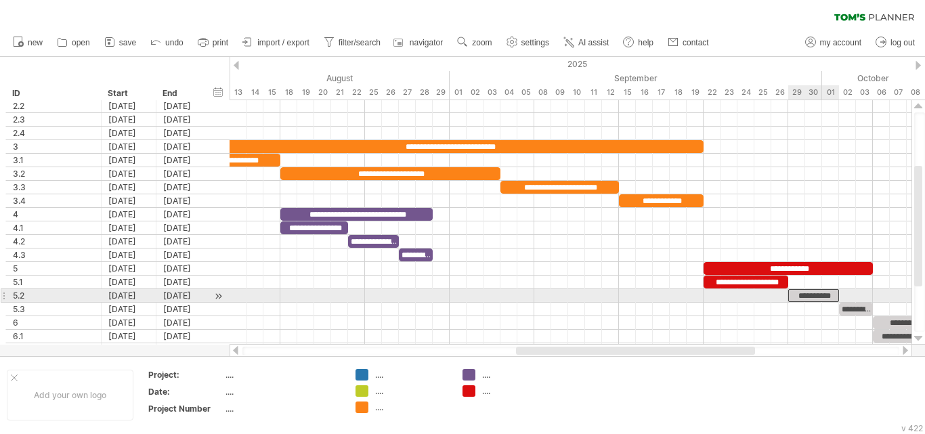
click at [811, 299] on div "**********" at bounding box center [813, 295] width 51 height 13
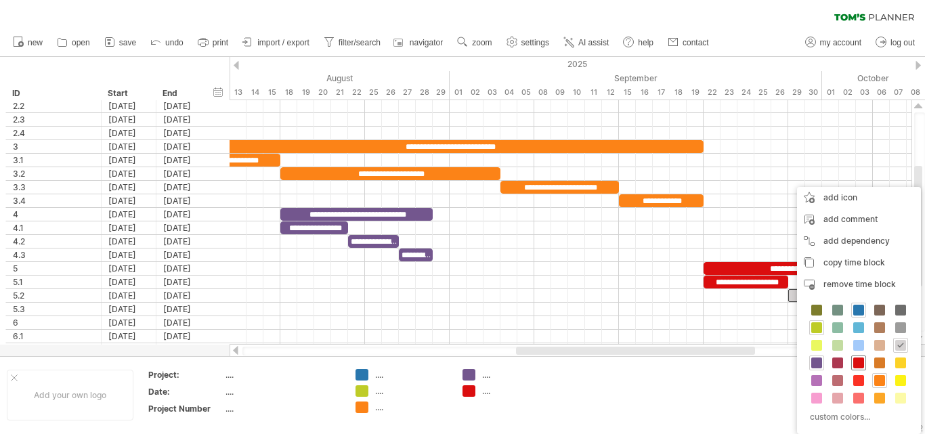
click at [858, 361] on span at bounding box center [859, 363] width 11 height 11
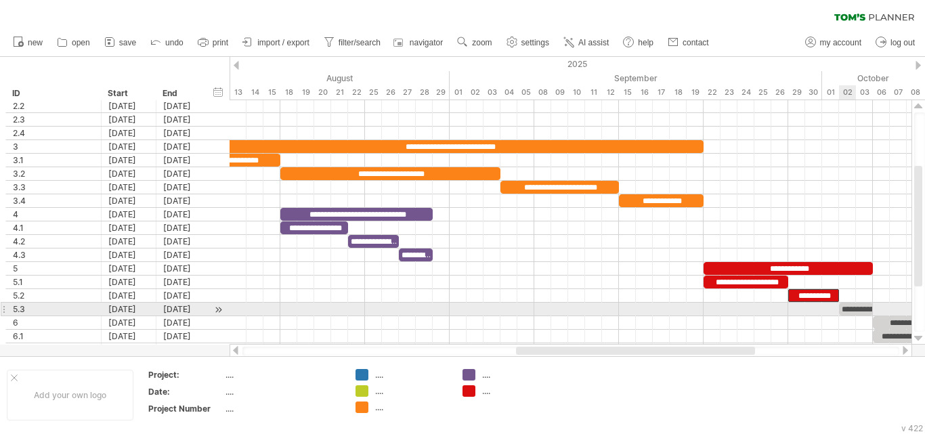
click at [852, 305] on div "**********" at bounding box center [856, 309] width 34 height 13
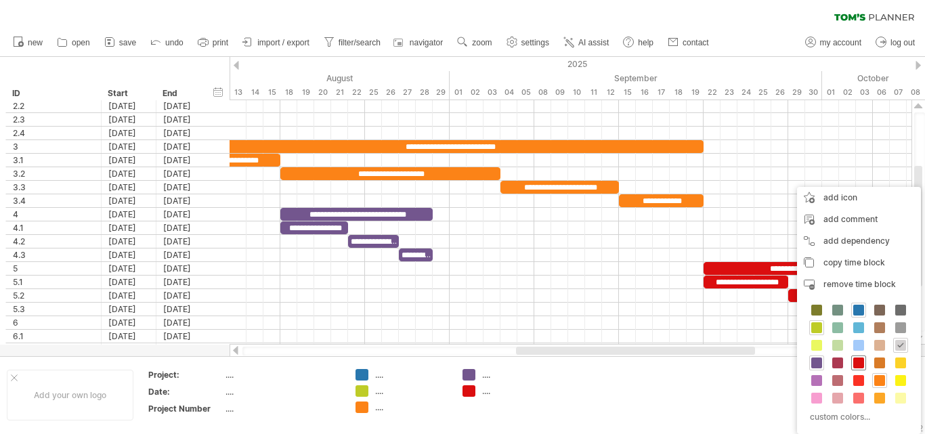
click at [860, 364] on span at bounding box center [859, 363] width 11 height 11
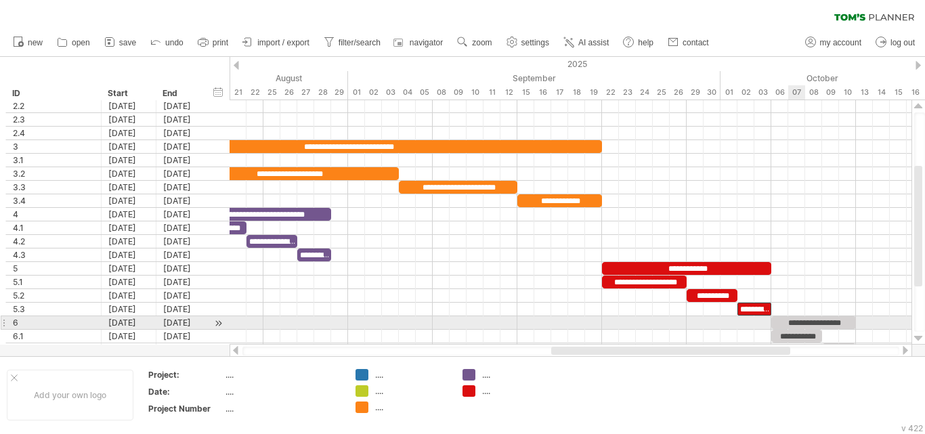
click at [802, 320] on div "**********" at bounding box center [814, 322] width 85 height 13
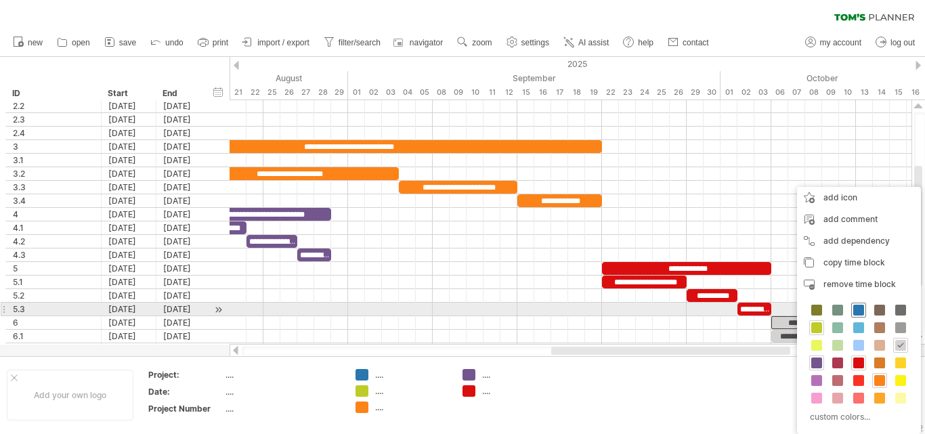
click at [860, 308] on span at bounding box center [859, 310] width 11 height 11
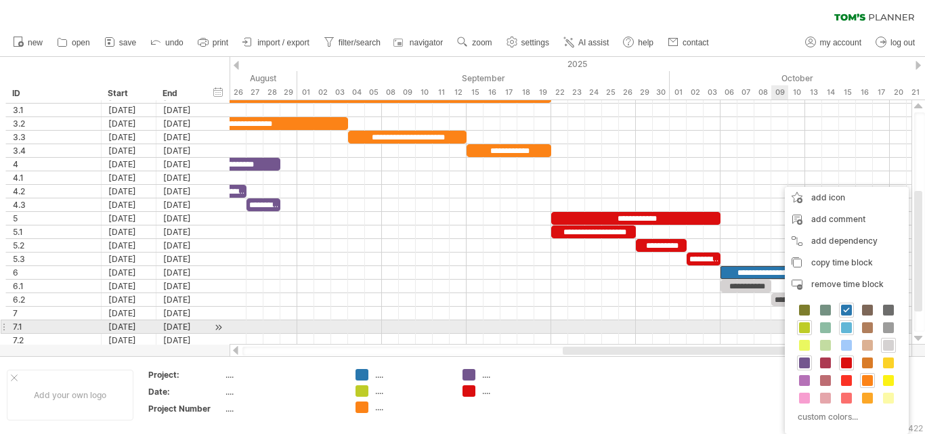
click at [847, 327] on span at bounding box center [846, 327] width 11 height 11
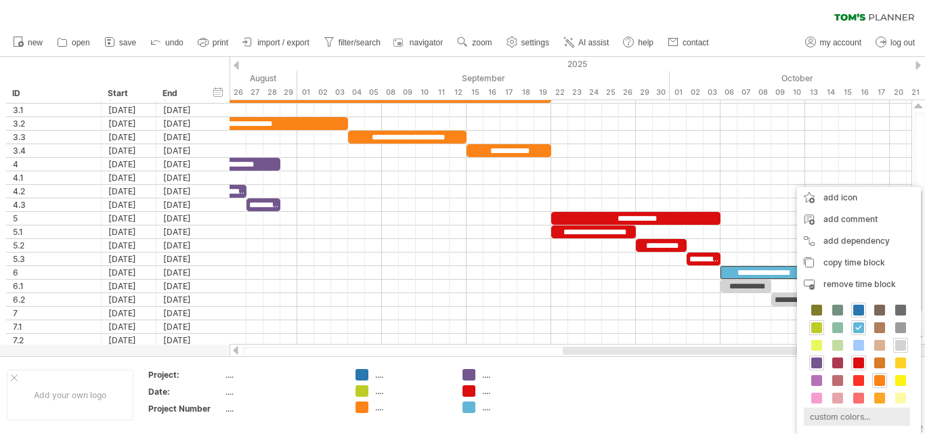
click at [833, 413] on div "custom colors..." at bounding box center [857, 417] width 106 height 18
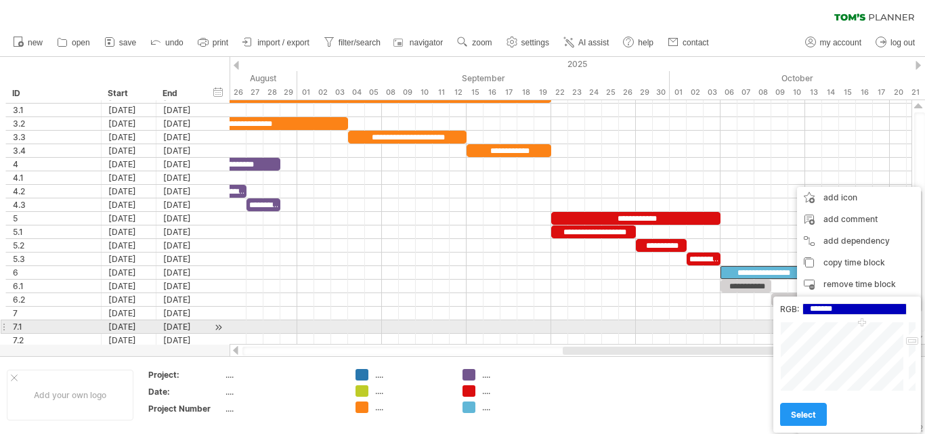
type input "*******"
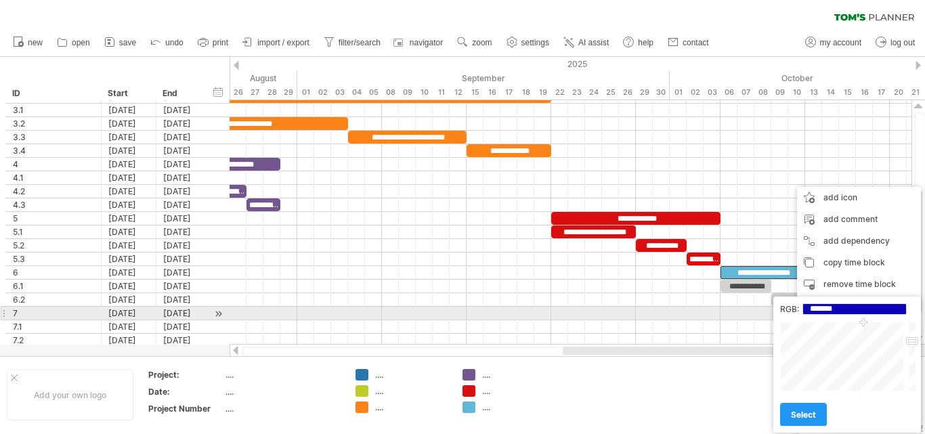
drag, startPoint x: 855, startPoint y: 352, endPoint x: 864, endPoint y: 316, distance: 37.0
click at [864, 316] on div "RGB: ******* Close select" at bounding box center [848, 365] width 148 height 136
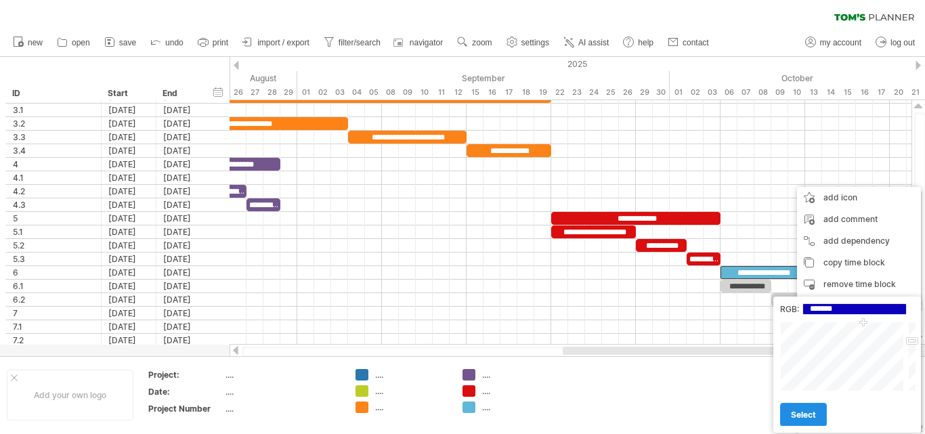
click at [801, 420] on span "select" at bounding box center [803, 415] width 25 height 10
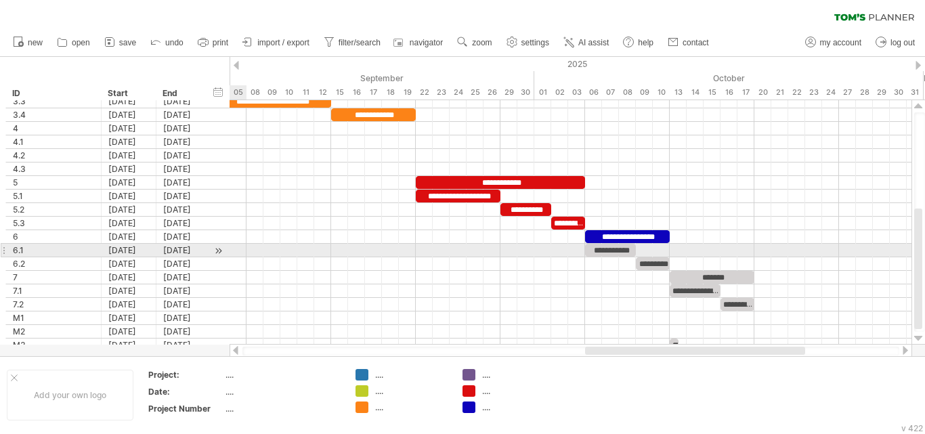
click at [786, 283] on div at bounding box center [571, 278] width 682 height 14
click at [612, 247] on div "**********" at bounding box center [610, 250] width 51 height 13
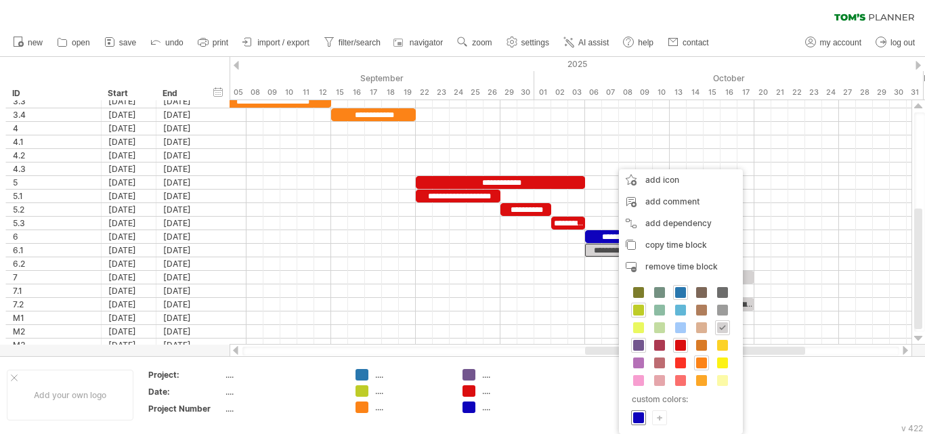
click at [639, 417] on span at bounding box center [638, 418] width 11 height 11
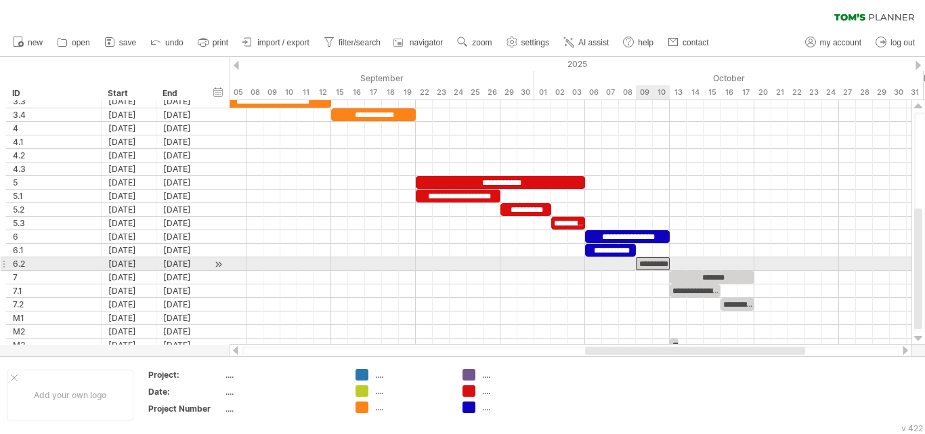
click at [653, 262] on div "*********" at bounding box center [653, 263] width 34 height 13
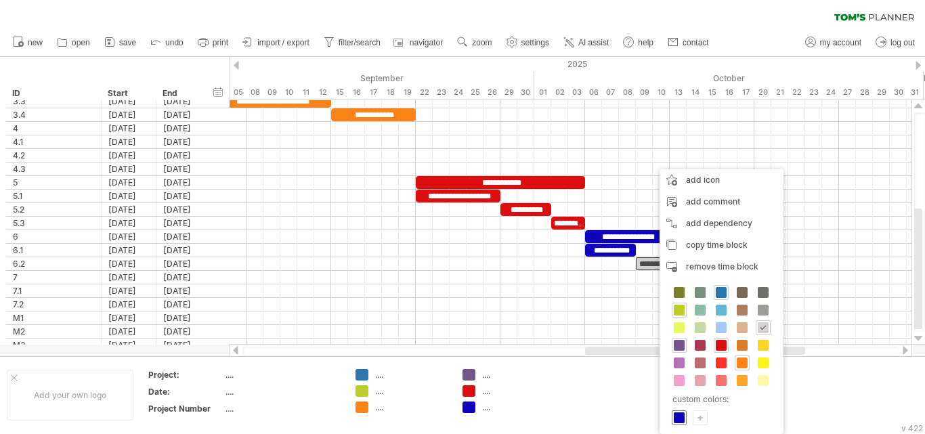
click at [679, 417] on span at bounding box center [679, 418] width 11 height 11
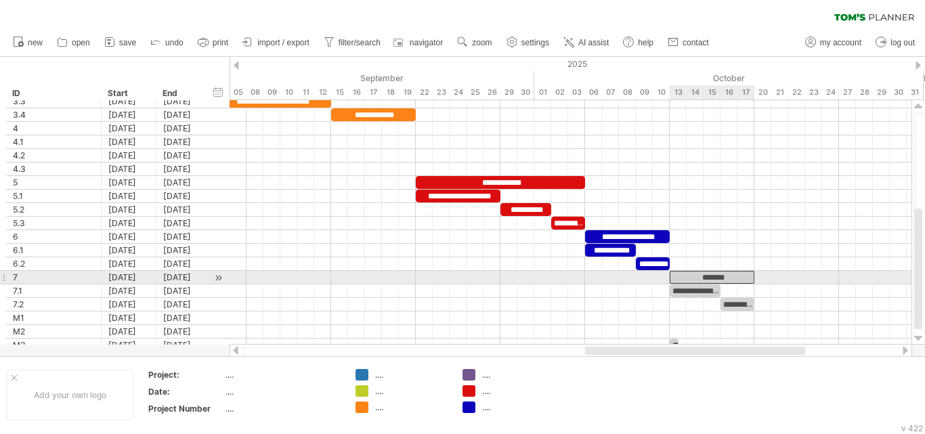
click at [713, 277] on div "*******" at bounding box center [712, 277] width 85 height 13
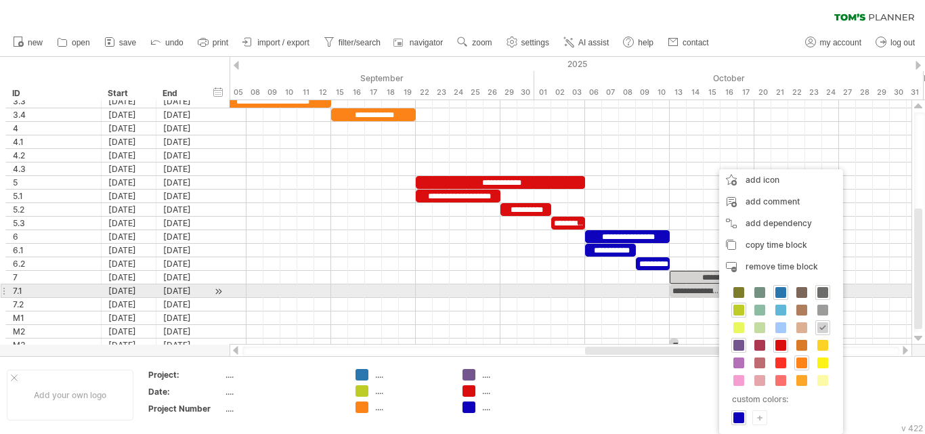
click at [824, 292] on span at bounding box center [823, 292] width 11 height 11
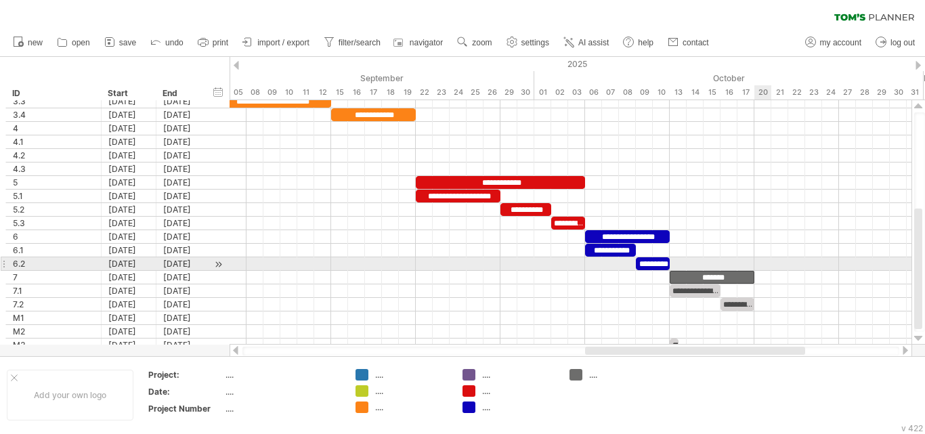
click at [765, 266] on div at bounding box center [571, 264] width 682 height 14
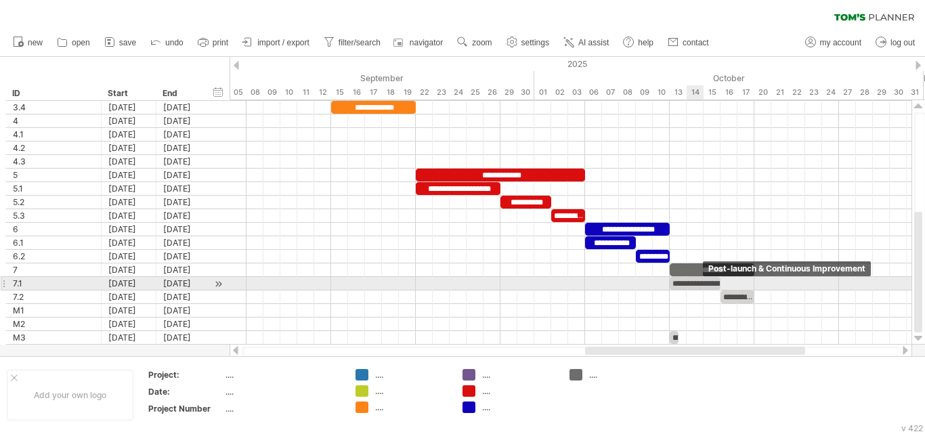
click at [698, 280] on div "**********" at bounding box center [695, 283] width 51 height 13
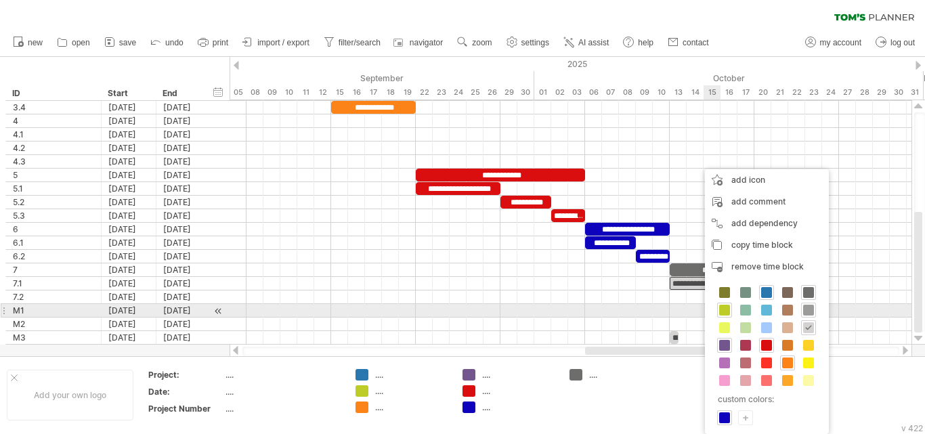
click at [812, 311] on span at bounding box center [808, 310] width 11 height 11
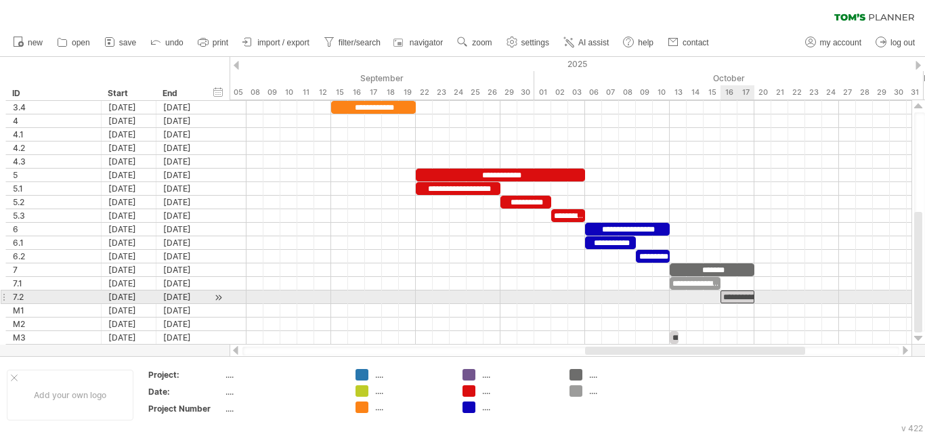
click at [738, 295] on div "**********" at bounding box center [738, 297] width 34 height 13
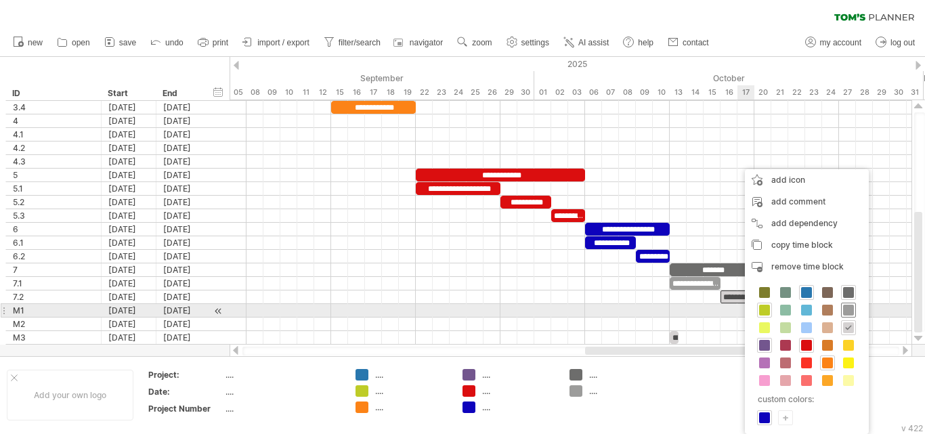
click at [849, 312] on span at bounding box center [848, 310] width 11 height 11
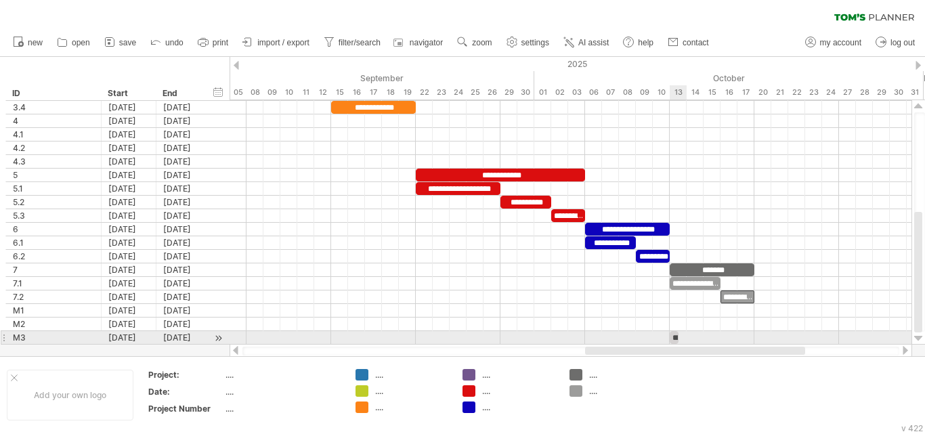
click at [676, 337] on span at bounding box center [678, 337] width 5 height 13
click at [673, 337] on div "**********" at bounding box center [674, 337] width 9 height 13
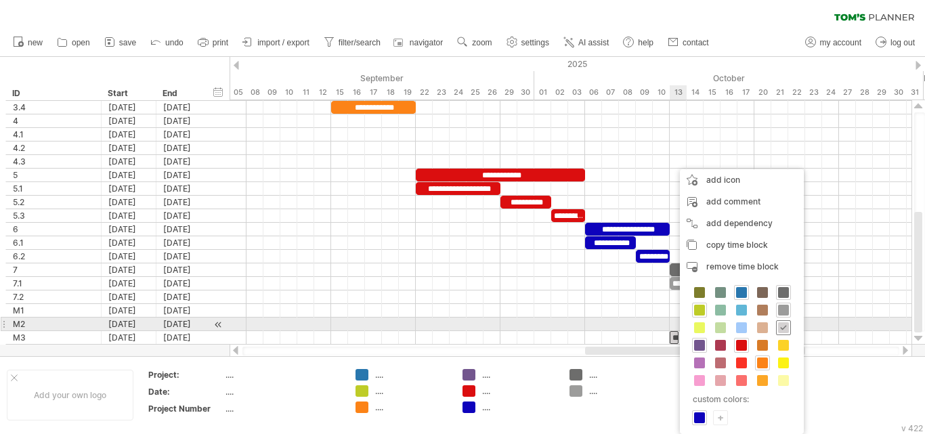
click at [786, 330] on span at bounding box center [783, 327] width 11 height 11
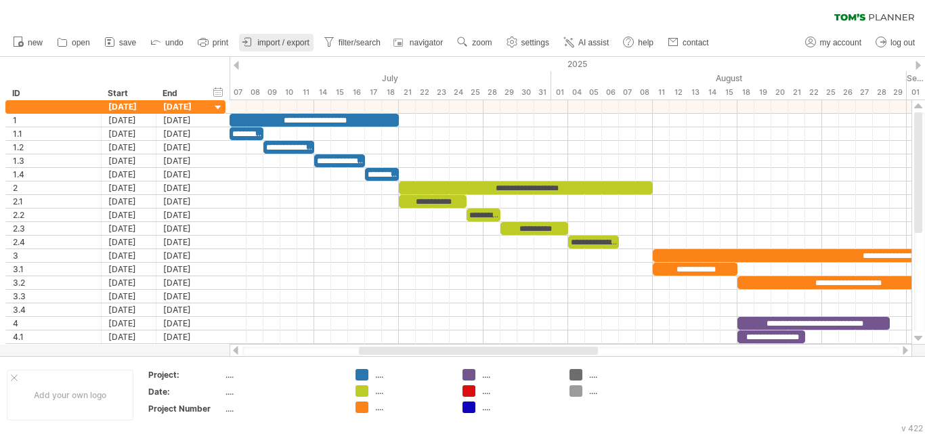
click at [274, 41] on span "import / export" at bounding box center [283, 42] width 52 height 9
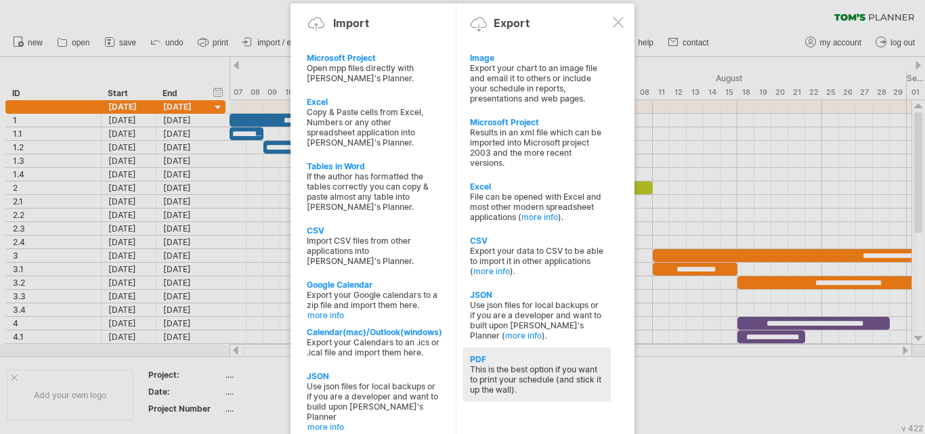
click at [485, 368] on div "This is the best option if you want to print your schedule (and stick it up the…" at bounding box center [537, 379] width 134 height 30
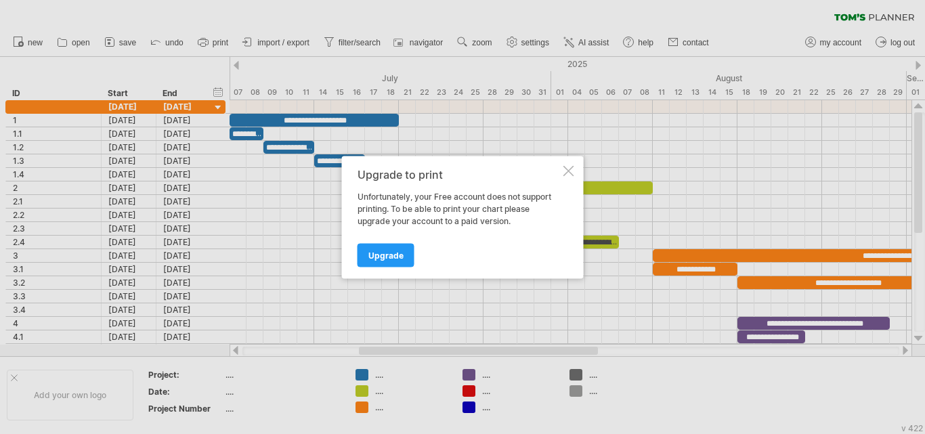
click at [569, 176] on div "Upgrade to print Unfortunately, your Free account does not support printing. To…" at bounding box center [463, 217] width 242 height 123
click at [568, 169] on div at bounding box center [569, 170] width 11 height 11
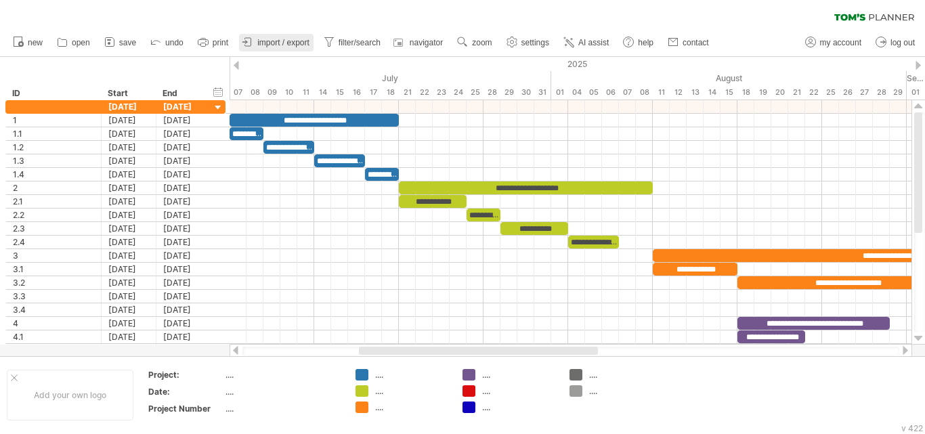
click at [288, 38] on span "import / export" at bounding box center [283, 42] width 52 height 9
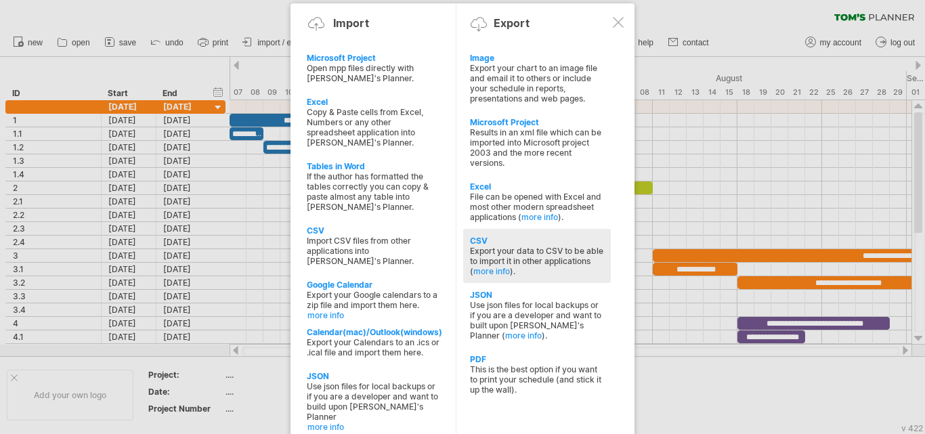
click at [541, 255] on div "Export your data to CSV to be able to import it in other applications ( more in…" at bounding box center [537, 261] width 134 height 30
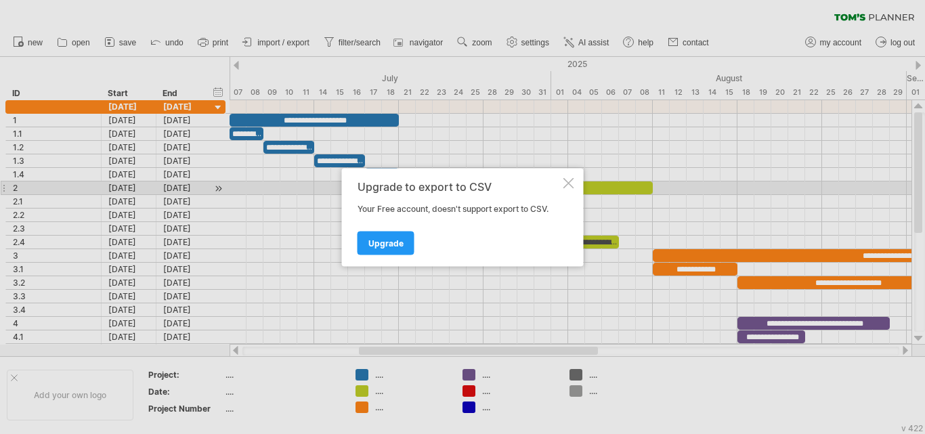
click at [561, 184] on div "Upgrade to export to CSV Your Free account, doesn't support export to CSV. Upgr…" at bounding box center [463, 217] width 242 height 98
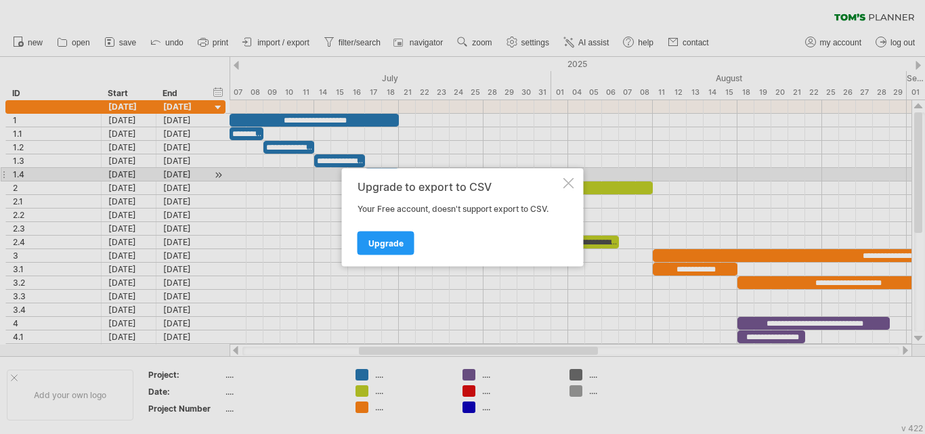
drag, startPoint x: 561, startPoint y: 184, endPoint x: 570, endPoint y: 177, distance: 11.1
click at [570, 177] on div "Upgrade to export to CSV Your Free account, doesn't support export to CSV. Upgr…" at bounding box center [463, 217] width 242 height 98
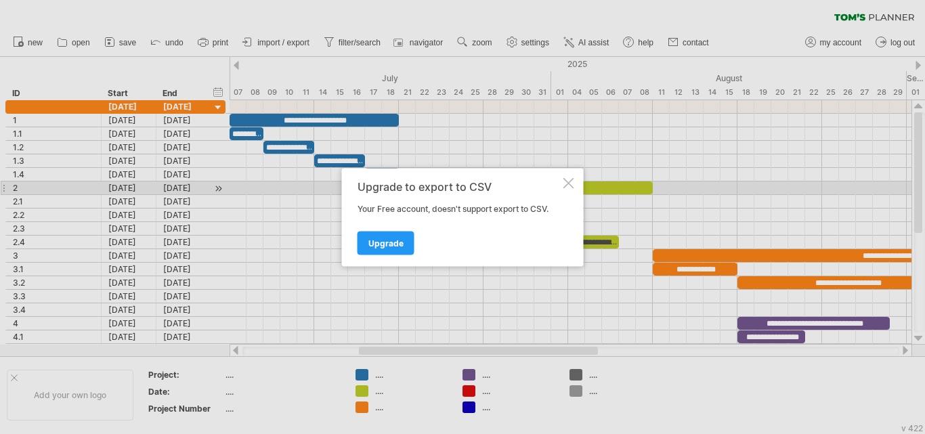
click at [566, 185] on div at bounding box center [569, 182] width 11 height 11
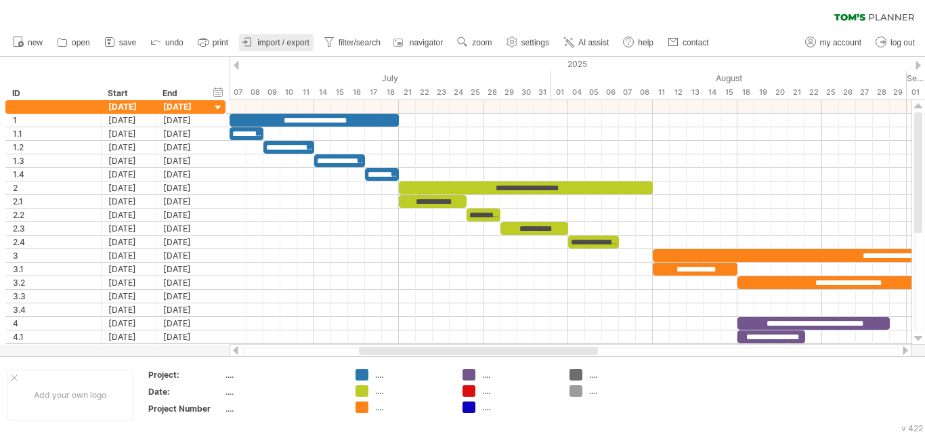
click at [264, 35] on link "import / export" at bounding box center [276, 43] width 75 height 18
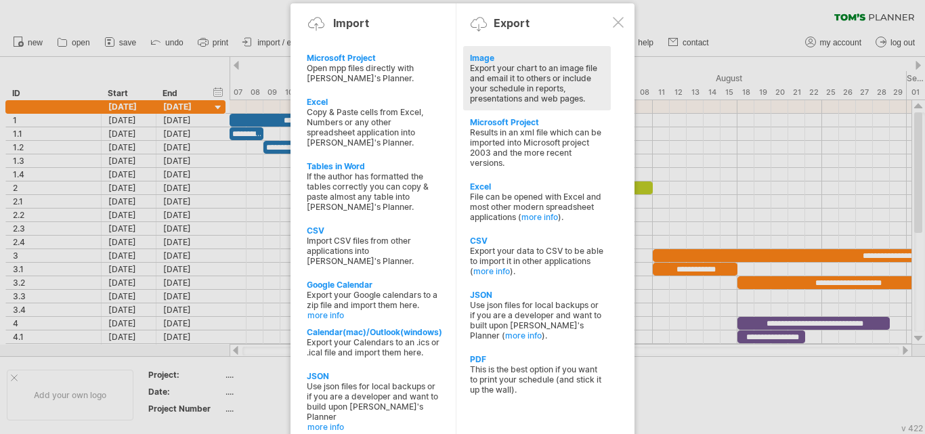
click at [515, 96] on div "Export your chart to an image file and email it to others or include your sched…" at bounding box center [537, 83] width 134 height 41
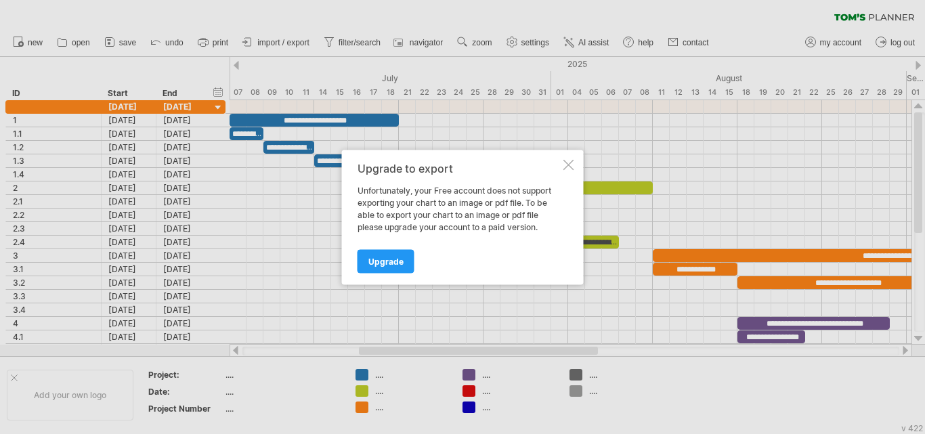
click at [572, 165] on div at bounding box center [569, 164] width 11 height 11
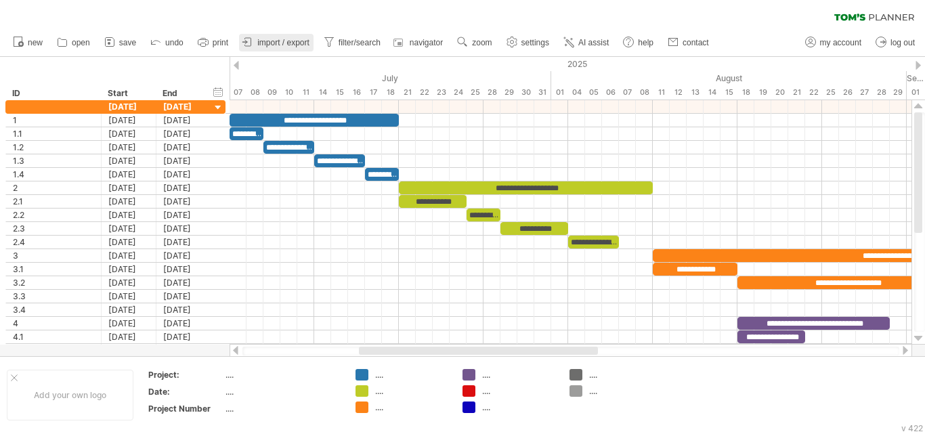
click at [285, 46] on span "import / export" at bounding box center [283, 42] width 52 height 9
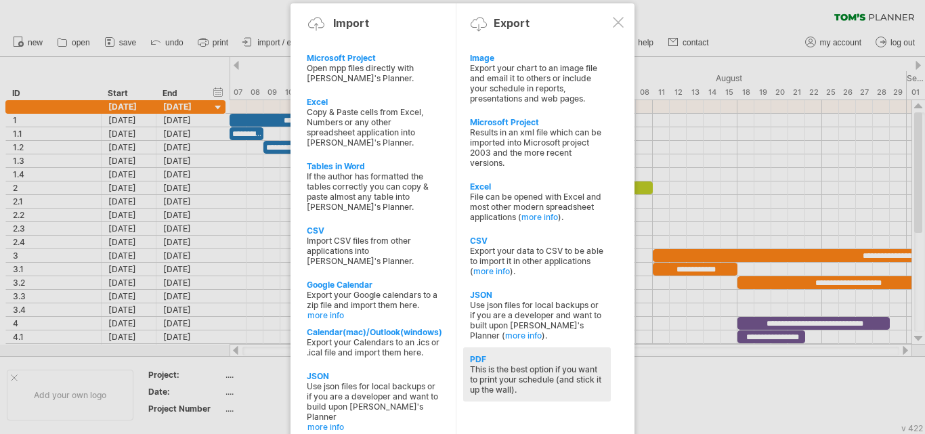
click at [484, 359] on div "PDF" at bounding box center [537, 359] width 134 height 10
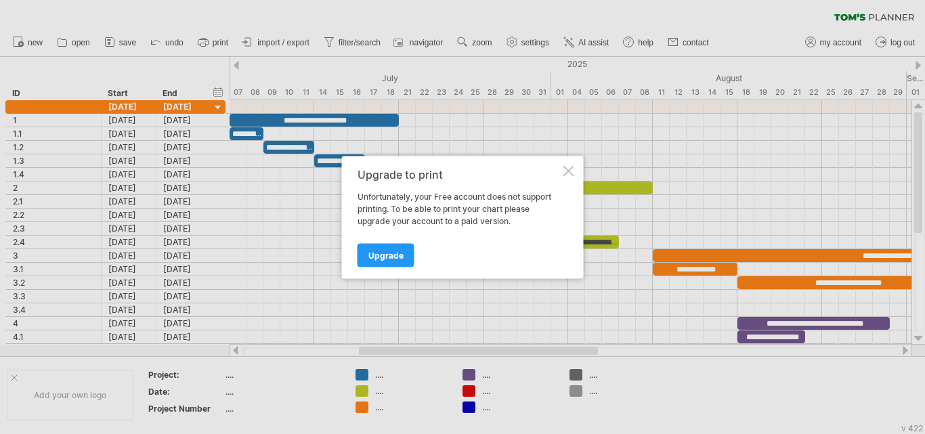
click at [570, 171] on div at bounding box center [569, 170] width 11 height 11
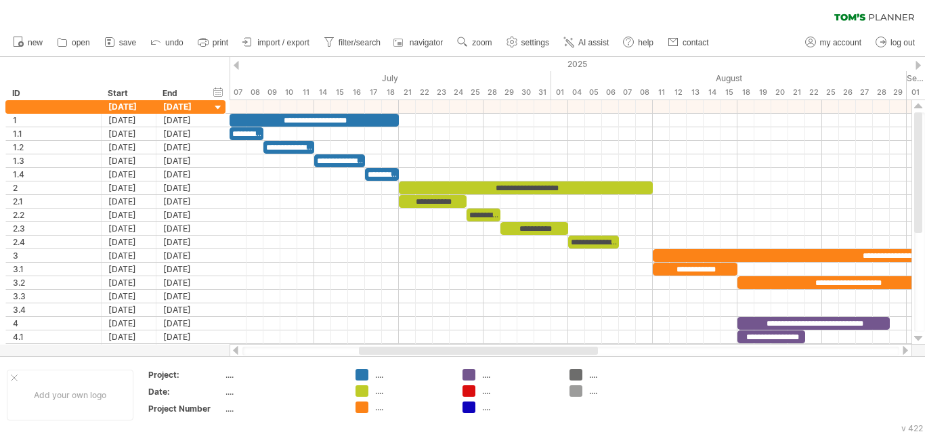
click at [881, 353] on div at bounding box center [571, 351] width 657 height 9
click at [883, 354] on div at bounding box center [883, 352] width 22 height 10
